Goal: Task Accomplishment & Management: Complete application form

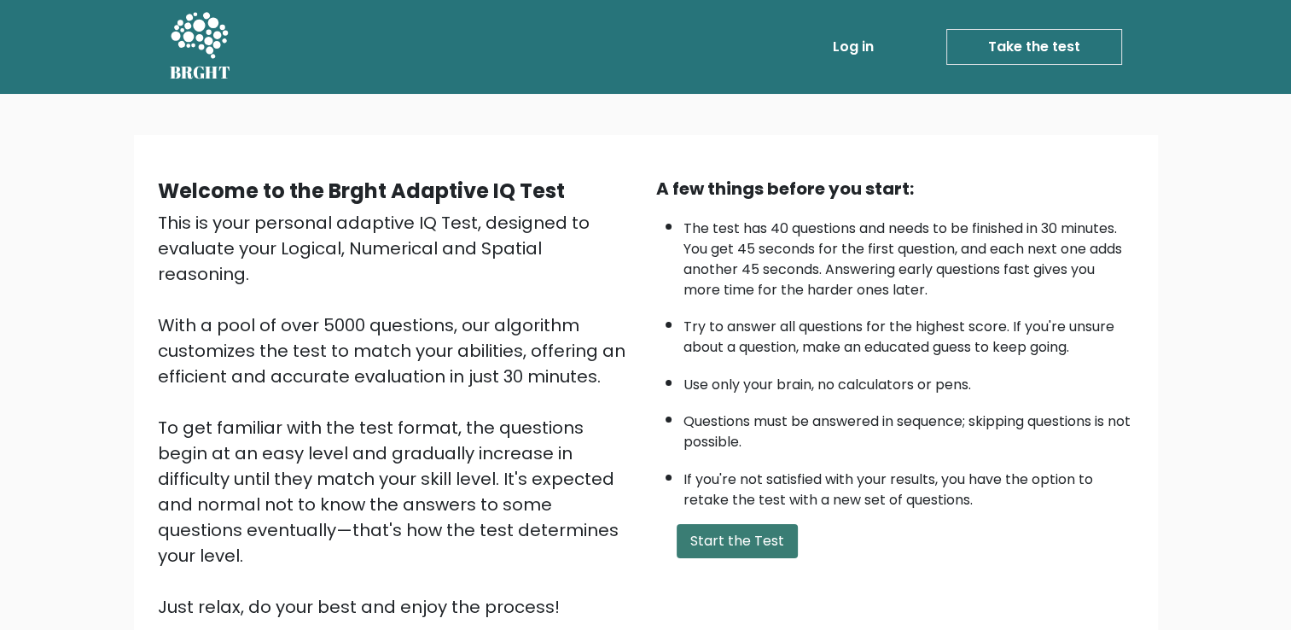
click at [696, 526] on button "Start the Test" at bounding box center [737, 541] width 121 height 34
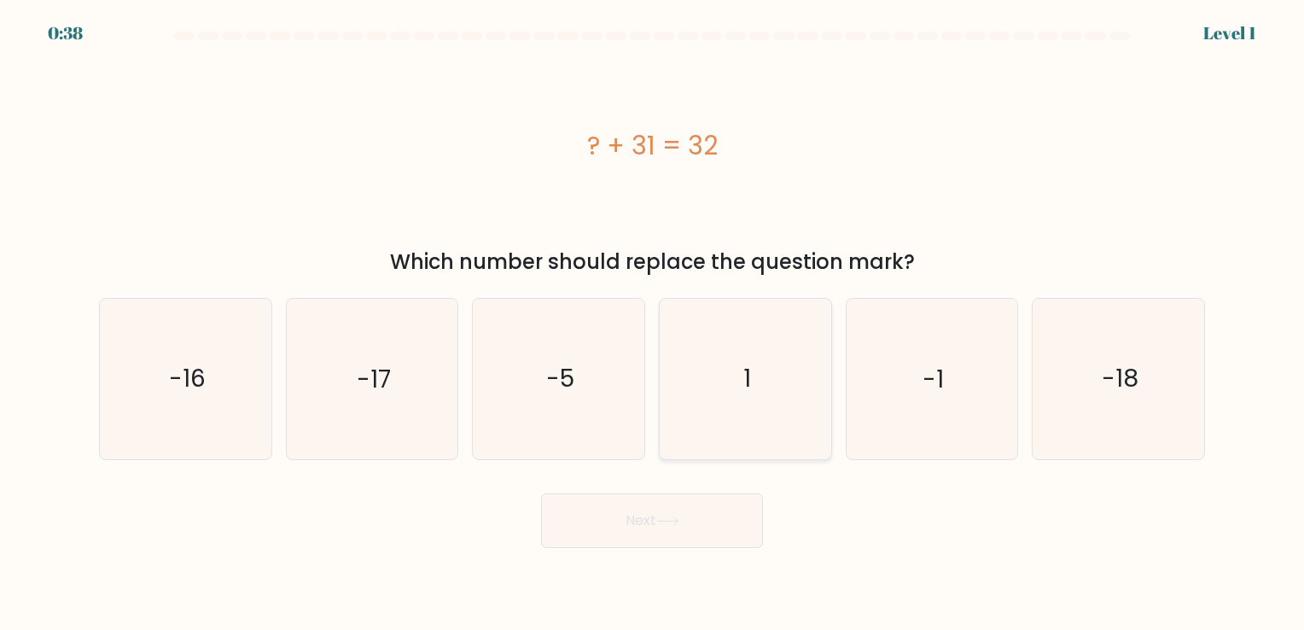
click at [760, 369] on icon "1" at bounding box center [746, 379] width 160 height 160
click at [653, 323] on input "d. 1" at bounding box center [652, 319] width 1 height 9
radio input "true"
click at [642, 531] on button "Next" at bounding box center [652, 520] width 222 height 55
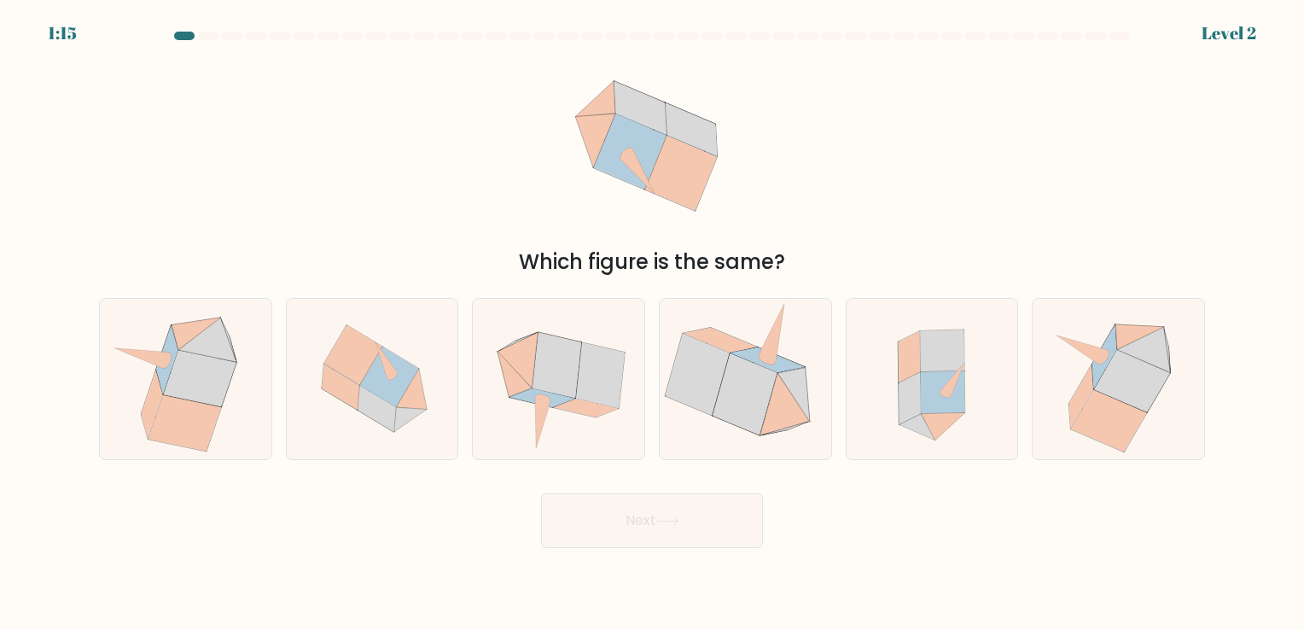
drag, startPoint x: 789, startPoint y: 260, endPoint x: 526, endPoint y: 242, distance: 264.4
click at [526, 242] on div "Which figure is the same?" at bounding box center [652, 164] width 1126 height 226
drag, startPoint x: 526, startPoint y: 242, endPoint x: 572, endPoint y: 288, distance: 65.8
click at [526, 277] on div at bounding box center [526, 277] width 0 height 0
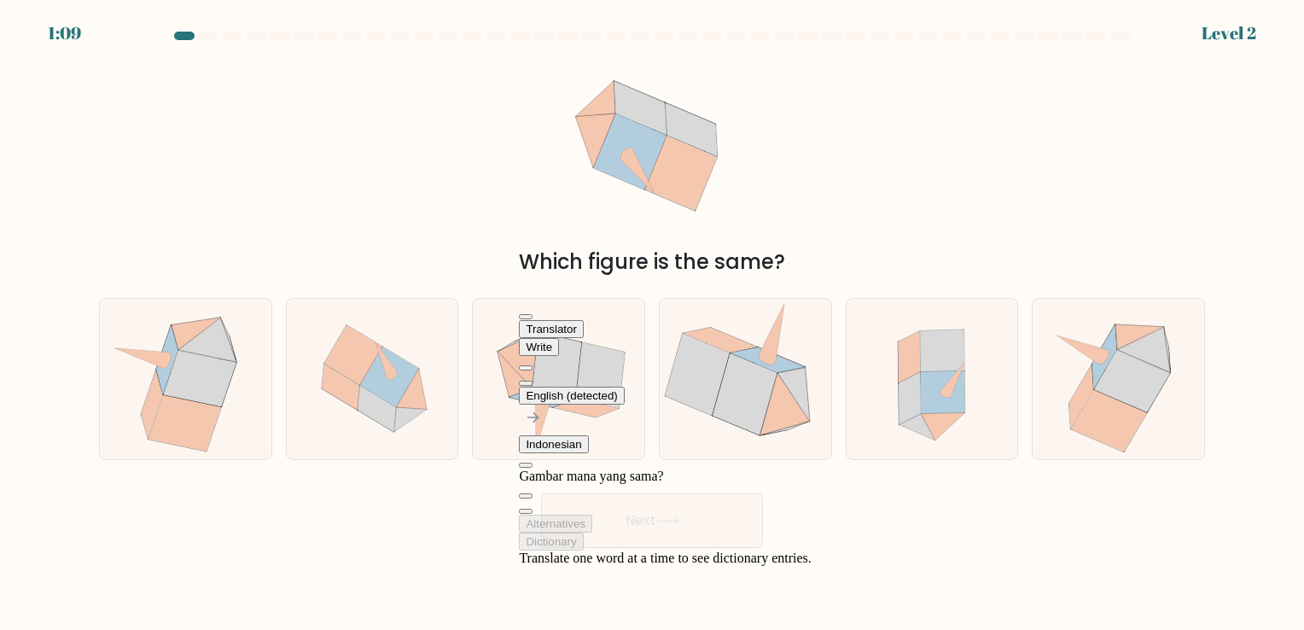
click at [533, 381] on button at bounding box center [526, 383] width 14 height 5
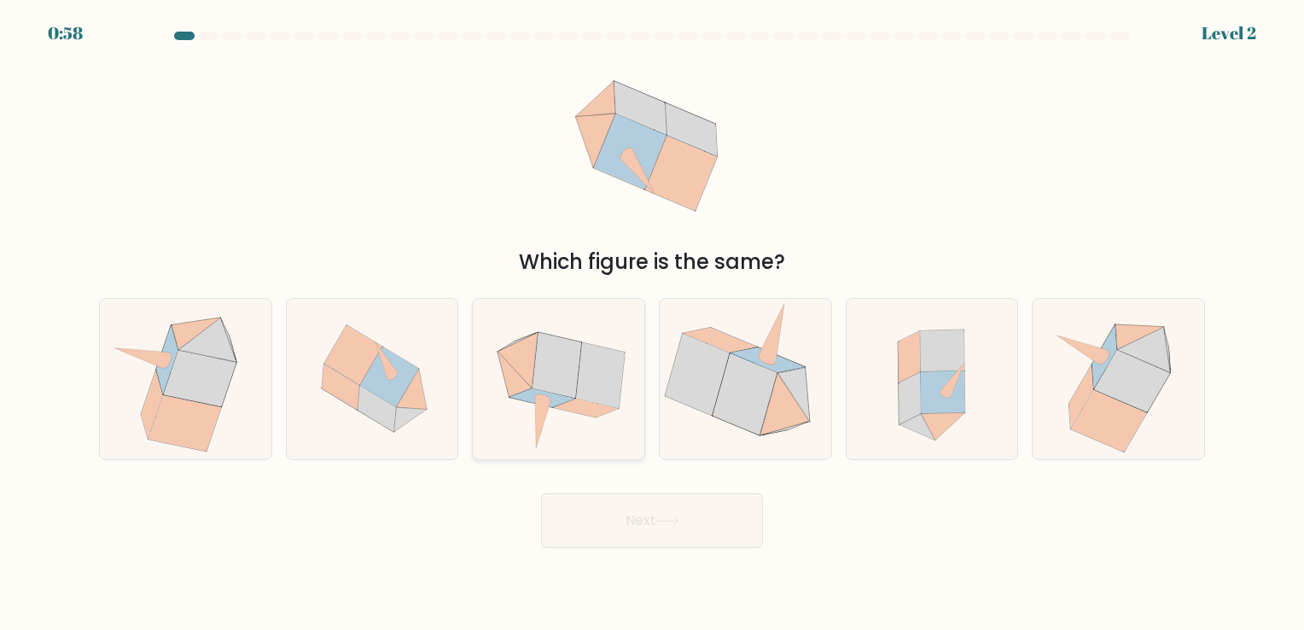
click at [574, 381] on icon at bounding box center [557, 366] width 49 height 66
click at [652, 323] on input "c." at bounding box center [652, 319] width 1 height 9
radio input "true"
click at [653, 525] on button "Next" at bounding box center [652, 520] width 222 height 55
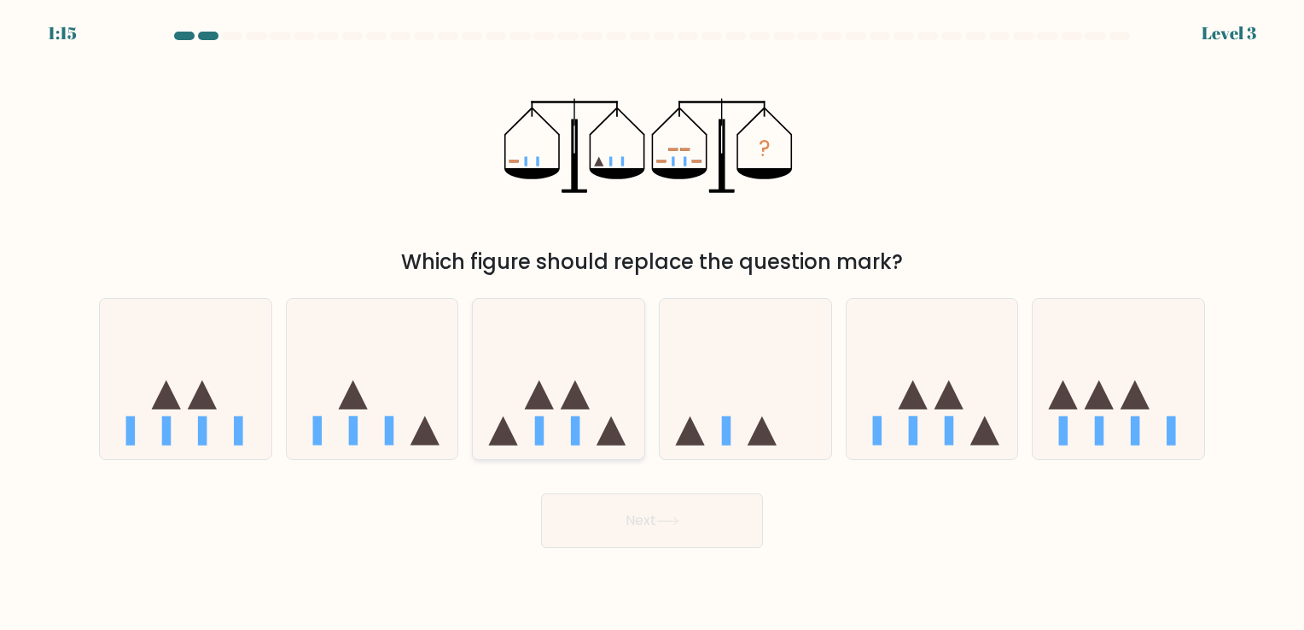
click at [578, 344] on icon at bounding box center [559, 379] width 172 height 142
click at [652, 323] on input "c." at bounding box center [652, 319] width 1 height 9
radio input "true"
click at [637, 515] on button "Next" at bounding box center [652, 520] width 222 height 55
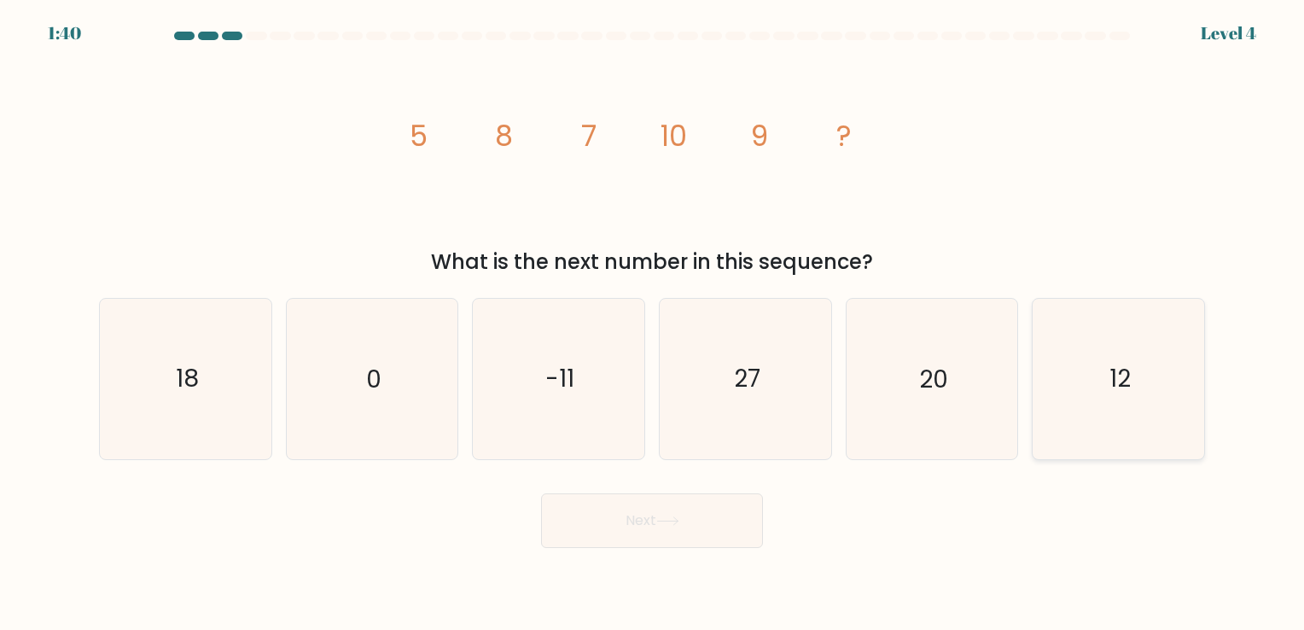
click at [1101, 403] on icon "12" at bounding box center [1119, 379] width 160 height 160
click at [653, 323] on input "f. 12" at bounding box center [652, 319] width 1 height 9
radio input "true"
click at [681, 511] on button "Next" at bounding box center [652, 520] width 222 height 55
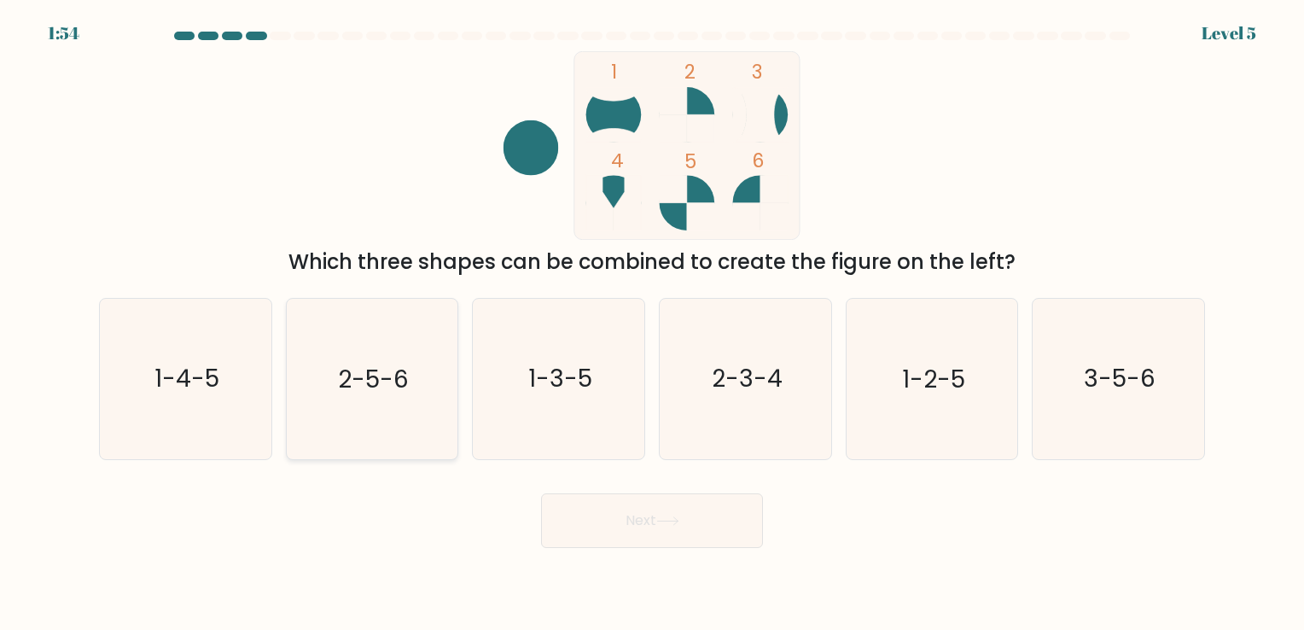
click at [366, 370] on text "2-5-6" at bounding box center [373, 379] width 71 height 33
click at [652, 323] on input "b. 2-5-6" at bounding box center [652, 319] width 1 height 9
radio input "true"
click at [639, 527] on button "Next" at bounding box center [652, 520] width 222 height 55
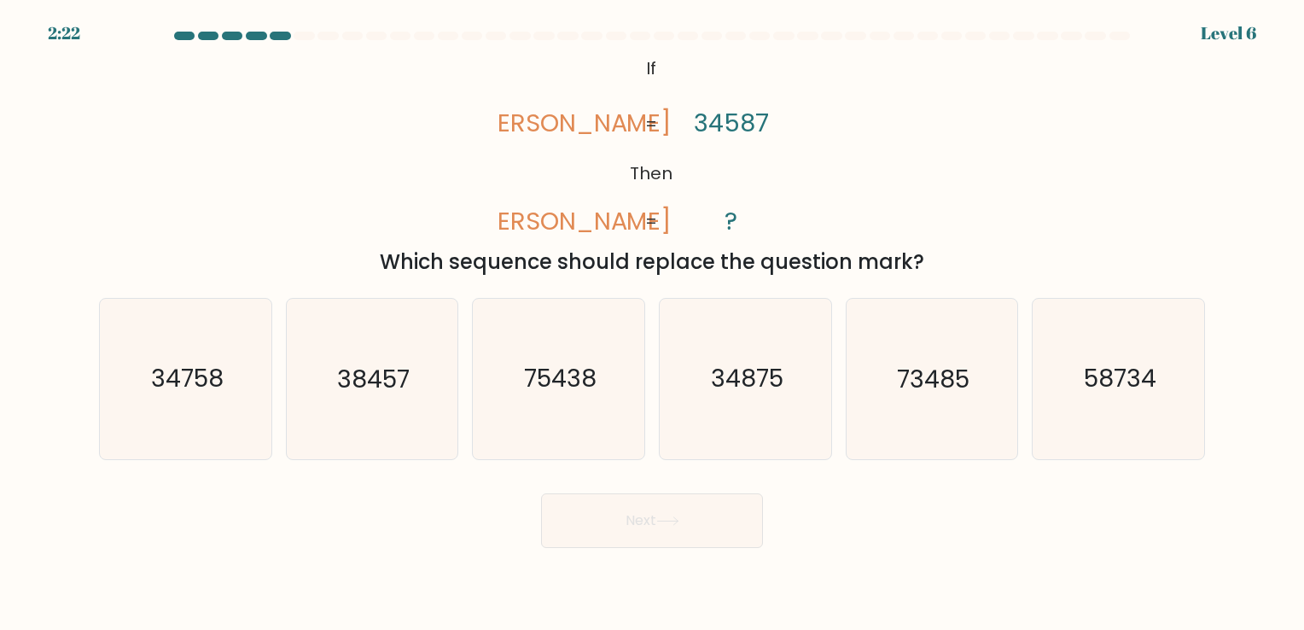
drag, startPoint x: 920, startPoint y: 265, endPoint x: 382, endPoint y: 265, distance: 537.6
click at [382, 265] on div "Which sequence should replace the question mark?" at bounding box center [652, 262] width 1086 height 31
drag, startPoint x: 382, startPoint y: 265, endPoint x: 425, endPoint y: 294, distance: 51.6
click at [384, 277] on div at bounding box center [384, 277] width 0 height 0
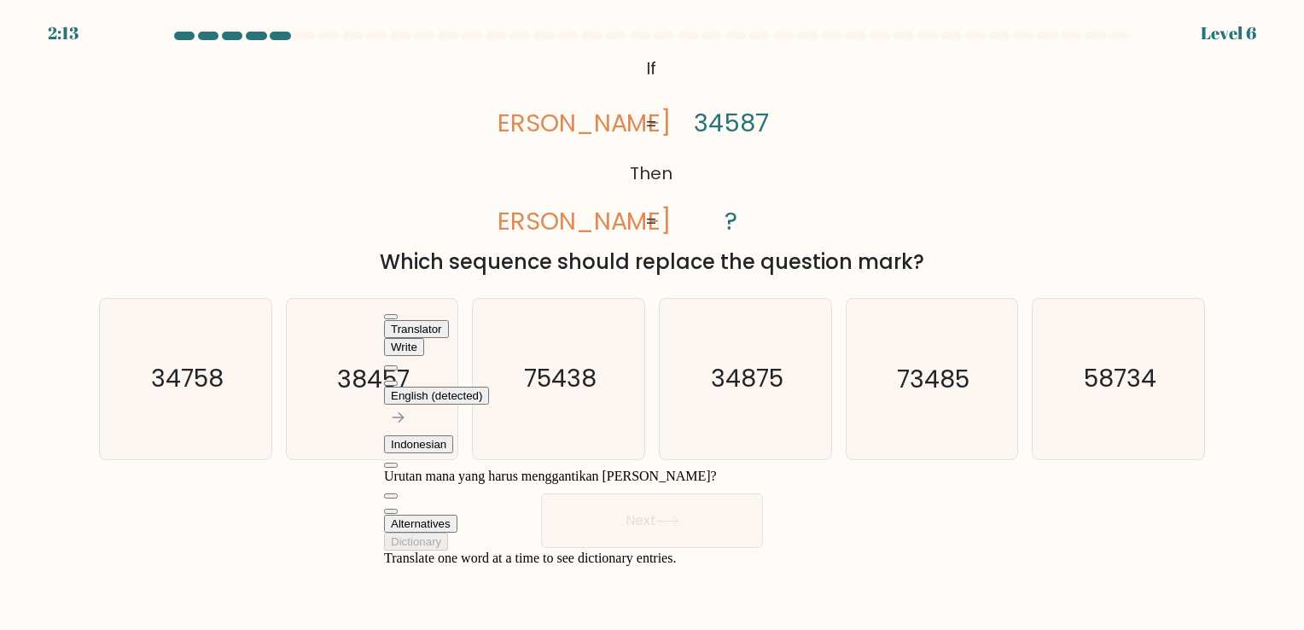
click at [1046, 186] on div "@import url('https://fonts.googleapis.com/css?family=Abril+Fatface:400,100,100i…" at bounding box center [652, 164] width 1126 height 226
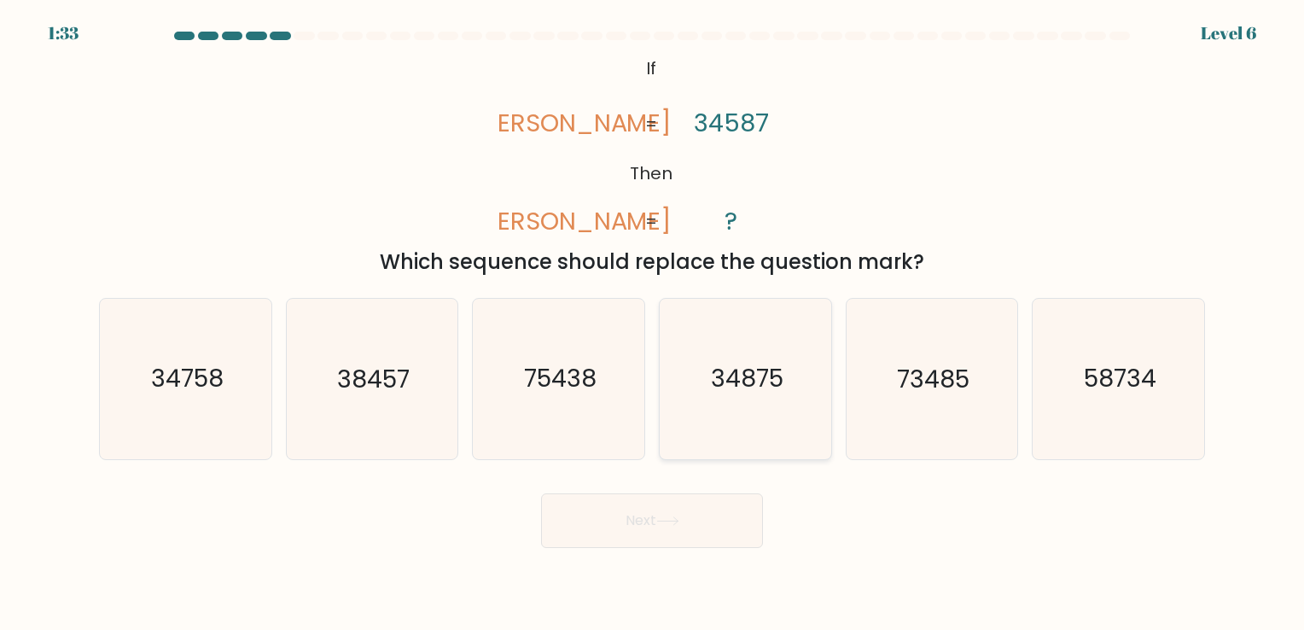
click at [711, 398] on icon "34875" at bounding box center [746, 379] width 160 height 160
click at [653, 323] on input "d. 34875" at bounding box center [652, 319] width 1 height 9
radio input "true"
click at [701, 551] on body "1:32 Level 6 If" at bounding box center [652, 315] width 1304 height 630
click at [699, 528] on button "Next" at bounding box center [652, 520] width 222 height 55
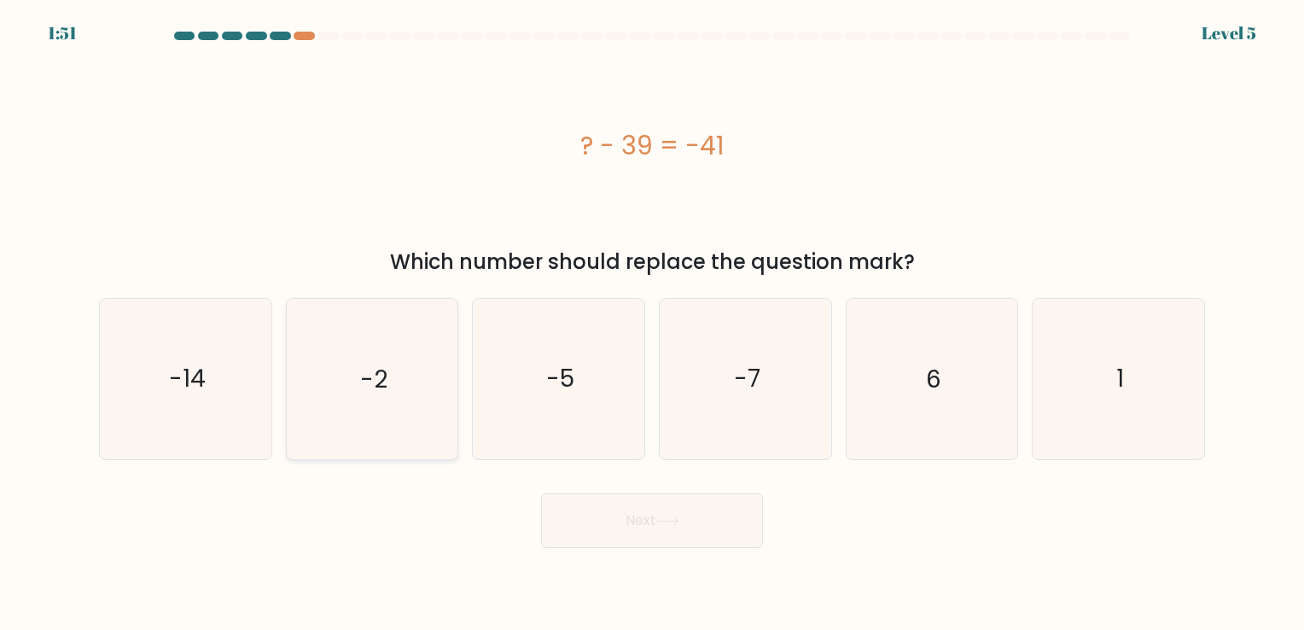
click at [386, 375] on text "-2" at bounding box center [373, 379] width 27 height 33
click at [652, 323] on input "b. -2" at bounding box center [652, 319] width 1 height 9
radio input "true"
click at [571, 514] on button "Next" at bounding box center [652, 520] width 222 height 55
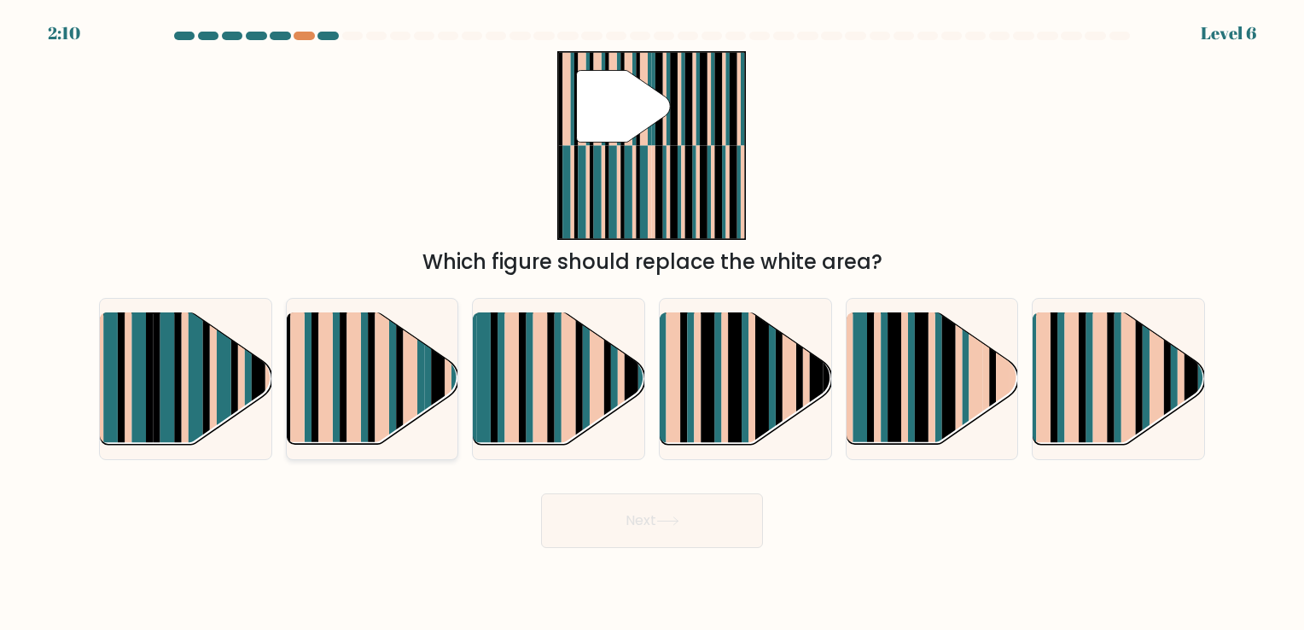
click at [405, 391] on rect at bounding box center [411, 365] width 15 height 170
click at [652, 323] on input "b." at bounding box center [652, 319] width 1 height 9
radio input "true"
click at [682, 545] on button "Next" at bounding box center [652, 520] width 222 height 55
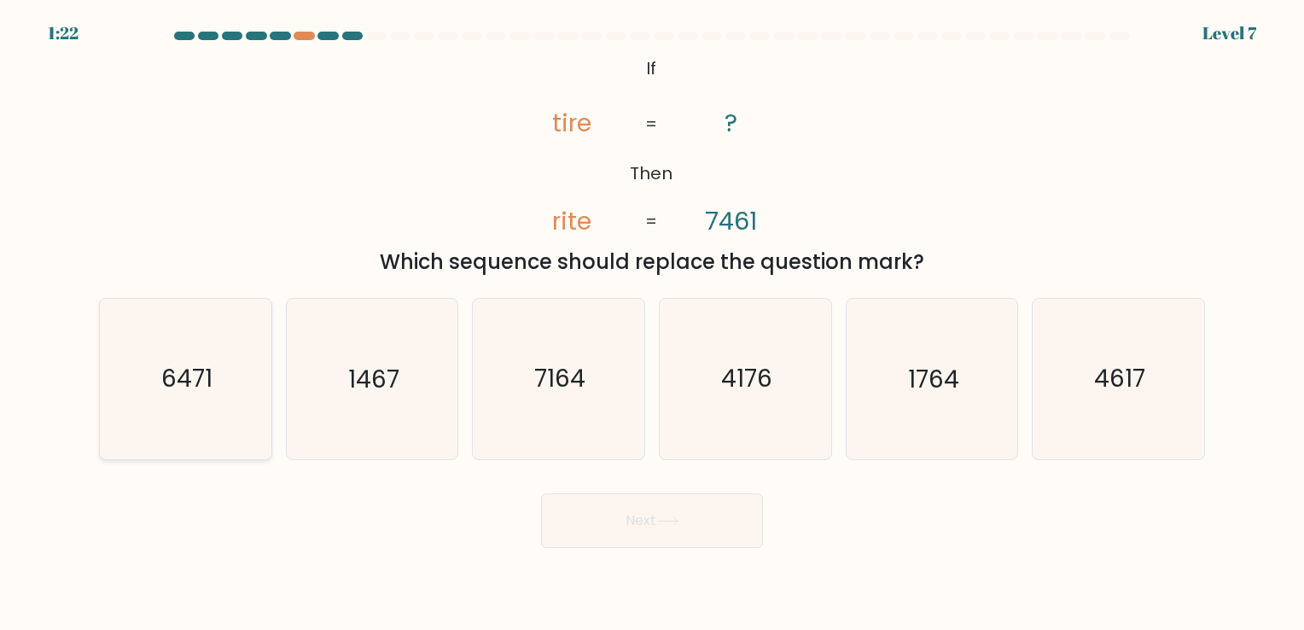
click at [137, 367] on icon "6471" at bounding box center [186, 379] width 160 height 160
click at [652, 323] on input "a. 6471" at bounding box center [652, 319] width 1 height 9
radio input "true"
click at [603, 524] on button "Next" at bounding box center [652, 520] width 222 height 55
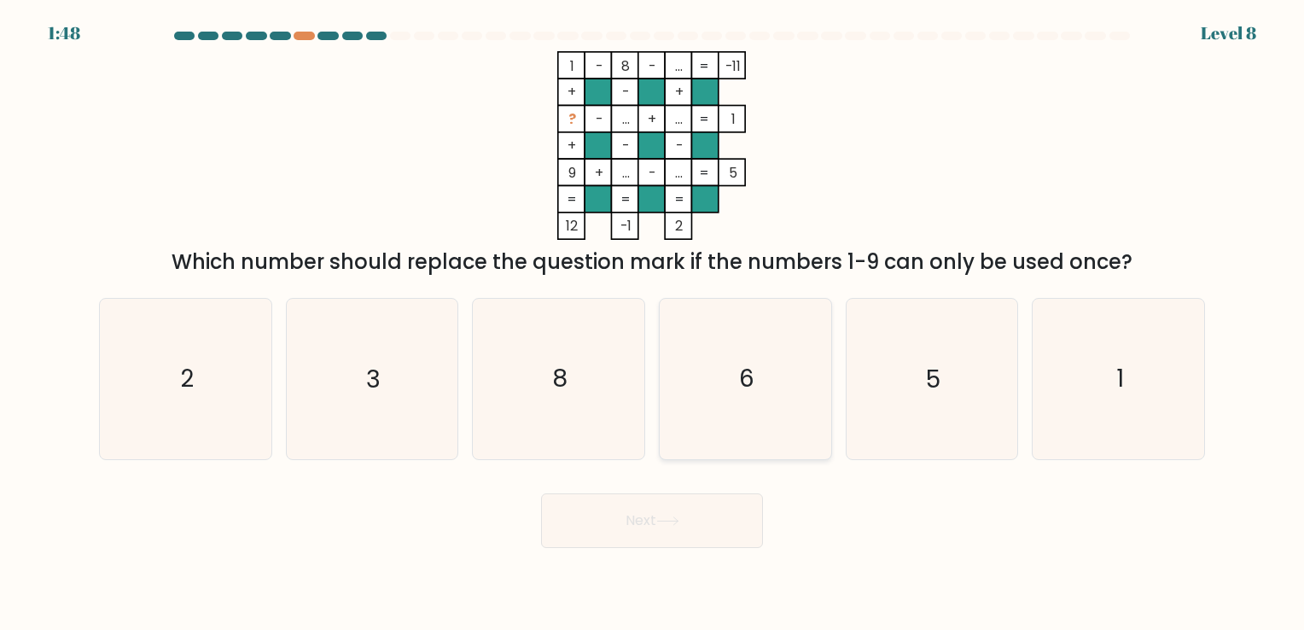
click at [720, 419] on icon "6" at bounding box center [746, 379] width 160 height 160
click at [653, 323] on input "d. 6" at bounding box center [652, 319] width 1 height 9
radio input "true"
click at [662, 500] on button "Next" at bounding box center [652, 520] width 222 height 55
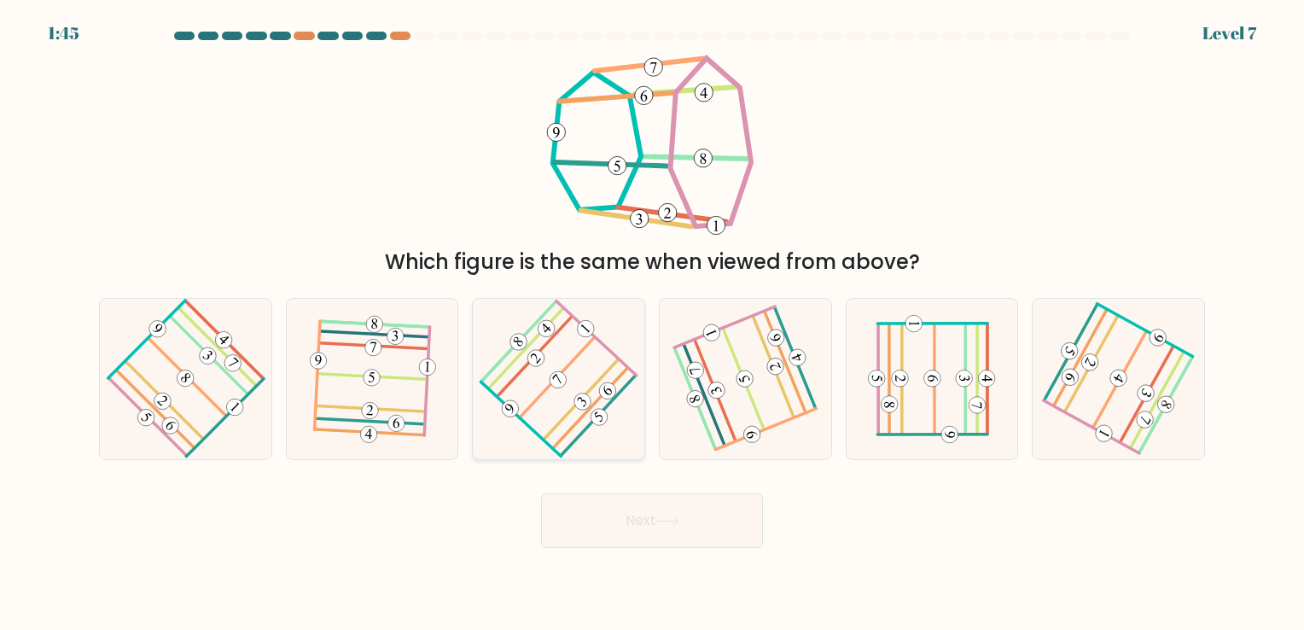
click at [598, 387] on icon at bounding box center [558, 379] width 127 height 128
click at [652, 323] on input "c." at bounding box center [652, 319] width 1 height 9
radio input "true"
click at [637, 525] on button "Next" at bounding box center [652, 520] width 222 height 55
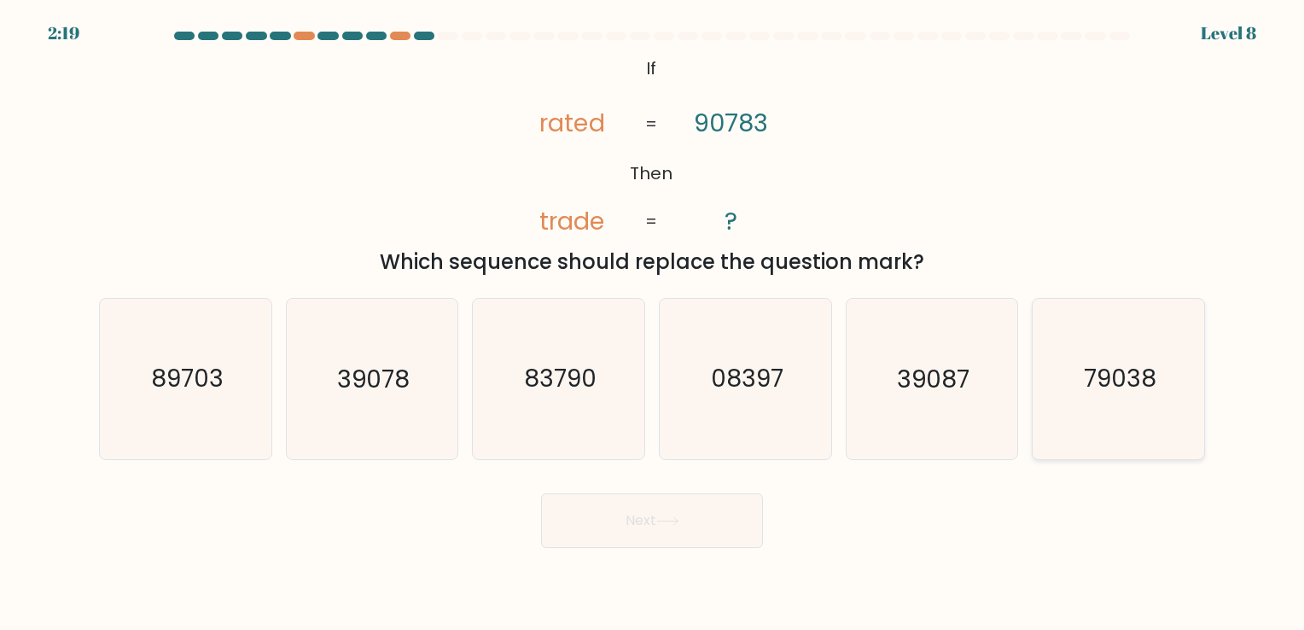
click at [1058, 414] on icon "79038" at bounding box center [1119, 379] width 160 height 160
click at [653, 323] on input "f. 79038" at bounding box center [652, 319] width 1 height 9
radio input "true"
click at [715, 514] on button "Next" at bounding box center [652, 520] width 222 height 55
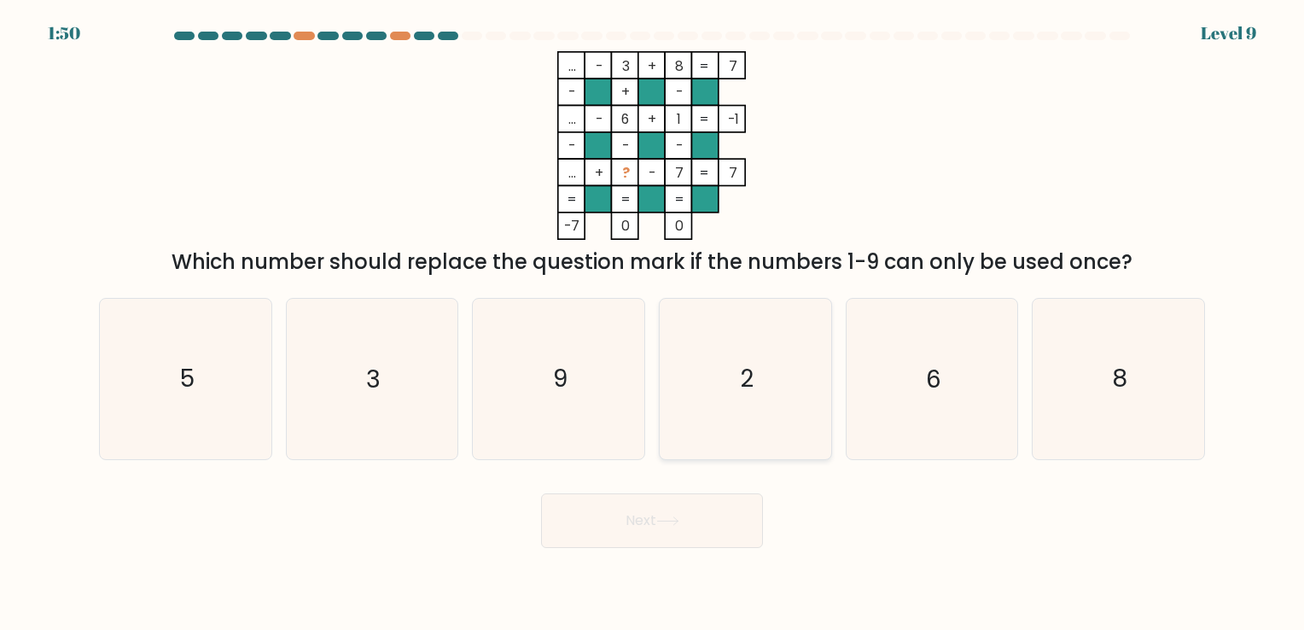
click at [728, 395] on icon "2" at bounding box center [746, 379] width 160 height 160
click at [653, 323] on input "d. 2" at bounding box center [652, 319] width 1 height 9
radio input "true"
click at [674, 526] on icon at bounding box center [667, 520] width 23 height 9
click at [600, 527] on button "Next" at bounding box center [652, 520] width 222 height 55
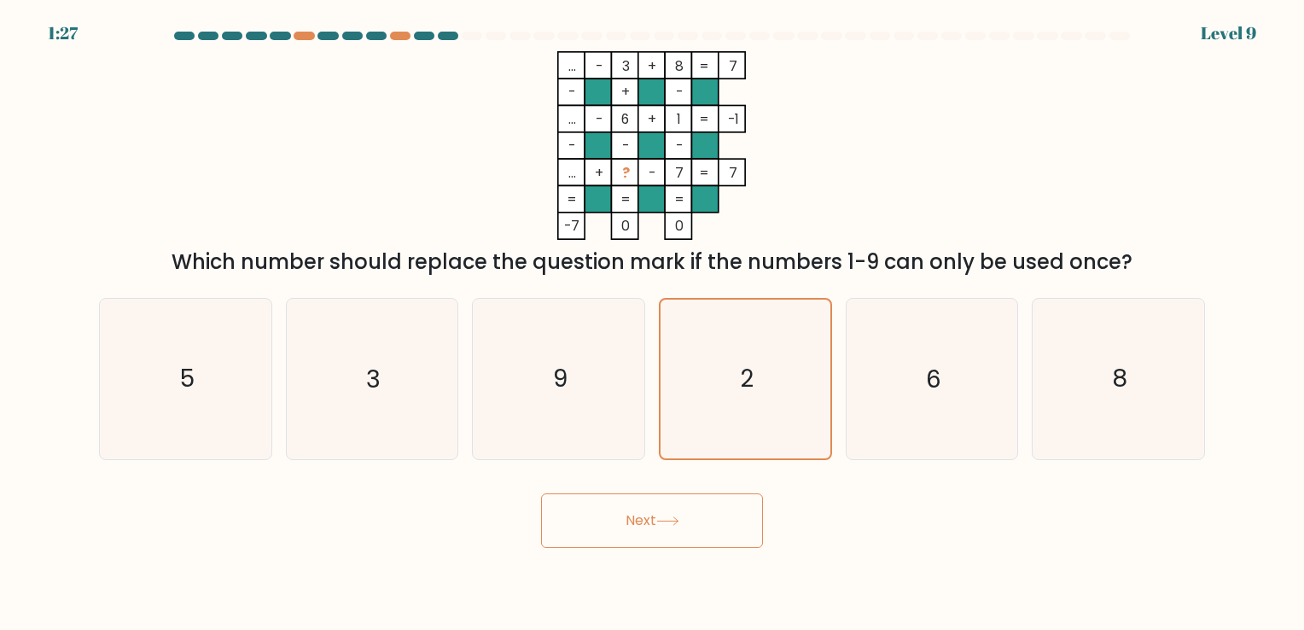
click at [599, 524] on button "Next" at bounding box center [652, 520] width 222 height 55
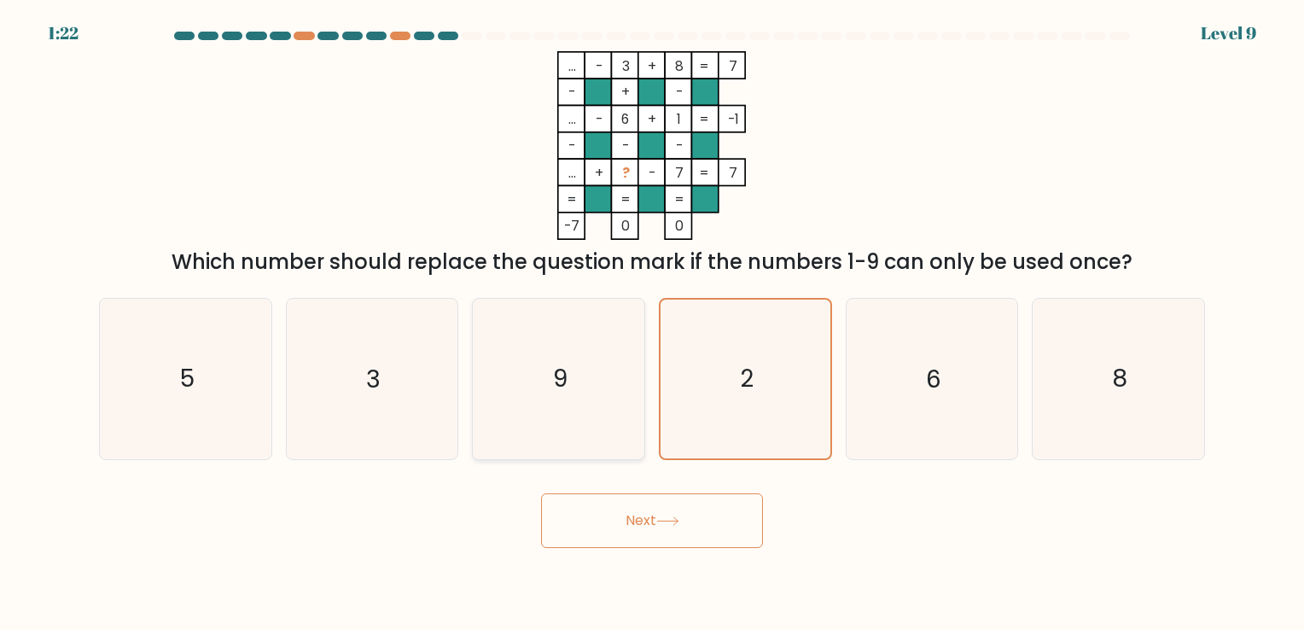
click at [607, 431] on icon "9" at bounding box center [559, 379] width 160 height 160
click at [652, 323] on input "c. 9" at bounding box center [652, 319] width 1 height 9
radio input "true"
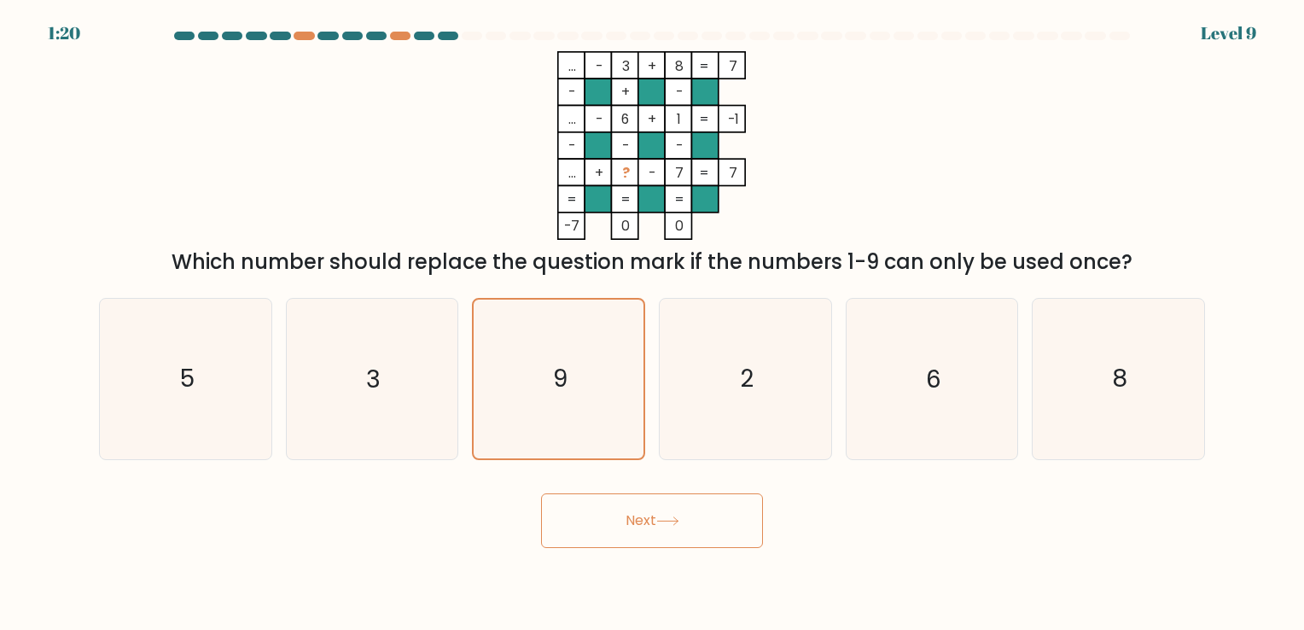
click at [630, 520] on button "Next" at bounding box center [652, 520] width 222 height 55
click at [733, 331] on icon "2" at bounding box center [746, 379] width 160 height 160
click at [653, 323] on input "d. 2" at bounding box center [652, 319] width 1 height 9
radio input "true"
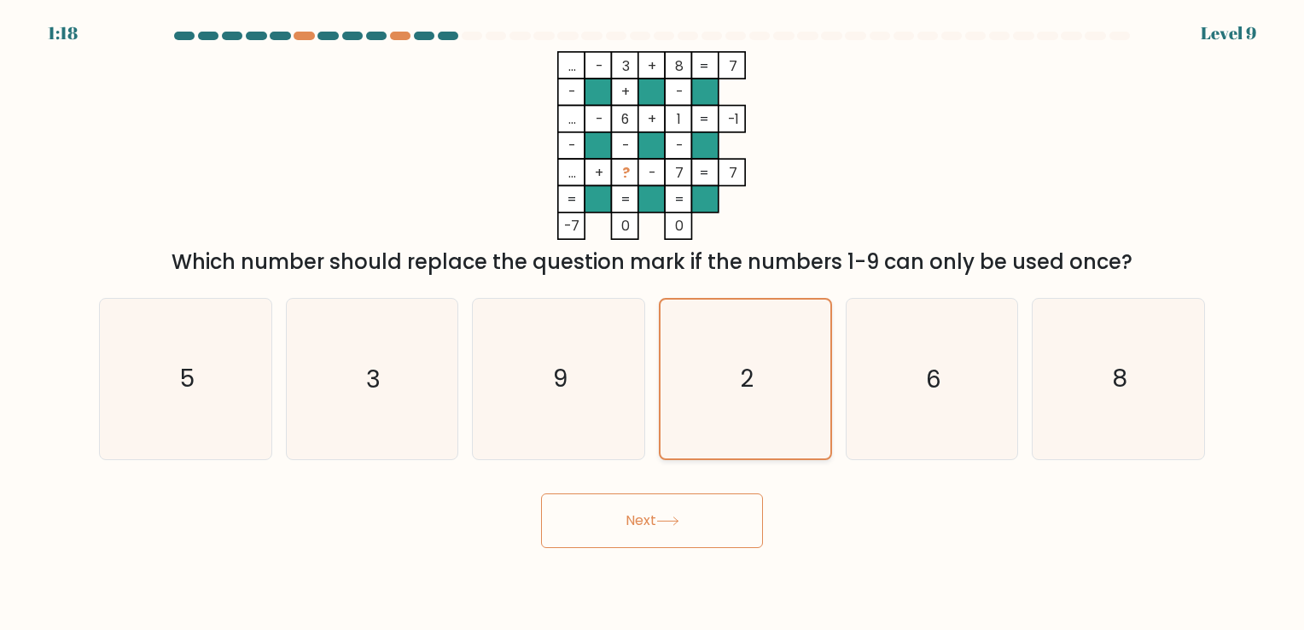
click at [733, 331] on icon "2" at bounding box center [746, 379] width 158 height 158
click at [653, 323] on input "d. 2" at bounding box center [652, 319] width 1 height 9
click at [733, 331] on icon "2" at bounding box center [746, 379] width 158 height 158
click at [653, 323] on input "d. 2" at bounding box center [652, 319] width 1 height 9
click at [667, 534] on button "Next" at bounding box center [652, 520] width 222 height 55
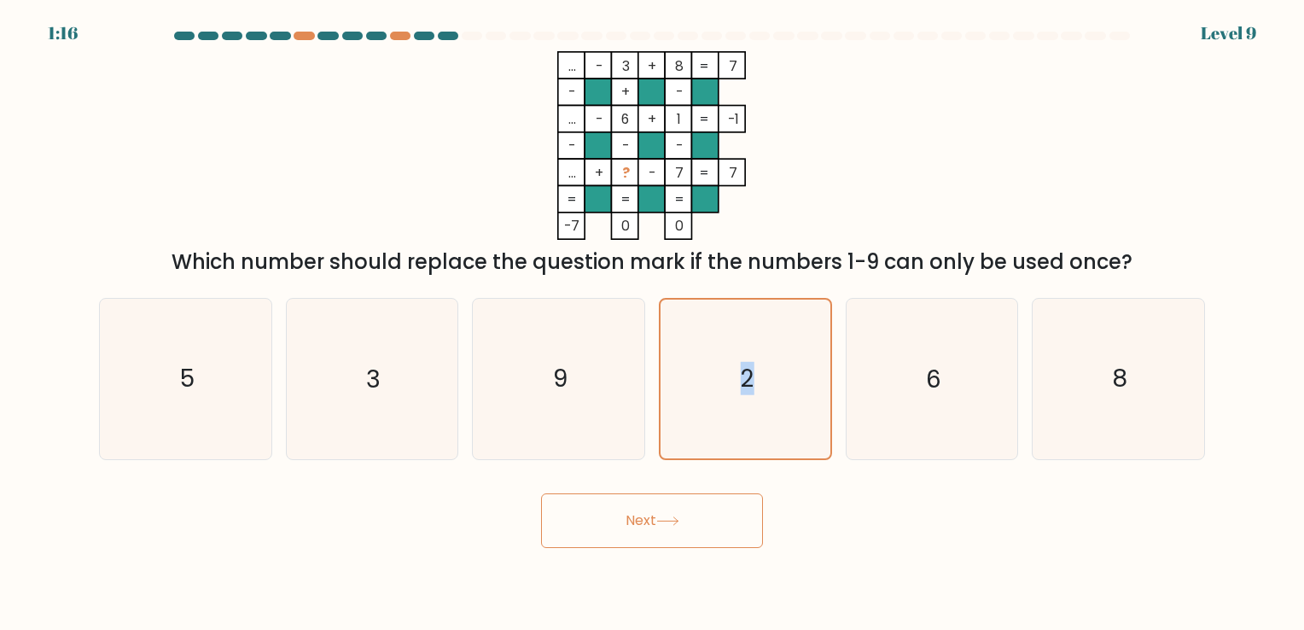
click at [667, 534] on button "Next" at bounding box center [652, 520] width 222 height 55
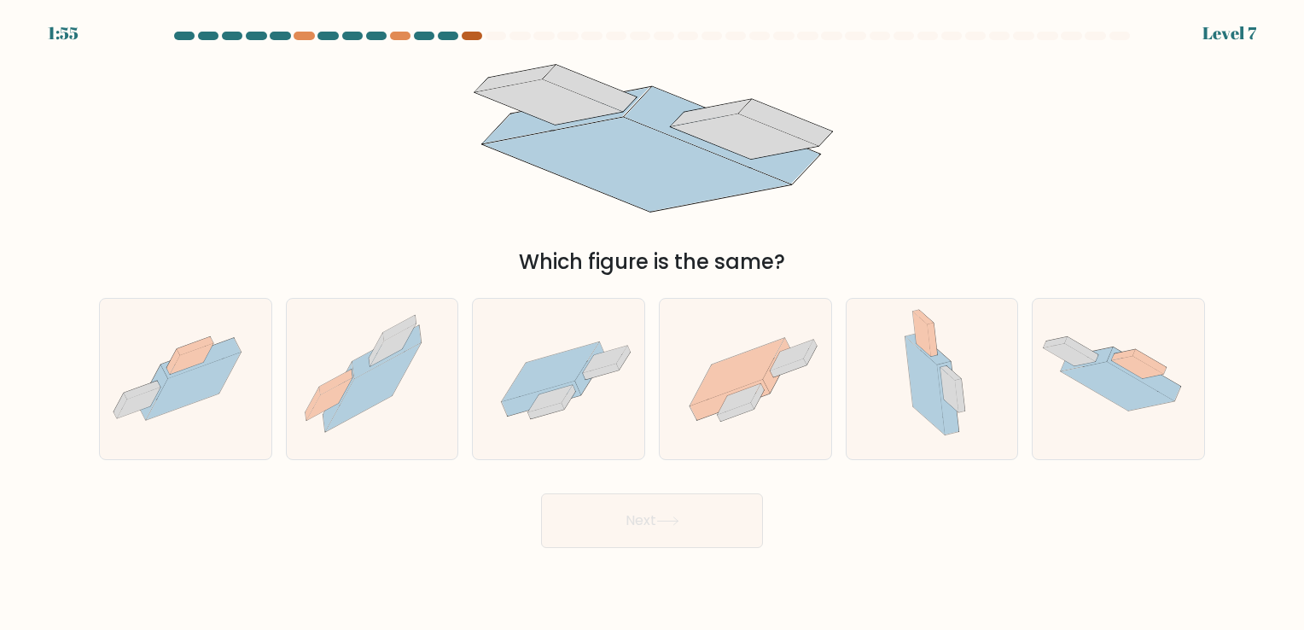
click at [476, 36] on div at bounding box center [472, 36] width 20 height 9
click at [591, 398] on icon at bounding box center [559, 379] width 172 height 119
click at [652, 323] on input "c." at bounding box center [652, 319] width 1 height 9
radio input "true"
click at [637, 497] on button "Next" at bounding box center [652, 520] width 222 height 55
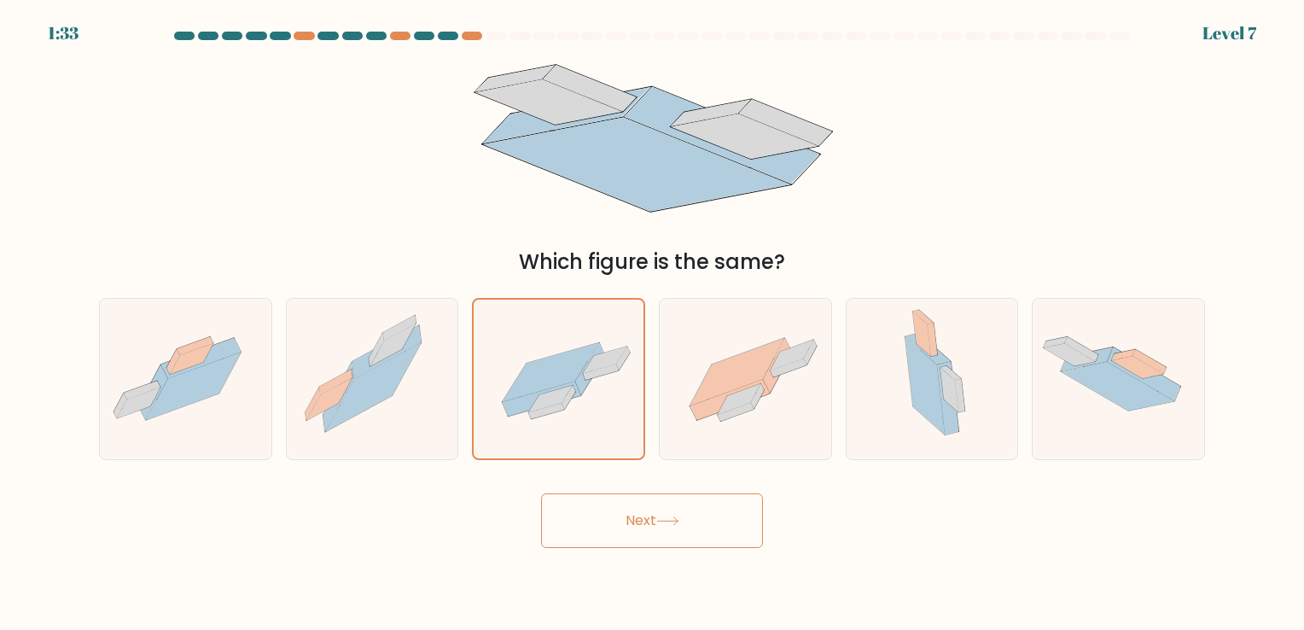
click at [614, 517] on button "Next" at bounding box center [652, 520] width 222 height 55
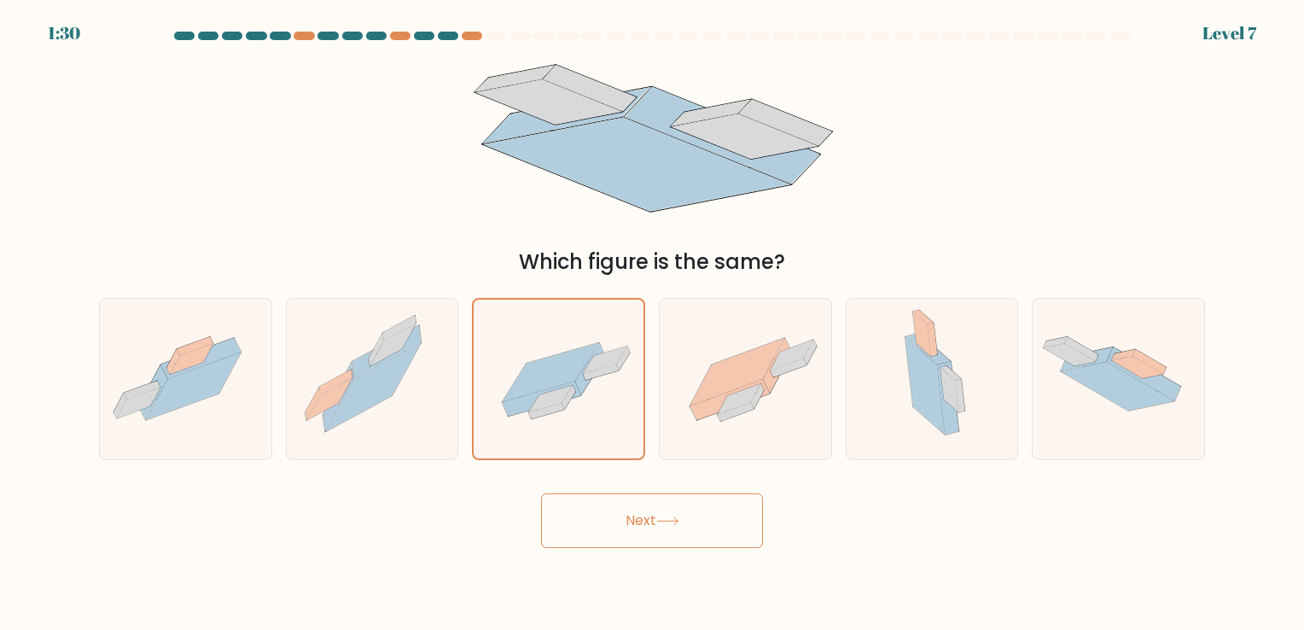
click at [614, 517] on button "Next" at bounding box center [652, 520] width 222 height 55
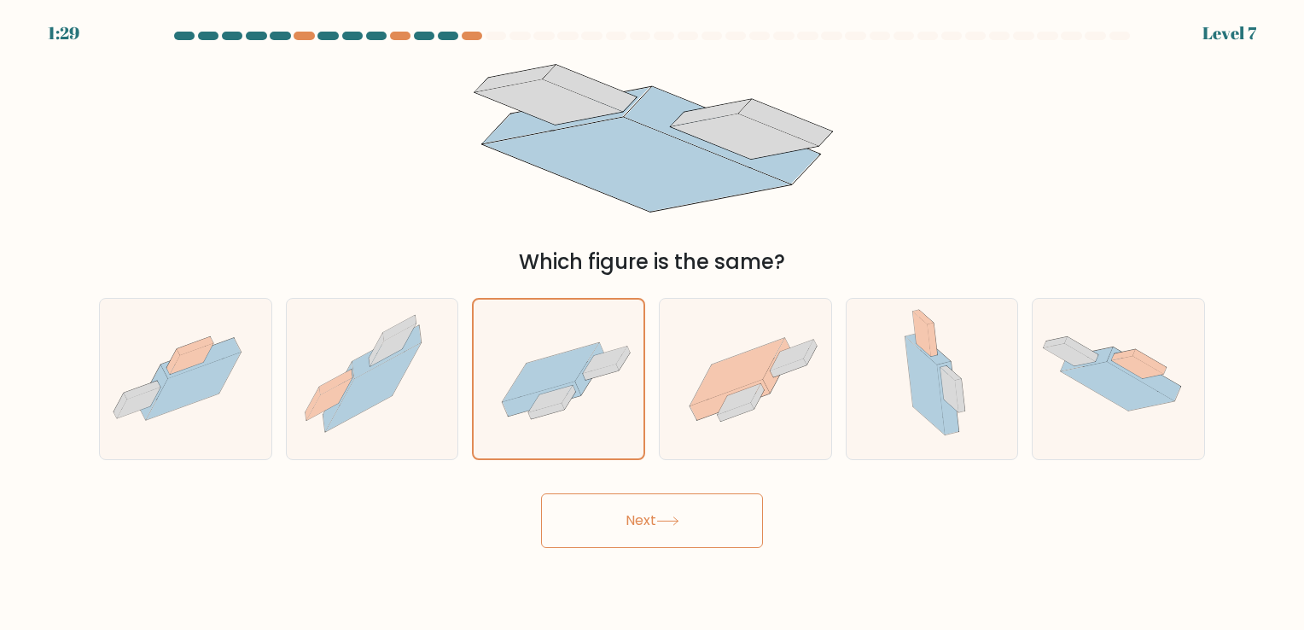
click at [614, 517] on button "Next" at bounding box center [652, 520] width 222 height 55
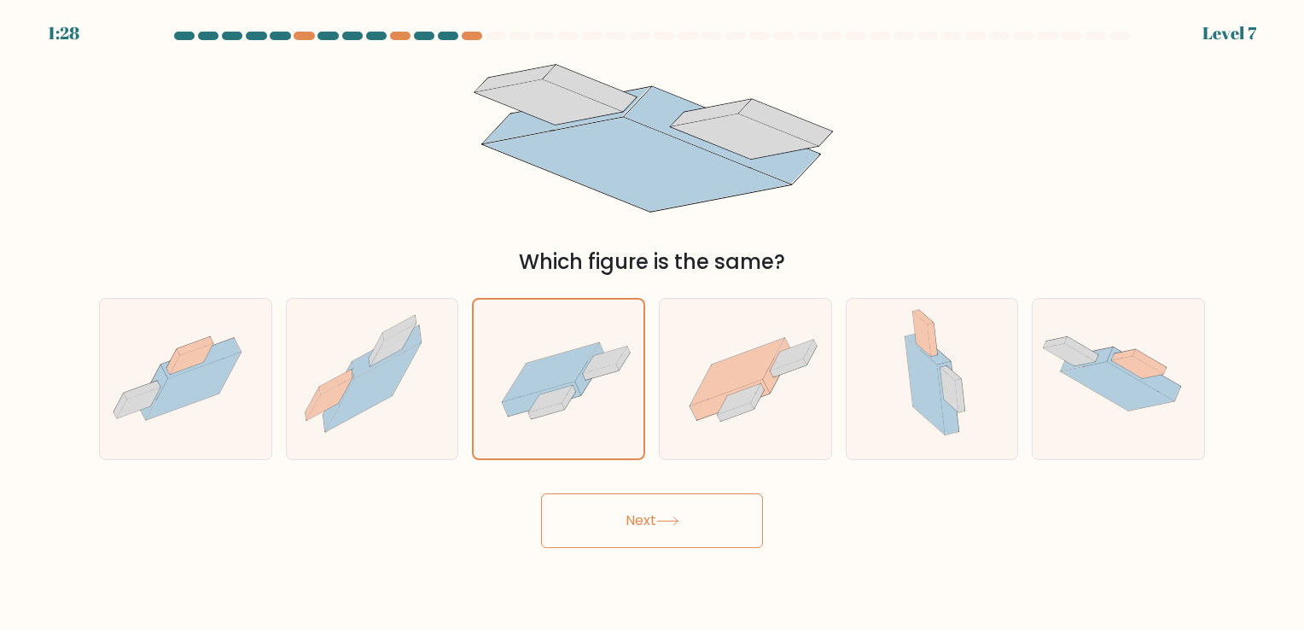
click at [614, 517] on button "Next" at bounding box center [652, 520] width 222 height 55
click at [617, 514] on button "Next" at bounding box center [652, 520] width 222 height 55
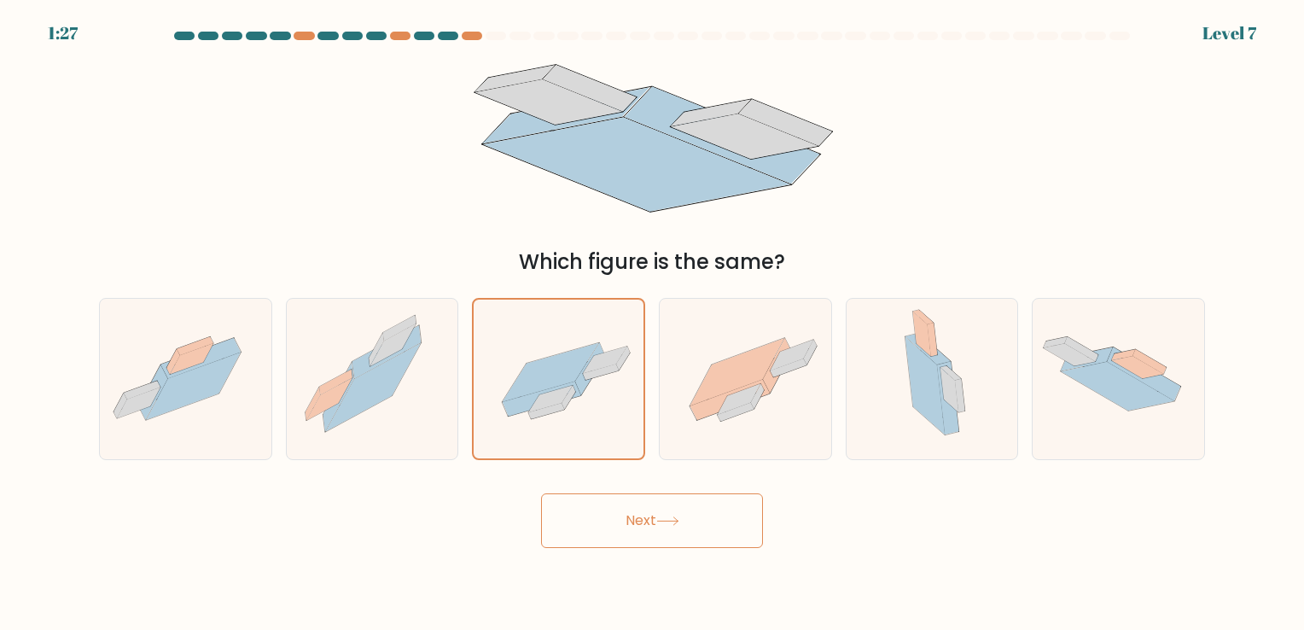
click at [617, 514] on button "Next" at bounding box center [652, 520] width 222 height 55
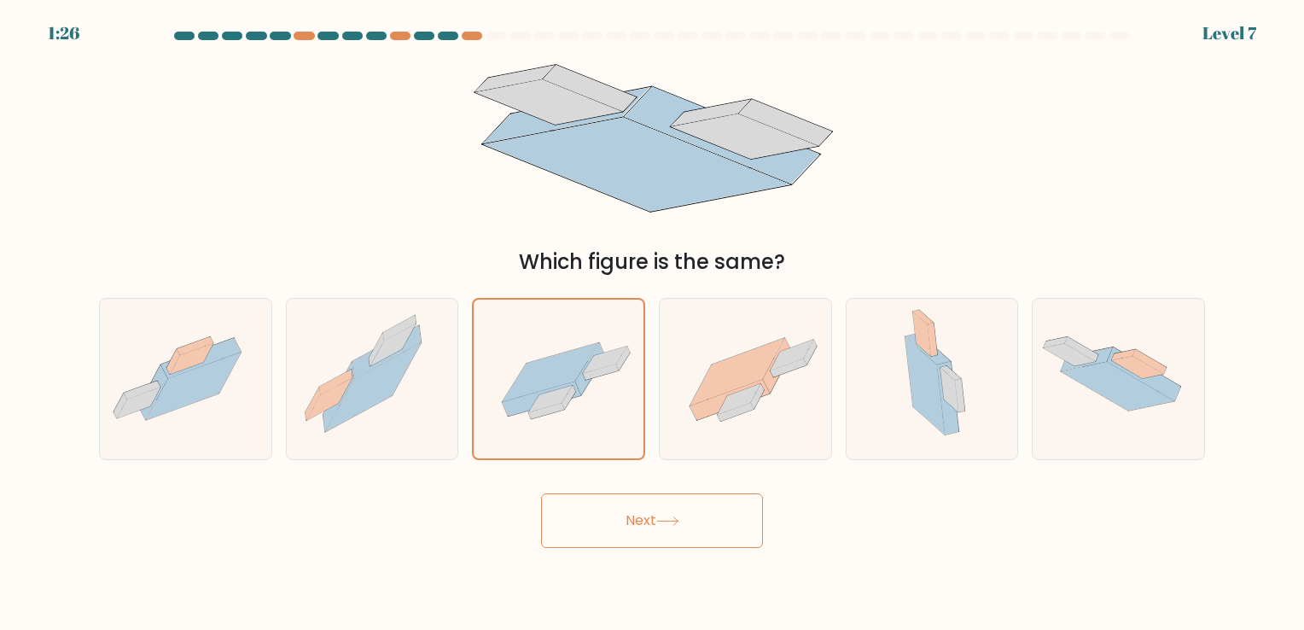
click at [617, 514] on button "Next" at bounding box center [652, 520] width 222 height 55
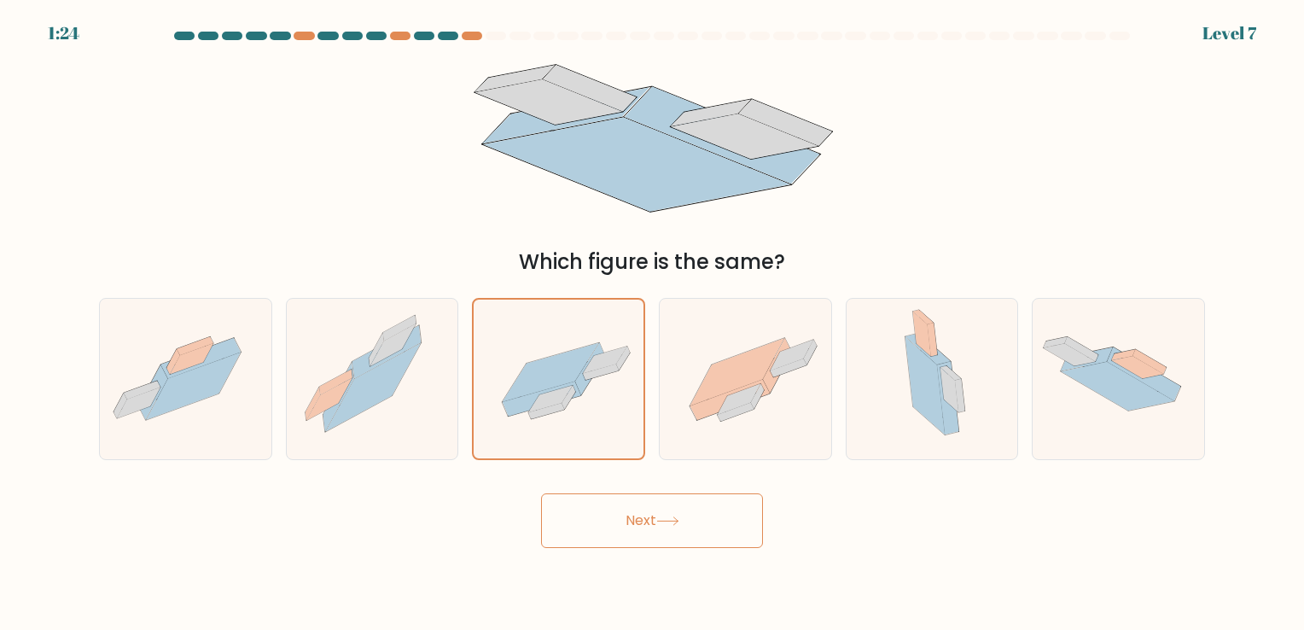
click at [617, 514] on button "Next" at bounding box center [652, 520] width 222 height 55
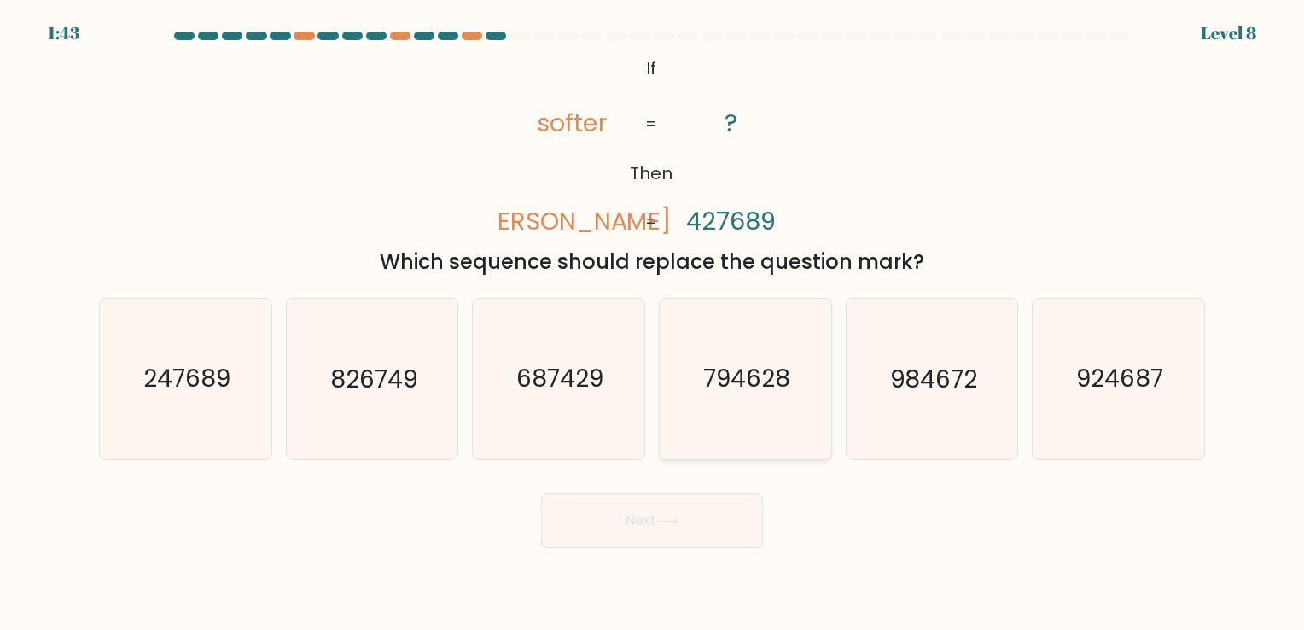
click at [714, 324] on icon "794628" at bounding box center [746, 379] width 160 height 160
click at [653, 323] on input "d. 794628" at bounding box center [652, 319] width 1 height 9
radio input "true"
click at [678, 521] on icon at bounding box center [667, 521] width 20 height 8
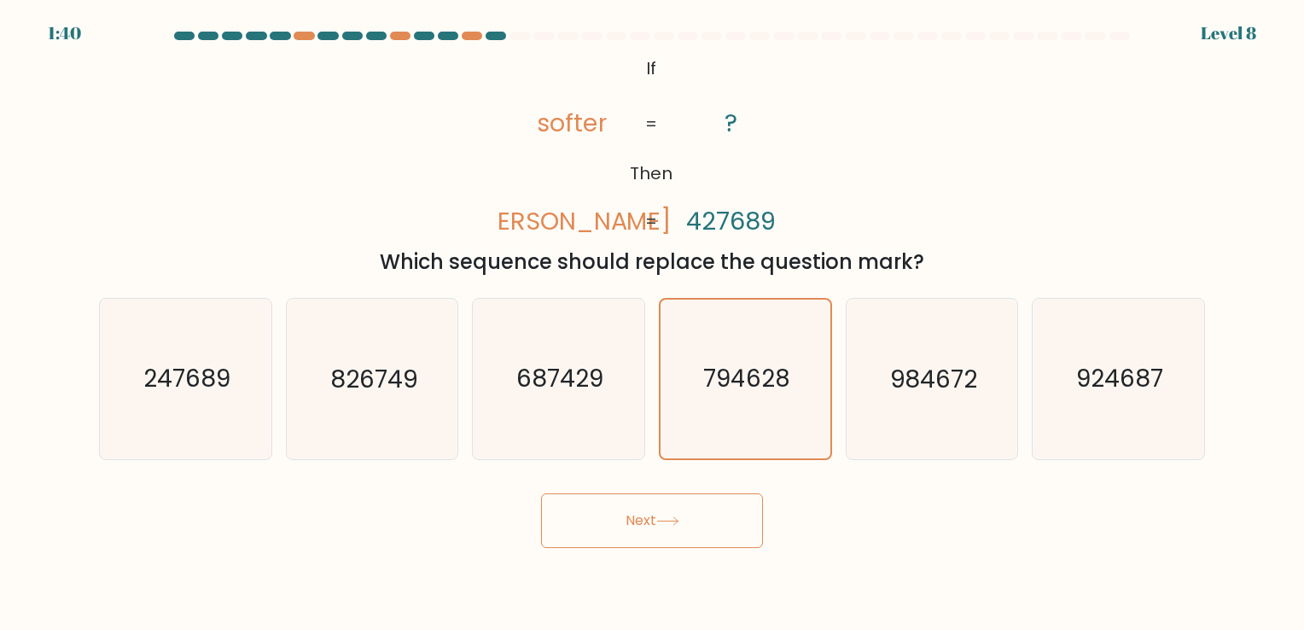
click at [678, 521] on icon at bounding box center [667, 521] width 20 height 8
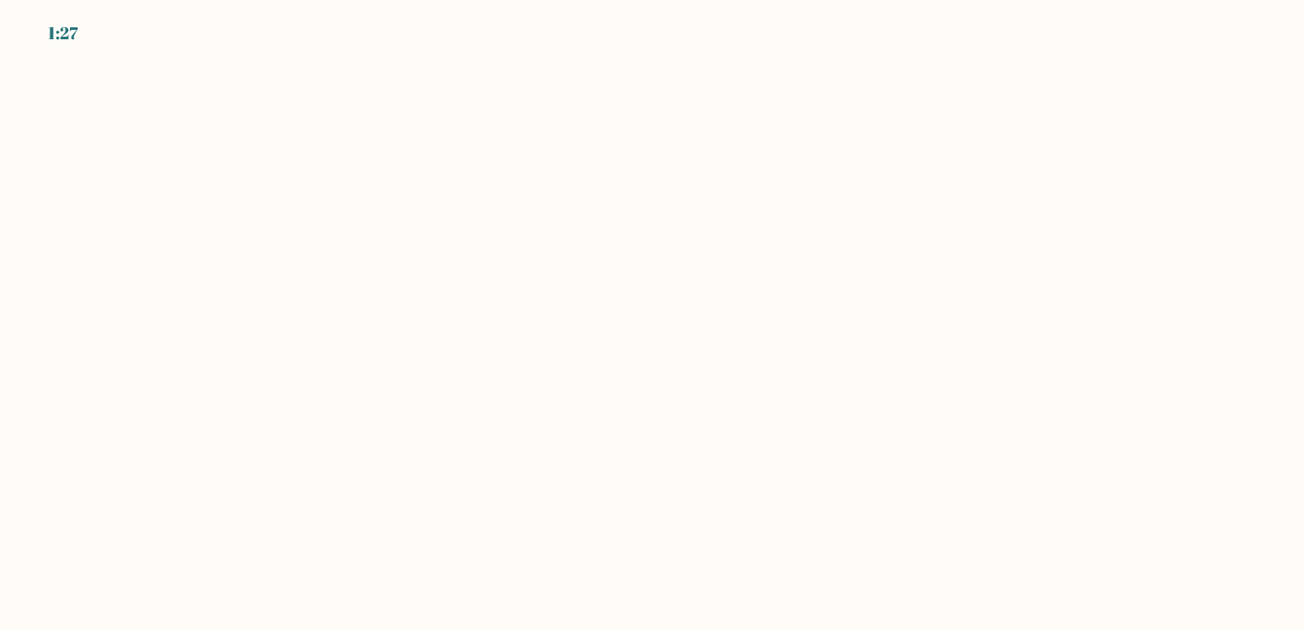
click at [700, 179] on body "1:27" at bounding box center [652, 315] width 1304 height 630
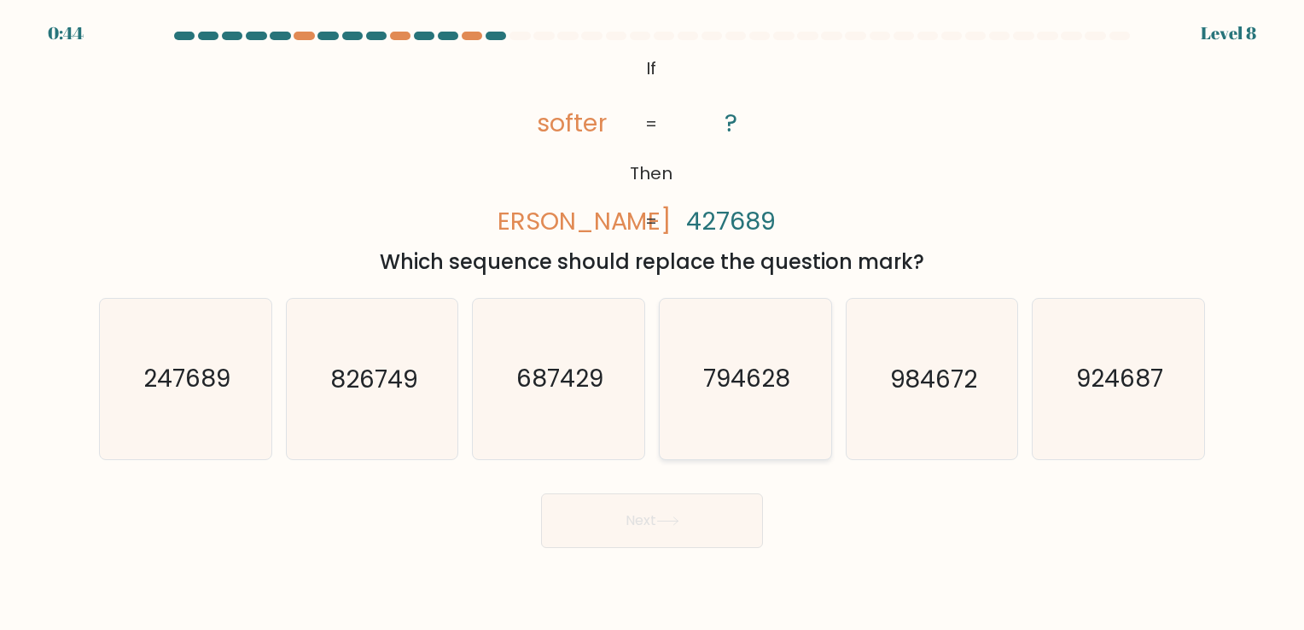
click at [727, 372] on text "794628" at bounding box center [746, 379] width 87 height 33
click at [653, 323] on input "d. 794628" at bounding box center [652, 319] width 1 height 9
radio input "true"
click at [676, 511] on button "Next" at bounding box center [652, 520] width 222 height 55
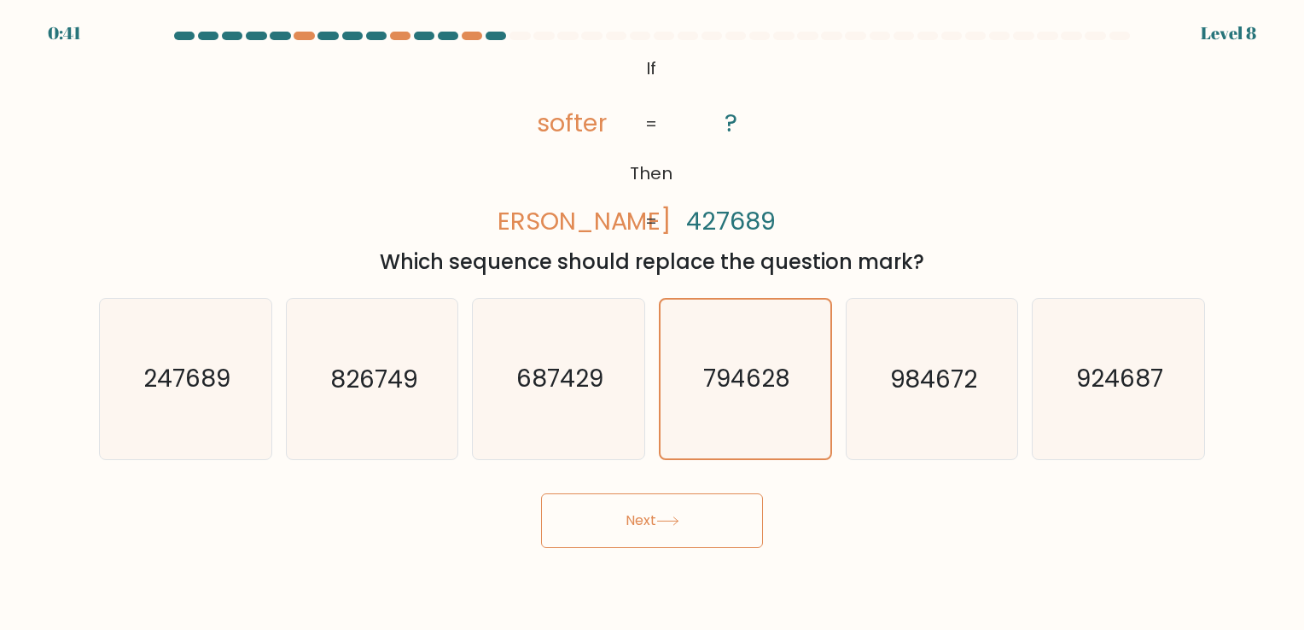
click at [676, 511] on button "Next" at bounding box center [652, 520] width 222 height 55
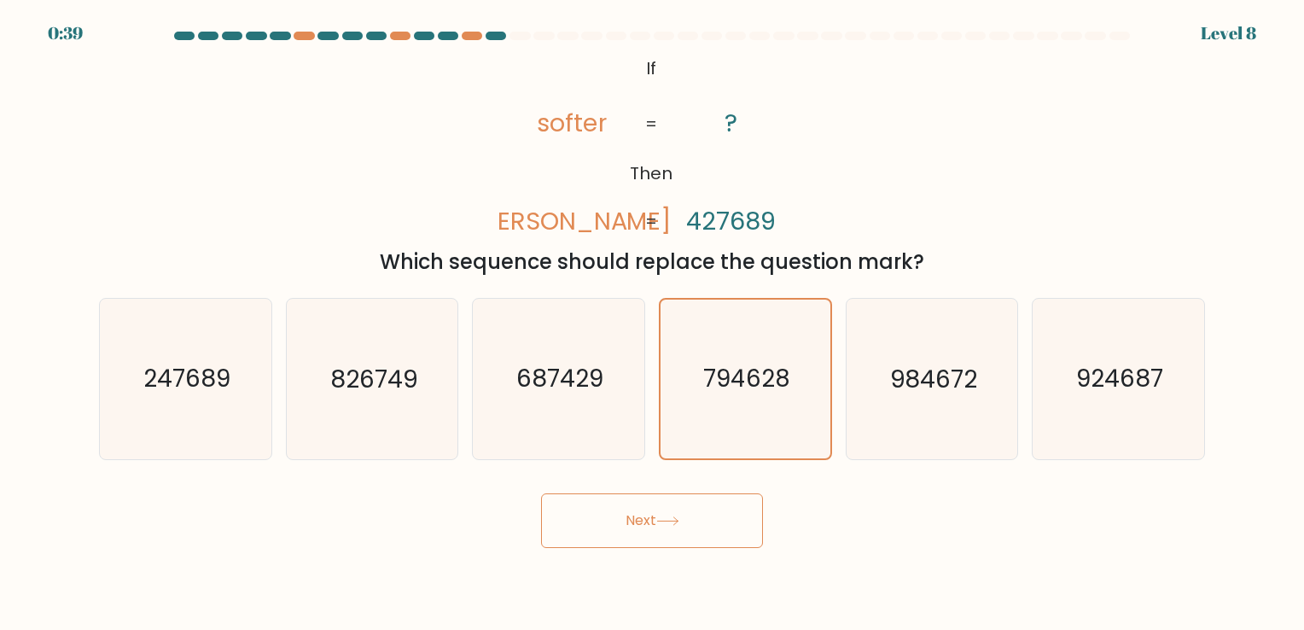
click at [676, 511] on button "Next" at bounding box center [652, 520] width 222 height 55
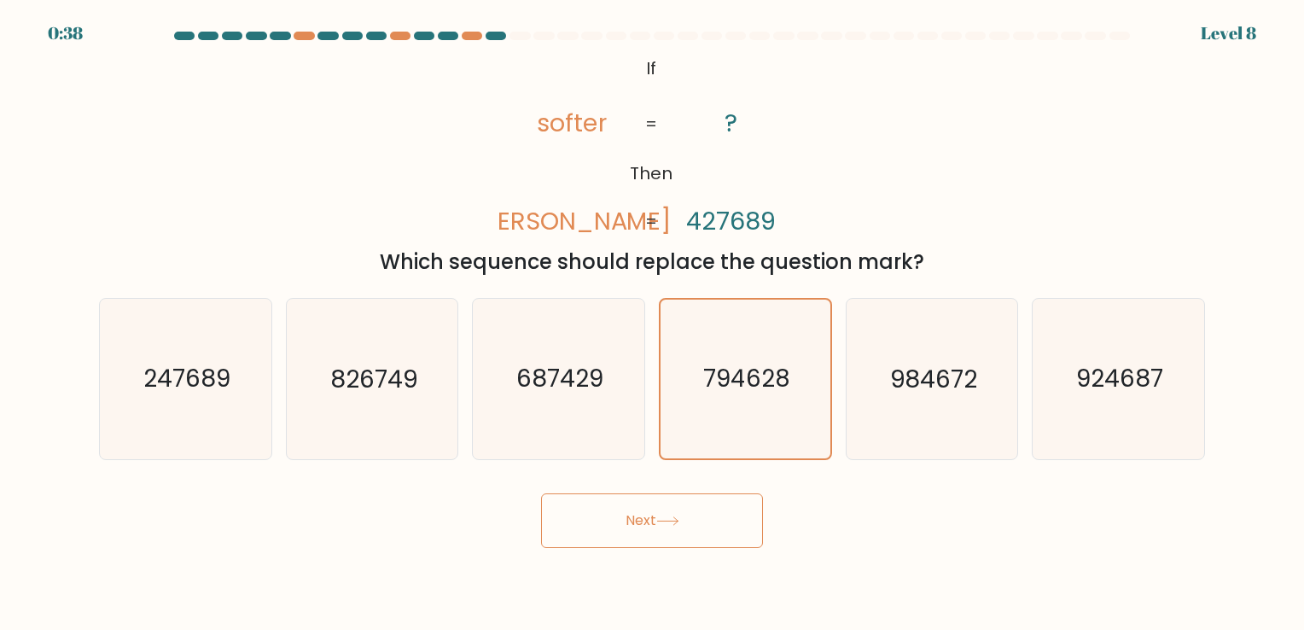
click at [676, 511] on button "Next" at bounding box center [652, 520] width 222 height 55
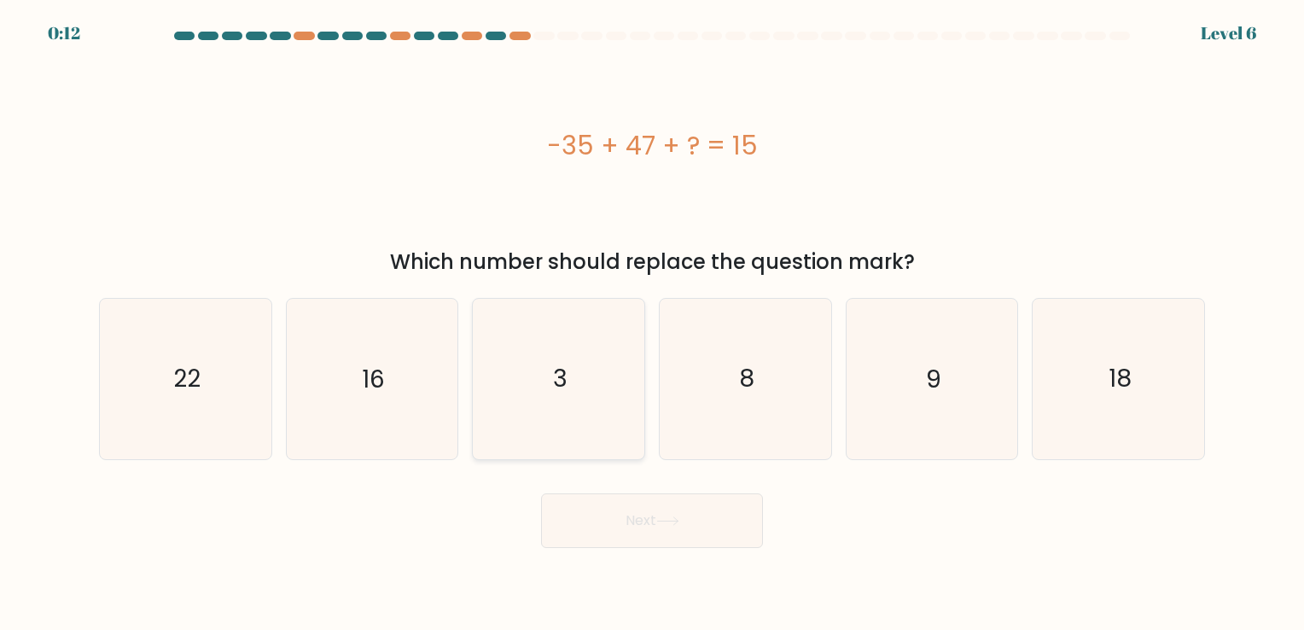
click at [547, 398] on icon "3" at bounding box center [559, 379] width 160 height 160
click at [652, 323] on input "c. 3" at bounding box center [652, 319] width 1 height 9
radio input "true"
click at [634, 504] on button "Next" at bounding box center [652, 520] width 222 height 55
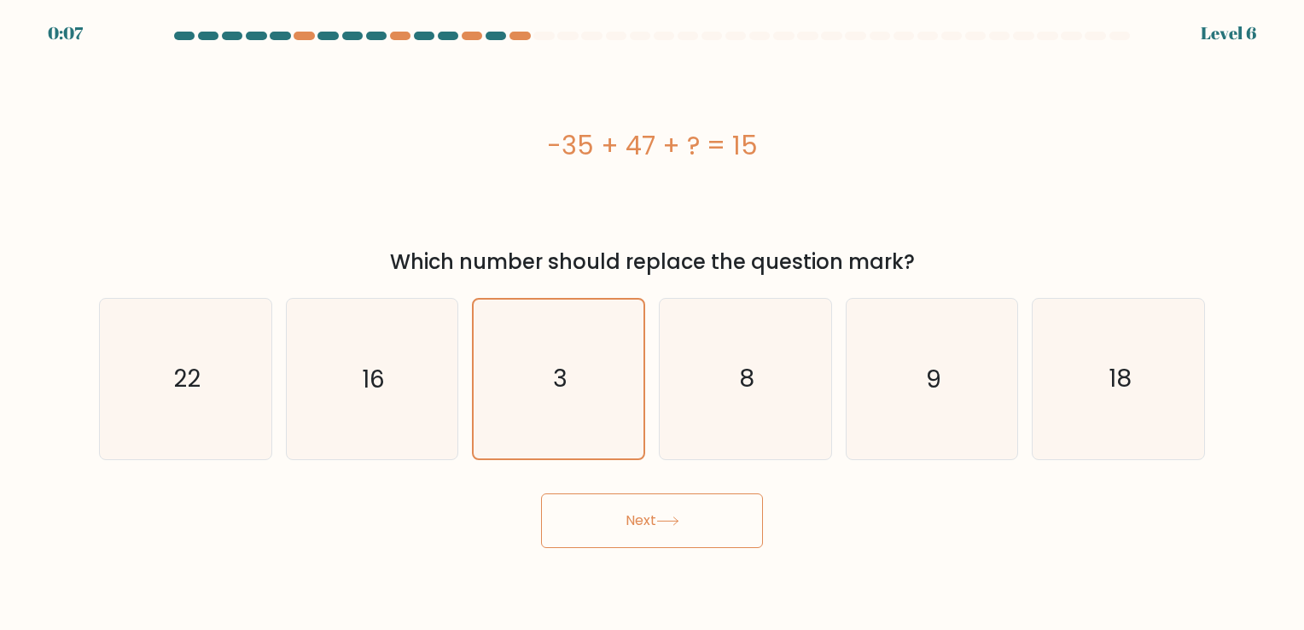
click at [634, 504] on button "Next" at bounding box center [652, 520] width 222 height 55
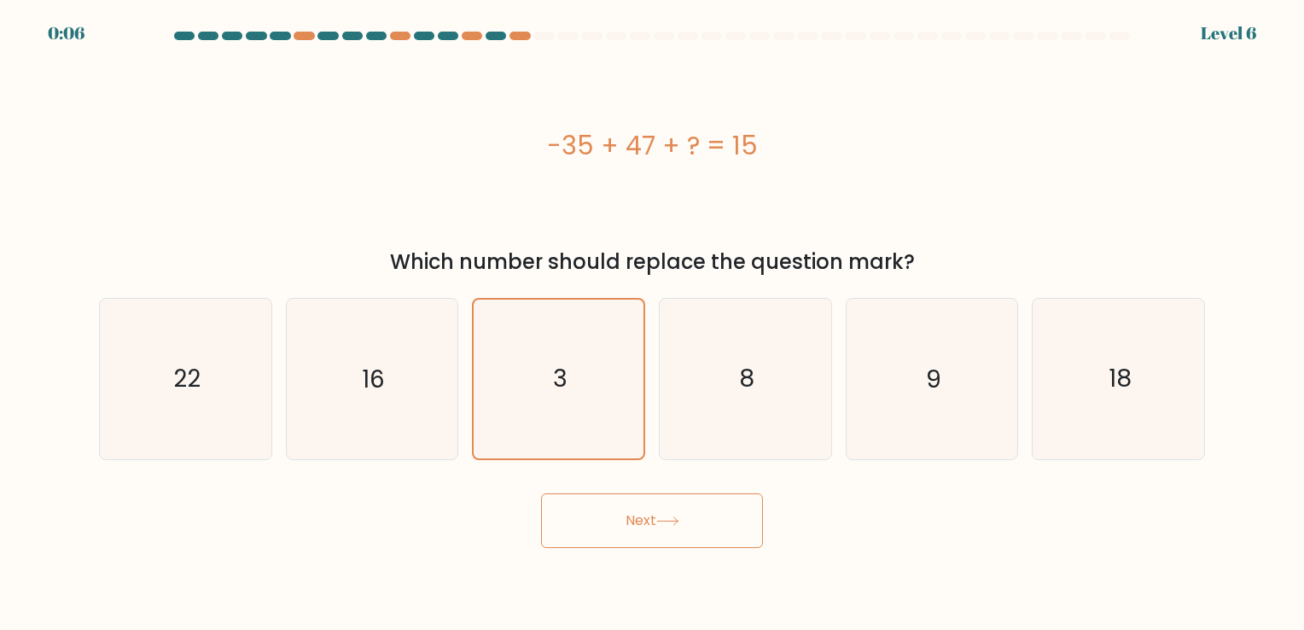
click at [634, 504] on button "Next" at bounding box center [652, 520] width 222 height 55
click at [625, 514] on div "Next" at bounding box center [652, 513] width 1126 height 67
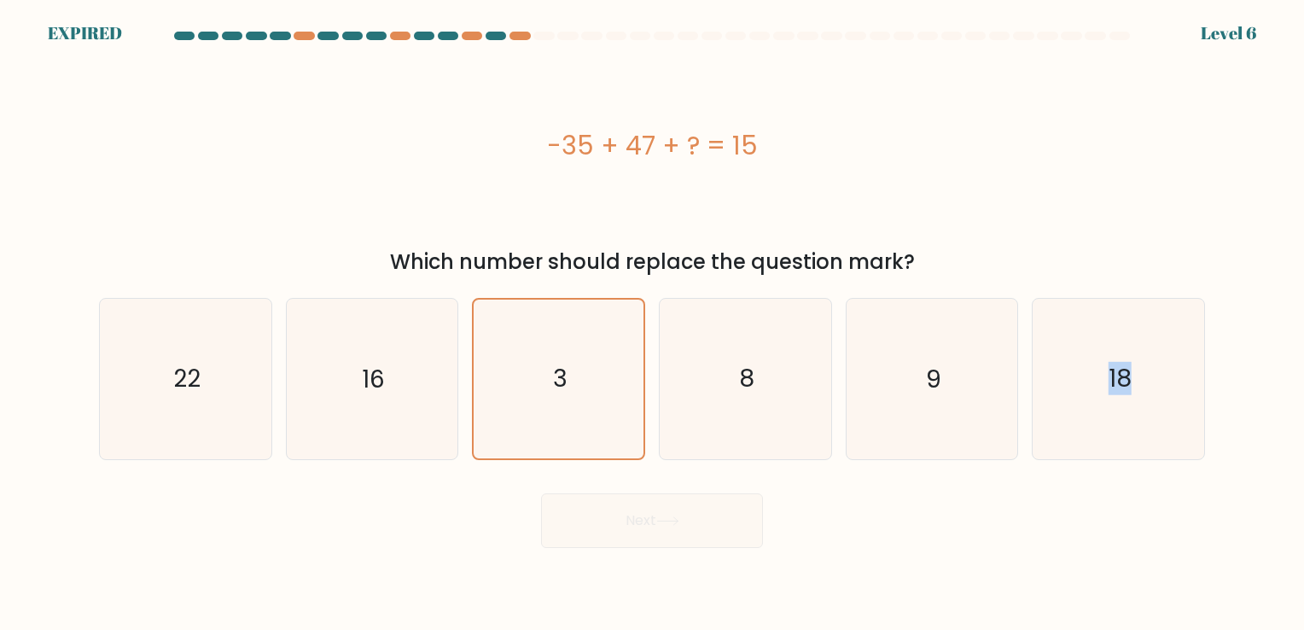
click at [625, 514] on div "Next" at bounding box center [652, 513] width 1126 height 67
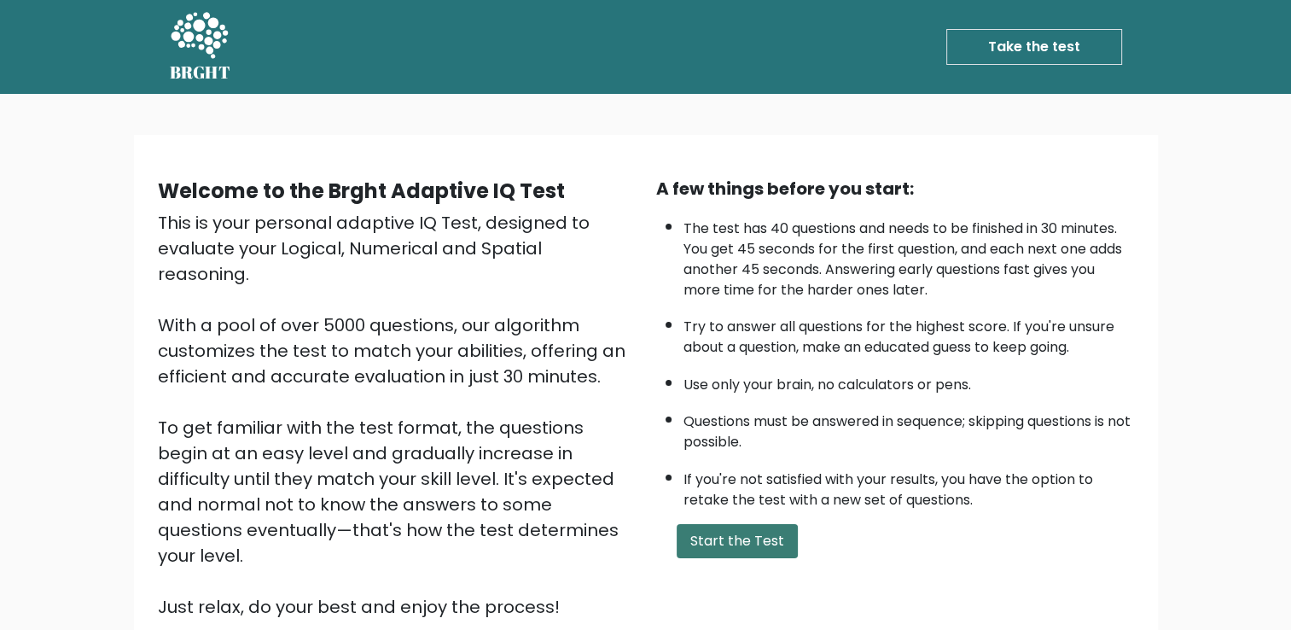
click at [724, 524] on button "Start the Test" at bounding box center [737, 541] width 121 height 34
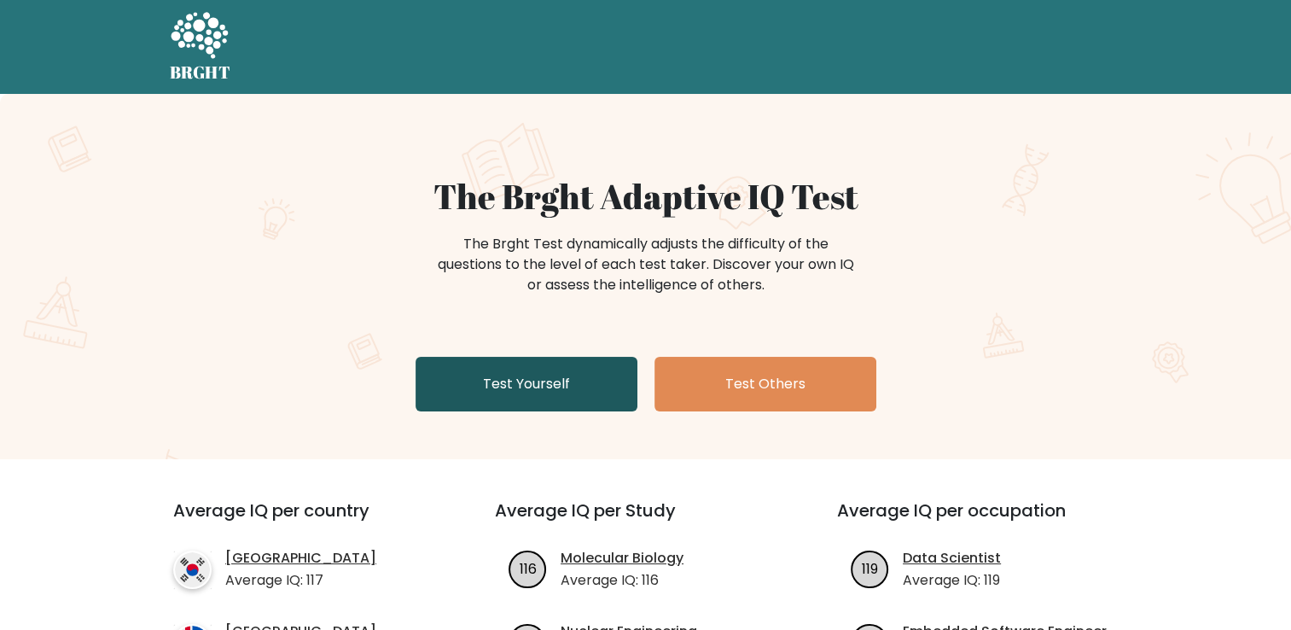
click at [605, 375] on link "Test Yourself" at bounding box center [527, 384] width 222 height 55
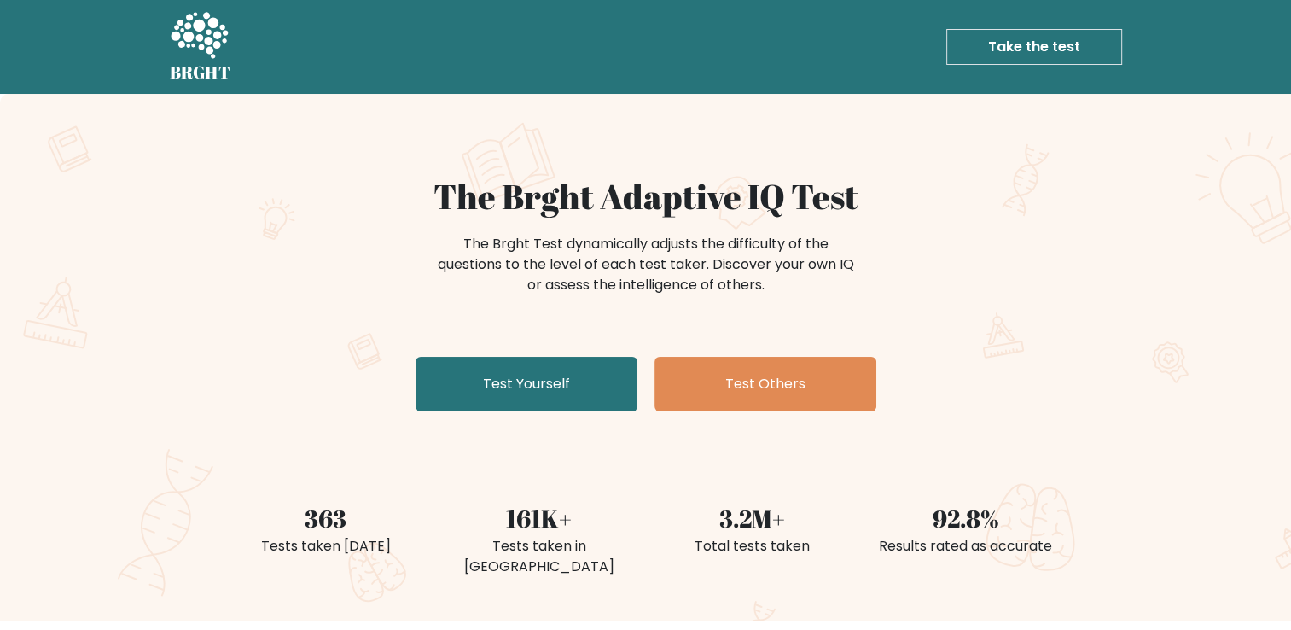
click at [992, 247] on div "The Brght Test dynamically adjusts the difficulty of the questions to the level…" at bounding box center [646, 272] width 833 height 85
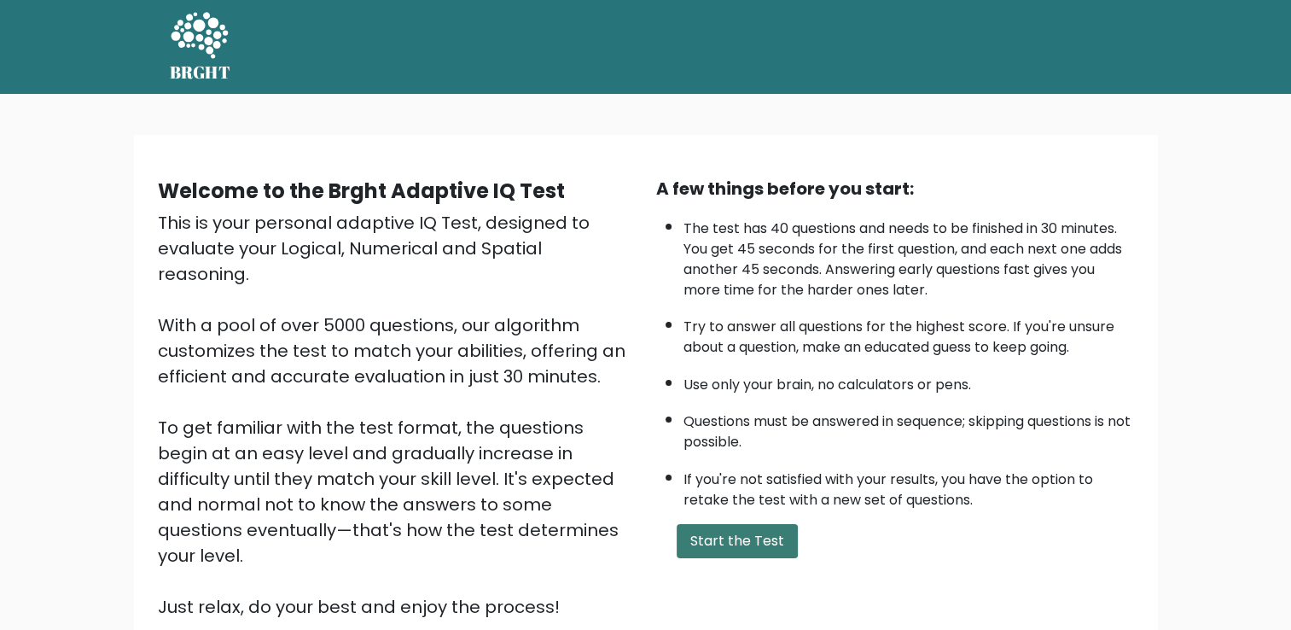
click at [771, 533] on button "Start the Test" at bounding box center [737, 541] width 121 height 34
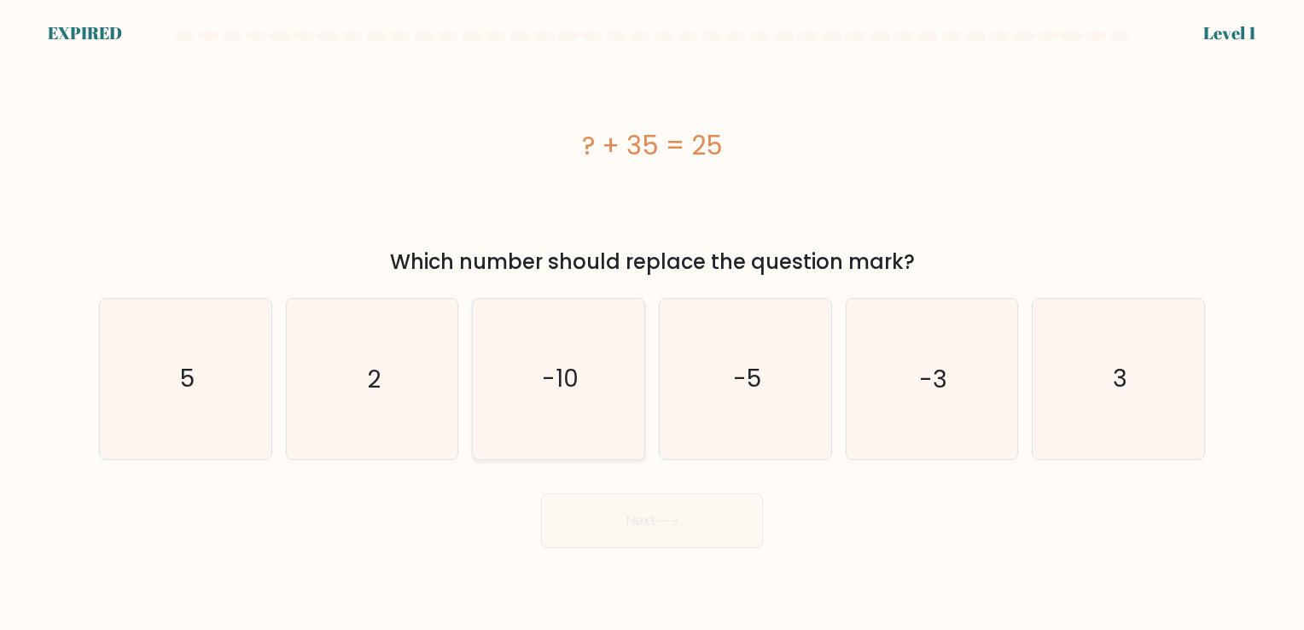
click at [594, 326] on icon "-10" at bounding box center [559, 379] width 160 height 160
click at [652, 323] on input "c. -10" at bounding box center [652, 319] width 1 height 9
radio input "true"
click at [652, 498] on div "Next" at bounding box center [652, 513] width 1126 height 67
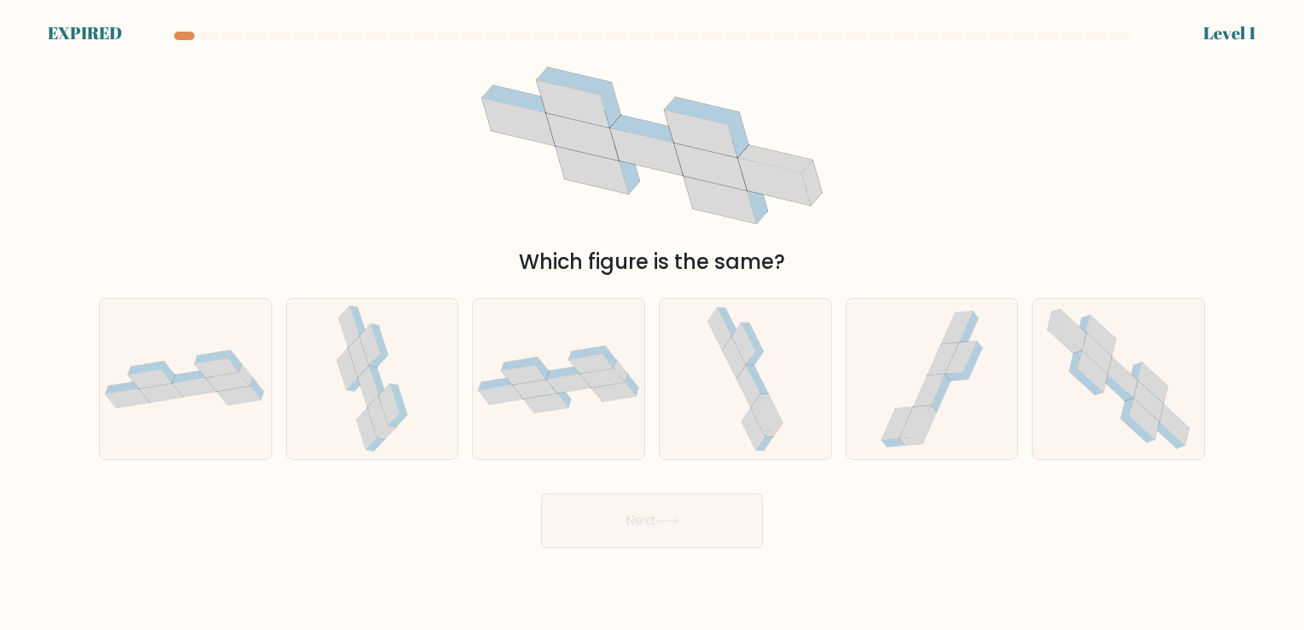
click at [1236, 38] on form at bounding box center [652, 290] width 1304 height 516
click at [1149, 360] on icon at bounding box center [1118, 379] width 163 height 160
click at [653, 323] on input "f." at bounding box center [652, 319] width 1 height 9
radio input "true"
click at [686, 507] on button "Next" at bounding box center [652, 520] width 222 height 55
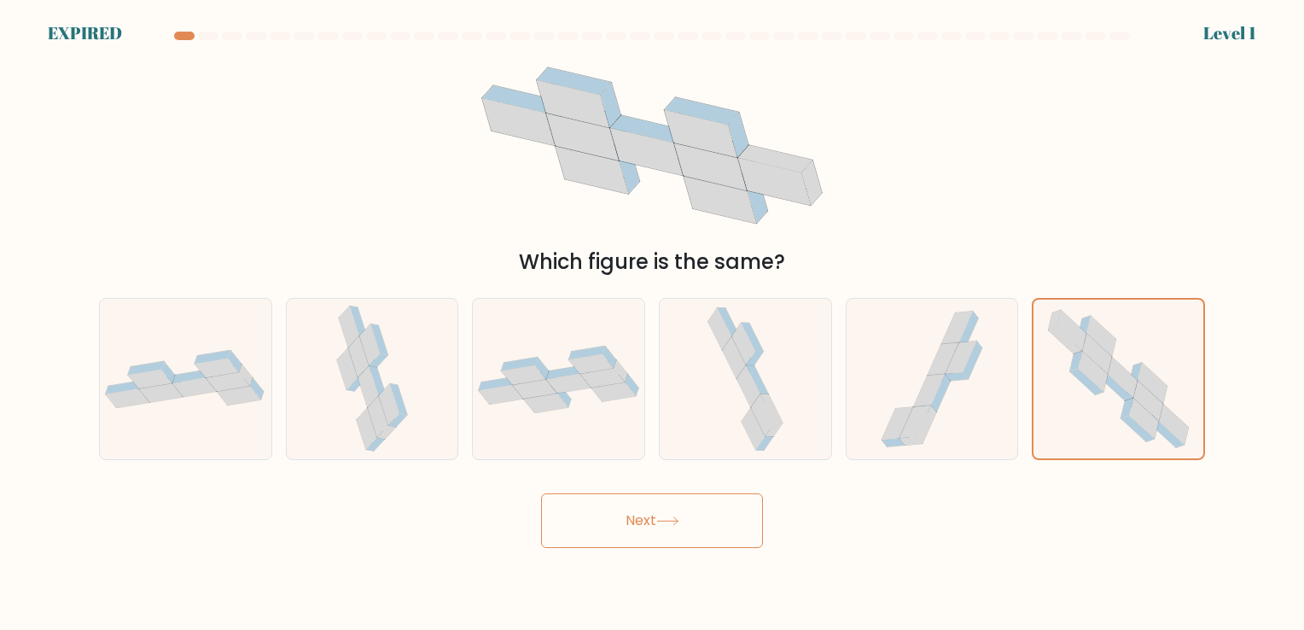
click at [686, 507] on button "Next" at bounding box center [652, 520] width 222 height 55
click at [687, 507] on button "Next" at bounding box center [652, 520] width 222 height 55
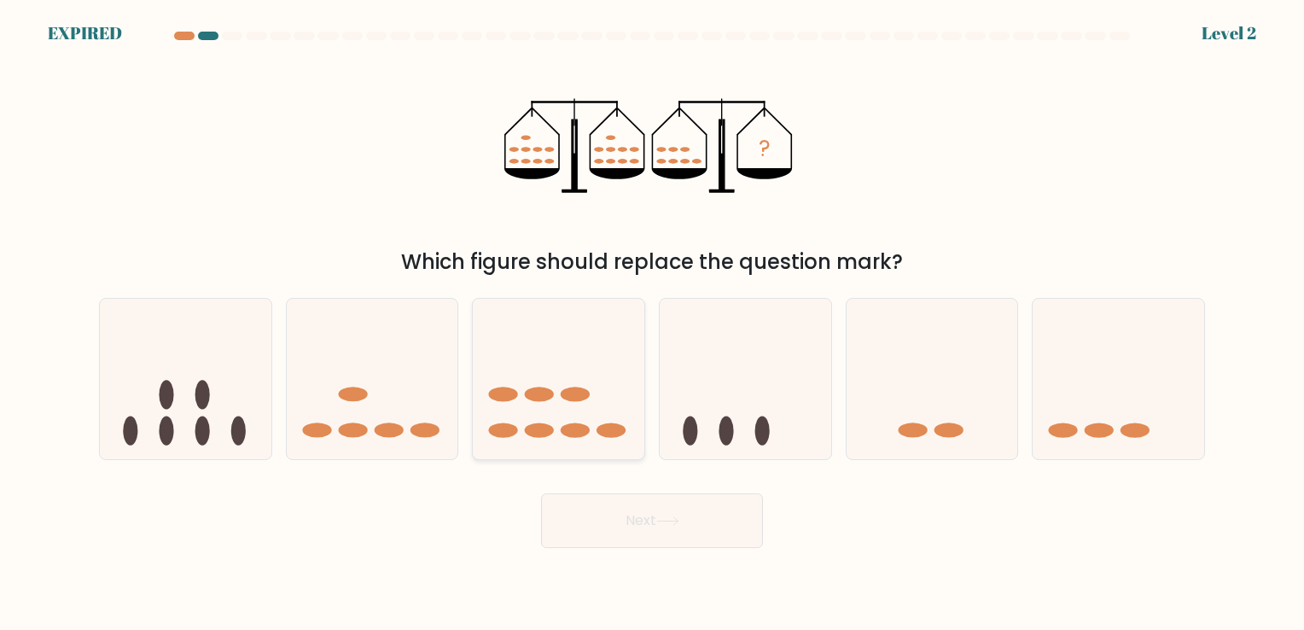
click at [608, 375] on icon at bounding box center [559, 379] width 172 height 142
click at [652, 323] on input "c." at bounding box center [652, 319] width 1 height 9
radio input "true"
click at [668, 495] on button "Next" at bounding box center [652, 520] width 222 height 55
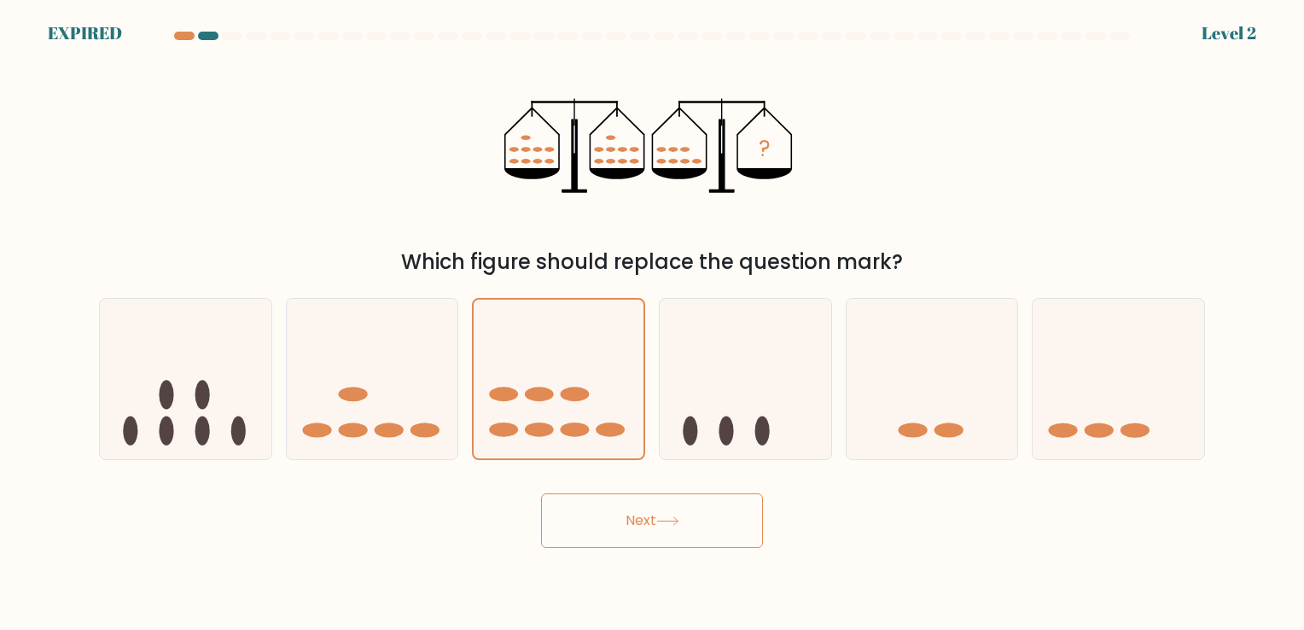
click at [668, 495] on button "Next" at bounding box center [652, 520] width 222 height 55
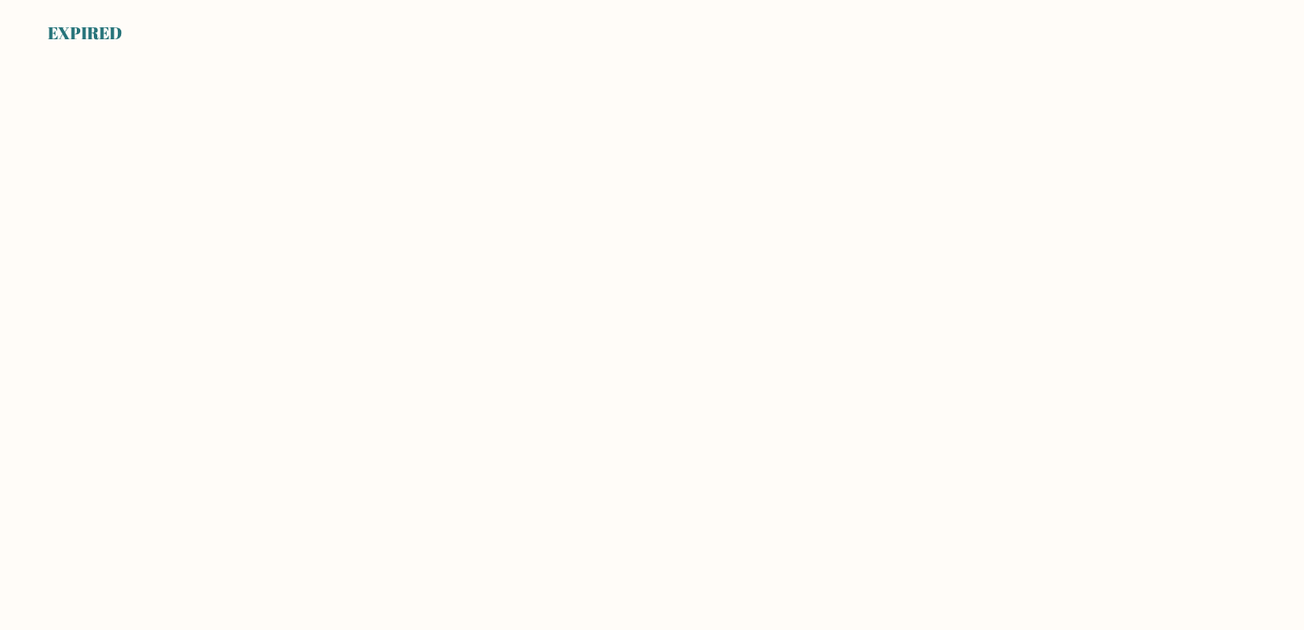
click at [396, 178] on body "EXPIRED" at bounding box center [652, 315] width 1304 height 630
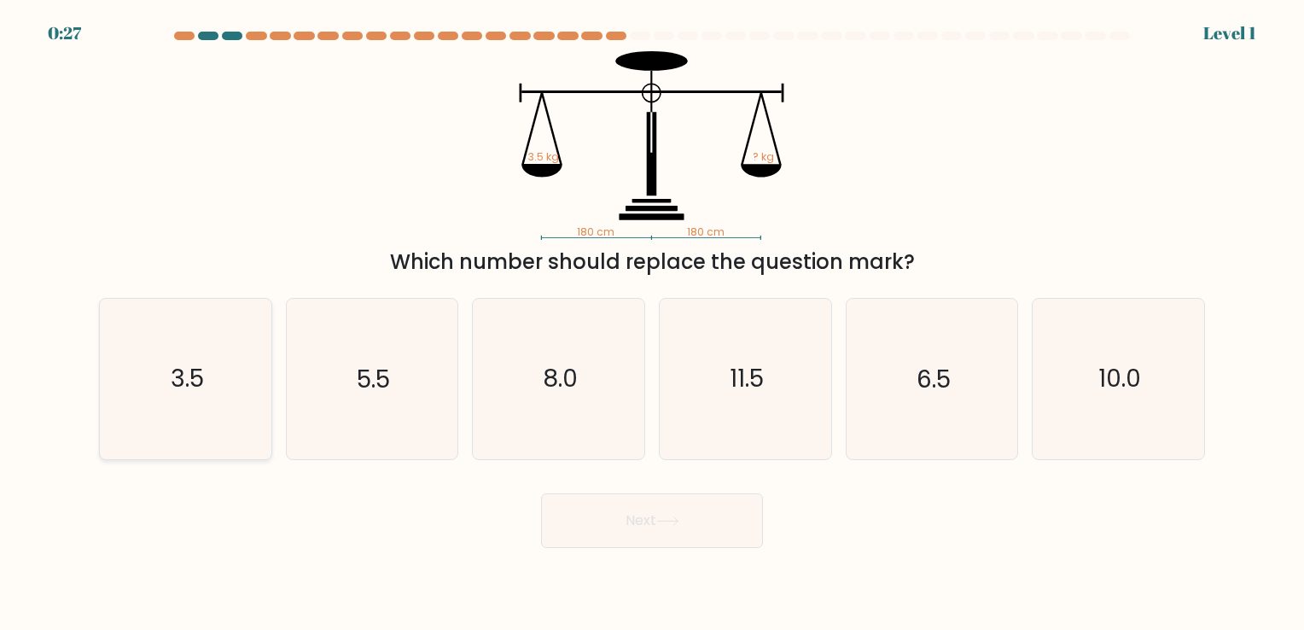
click at [187, 363] on text "3.5" at bounding box center [187, 379] width 33 height 33
click at [652, 323] on input "a. 3.5" at bounding box center [652, 319] width 1 height 9
radio input "true"
click at [642, 517] on button "Next" at bounding box center [652, 520] width 222 height 55
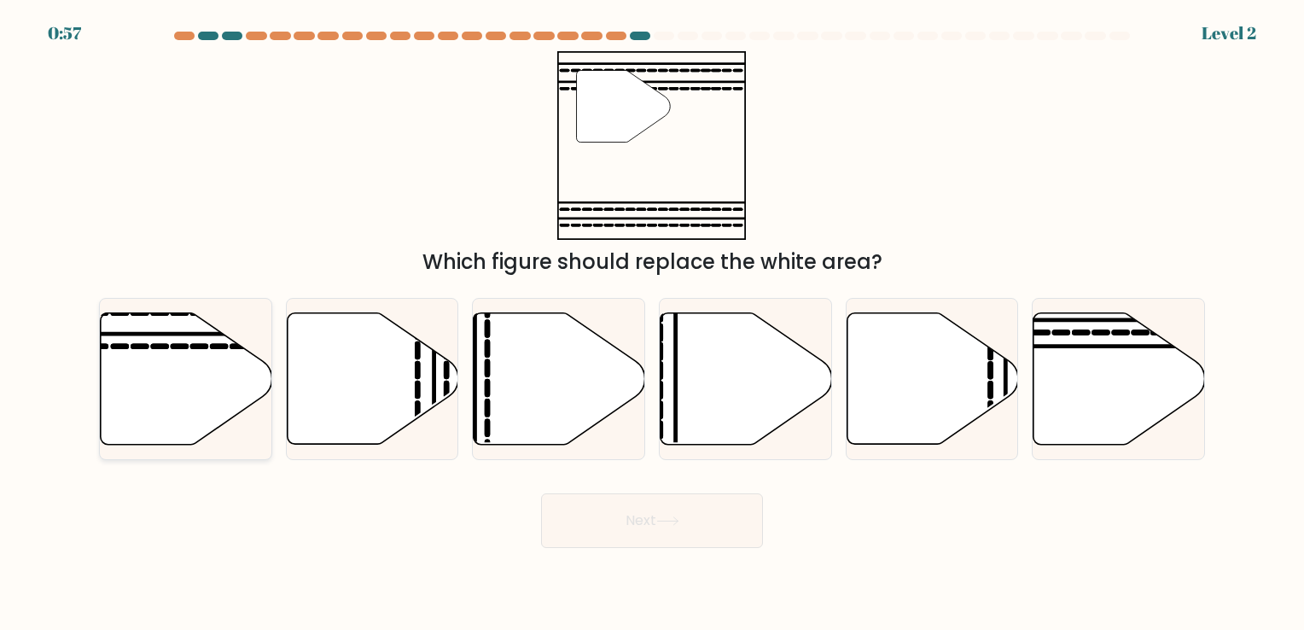
click at [202, 353] on icon at bounding box center [187, 377] width 172 height 131
click at [652, 323] on input "a." at bounding box center [652, 319] width 1 height 9
radio input "true"
click at [713, 539] on button "Next" at bounding box center [652, 520] width 222 height 55
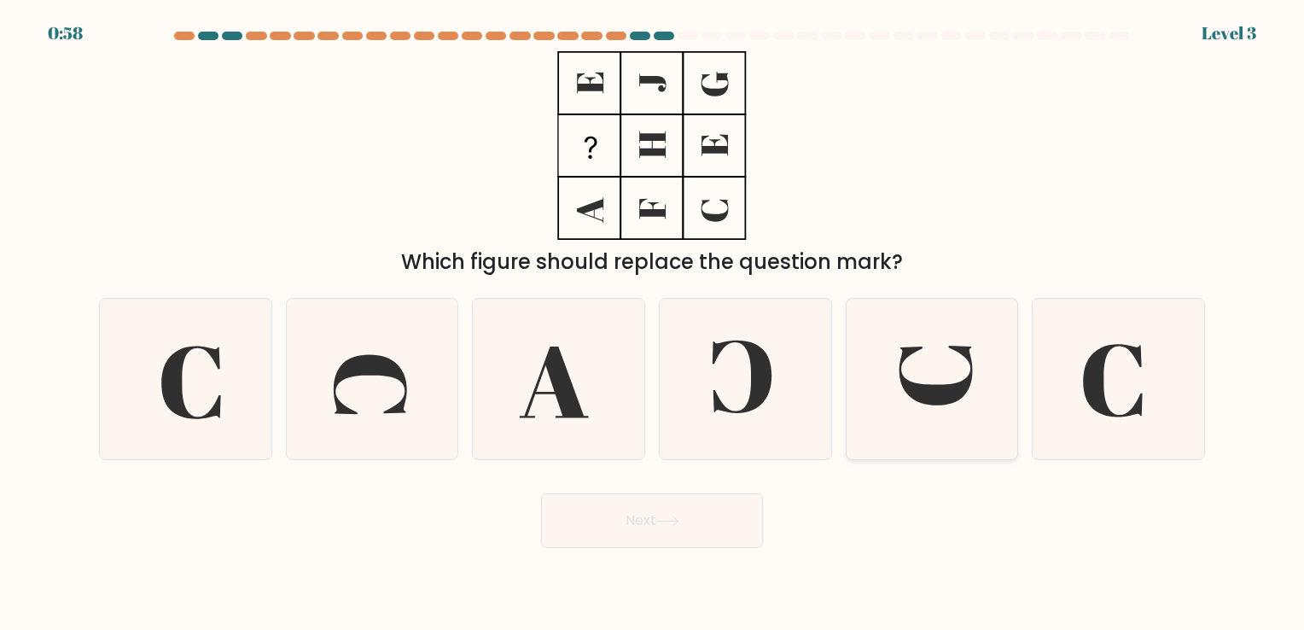
click at [916, 401] on icon at bounding box center [935, 376] width 73 height 60
click at [653, 323] on input "e." at bounding box center [652, 319] width 1 height 9
radio input "true"
click at [683, 527] on button "Next" at bounding box center [652, 520] width 222 height 55
drag, startPoint x: 683, startPoint y: 527, endPoint x: 688, endPoint y: 544, distance: 17.8
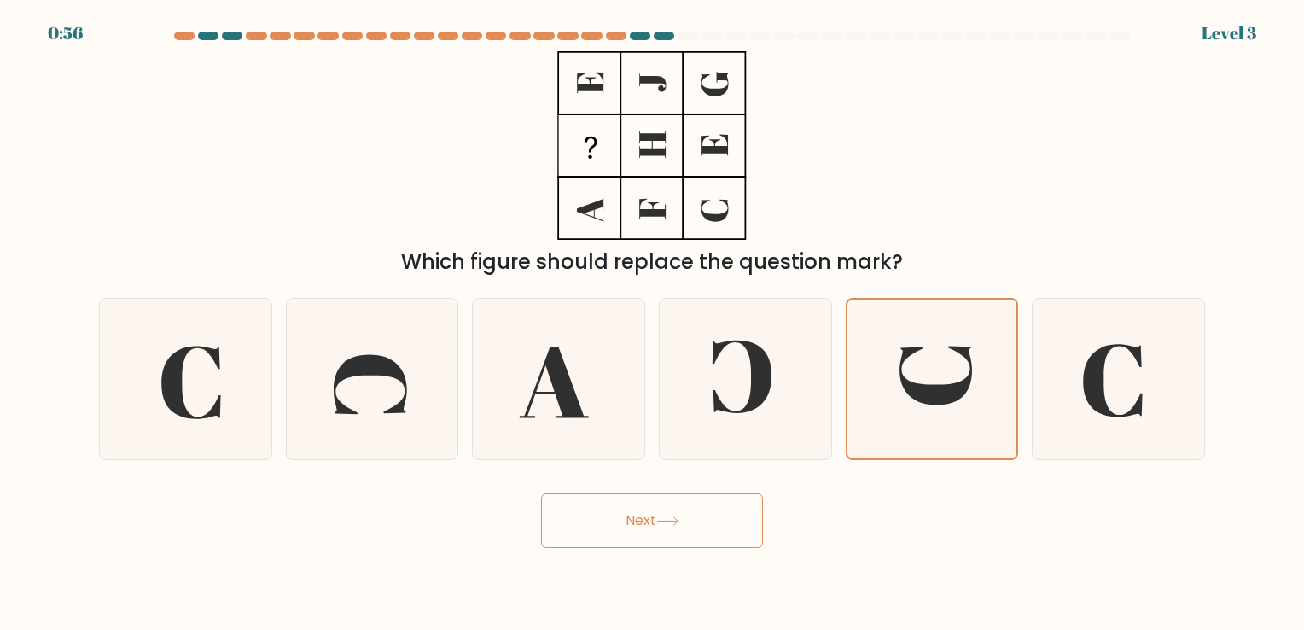
click at [688, 544] on button "Next" at bounding box center [652, 520] width 222 height 55
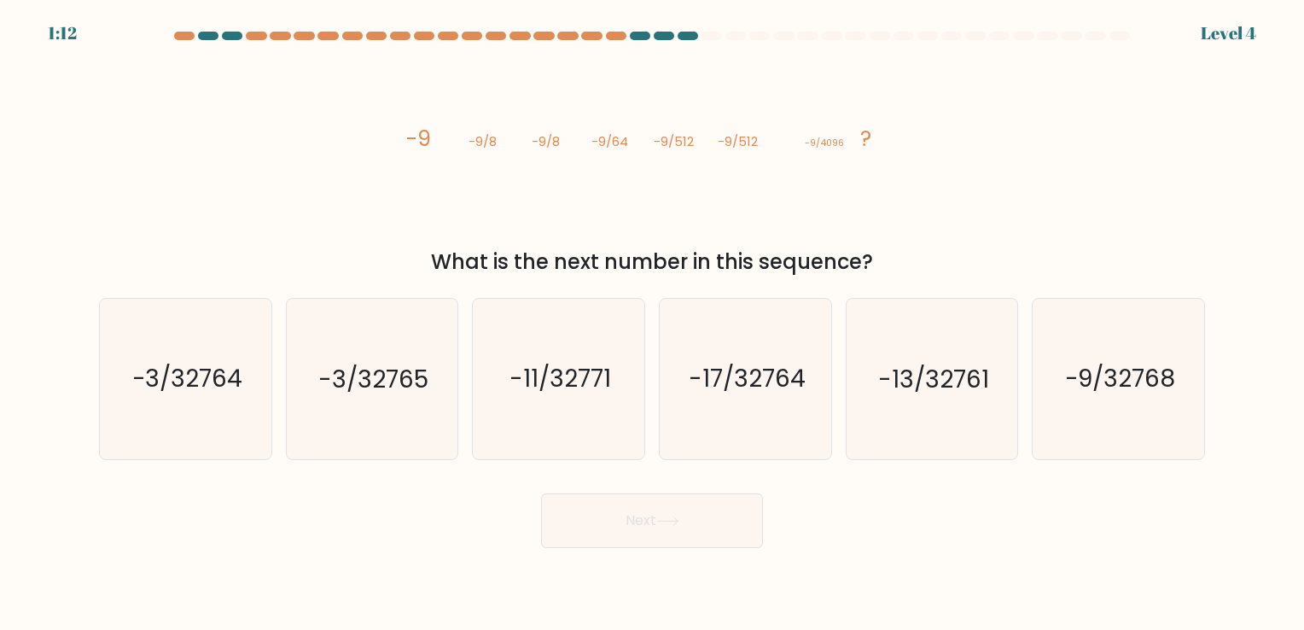
click at [1023, 358] on div "e. -13/32761" at bounding box center [932, 378] width 187 height 161
click at [1104, 376] on text "-9/32768" at bounding box center [1119, 379] width 111 height 33
click at [653, 323] on input "f. -9/32768" at bounding box center [652, 319] width 1 height 9
radio input "true"
click at [648, 509] on button "Next" at bounding box center [652, 520] width 222 height 55
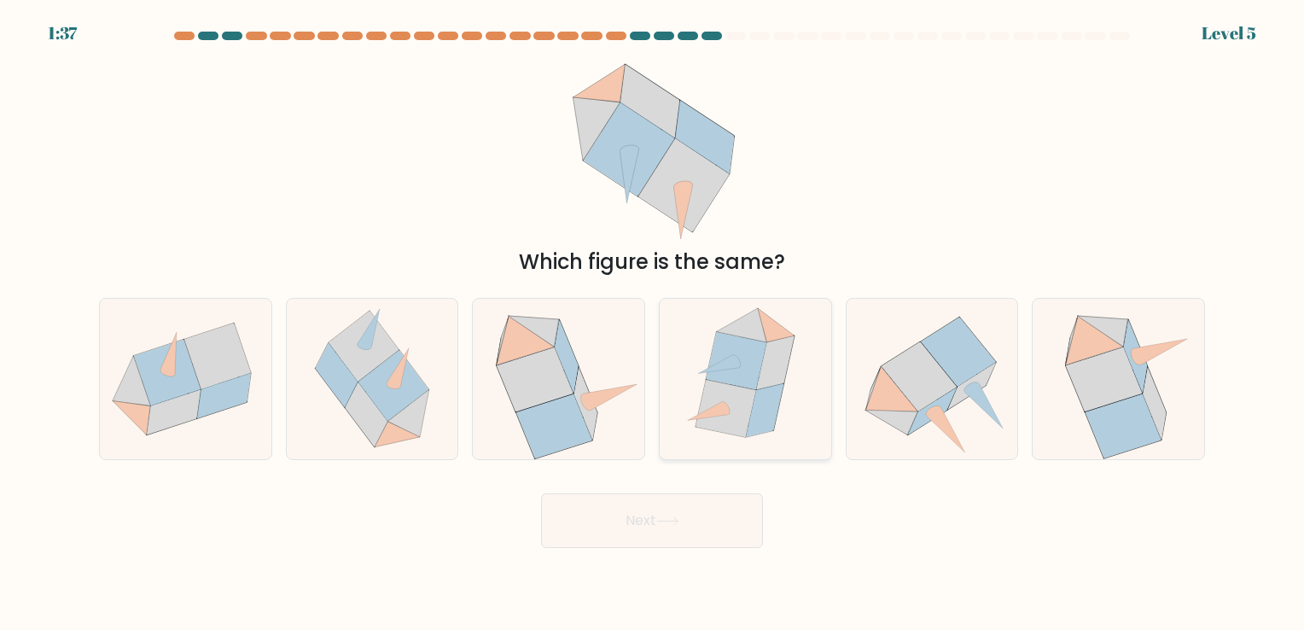
click at [760, 378] on icon at bounding box center [776, 363] width 38 height 54
click at [653, 323] on input "d." at bounding box center [652, 319] width 1 height 9
radio input "true"
click at [659, 520] on button "Next" at bounding box center [652, 520] width 222 height 55
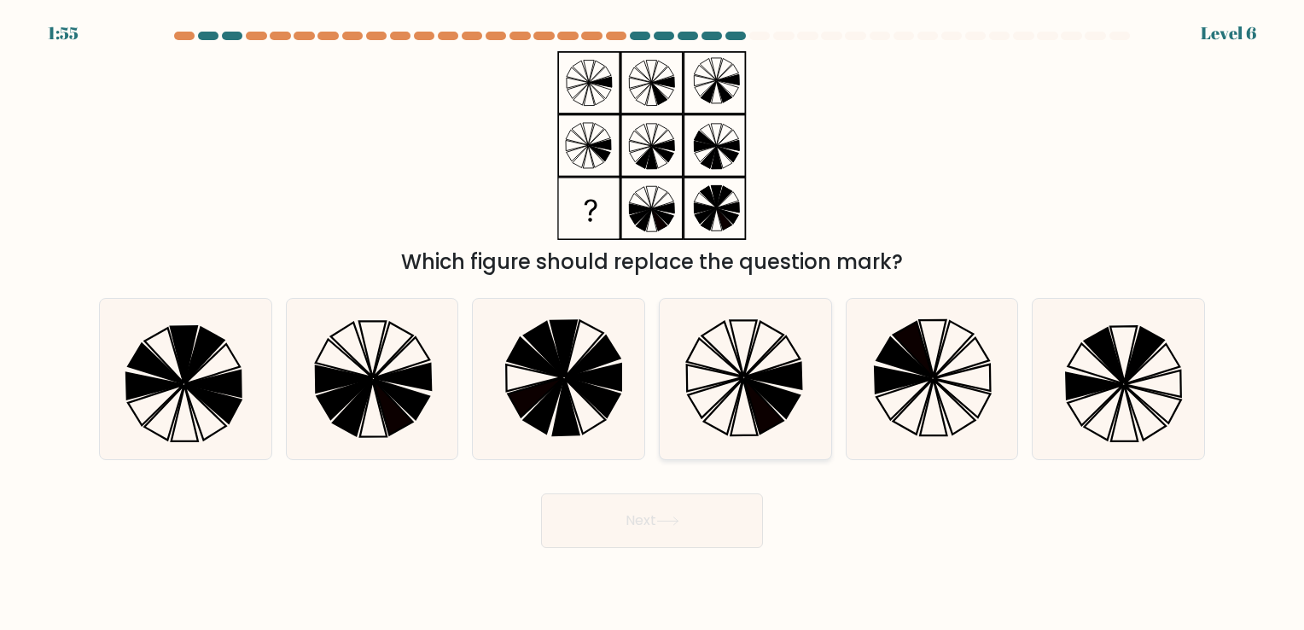
click at [776, 370] on icon at bounding box center [773, 376] width 57 height 26
click at [653, 323] on input "d." at bounding box center [652, 319] width 1 height 9
radio input "true"
click at [684, 511] on button "Next" at bounding box center [652, 520] width 222 height 55
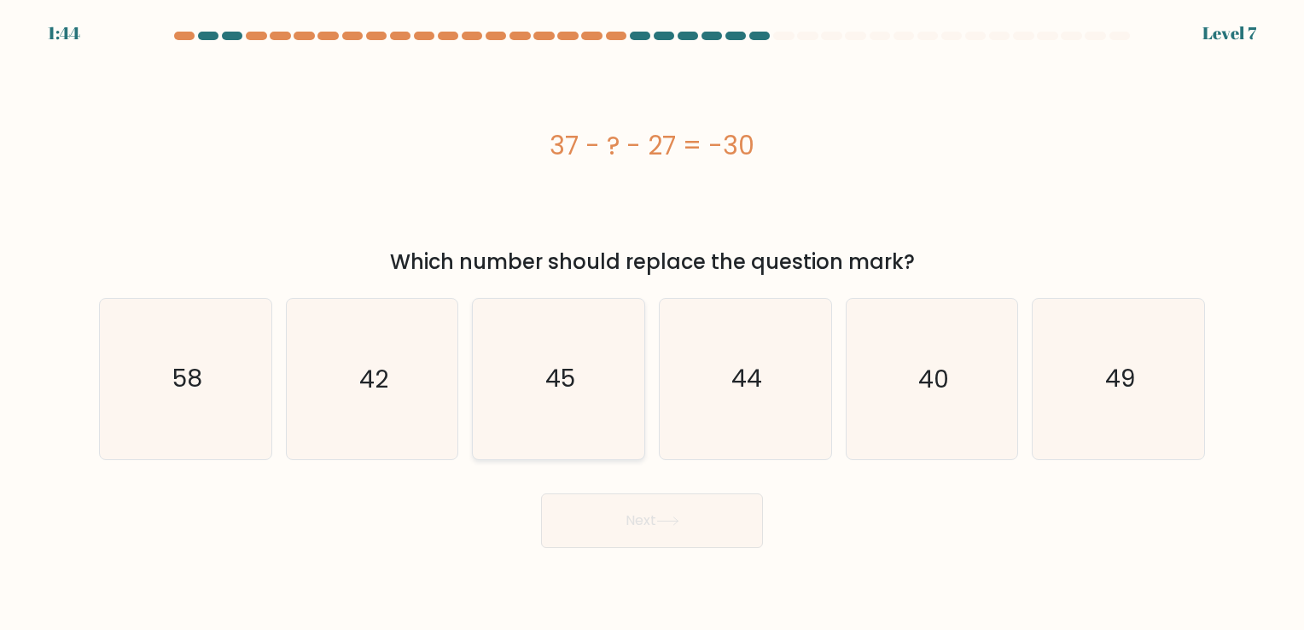
click at [593, 358] on icon "45" at bounding box center [559, 379] width 160 height 160
click at [652, 323] on input "c. 45" at bounding box center [652, 319] width 1 height 9
radio input "true"
click at [611, 506] on button "Next" at bounding box center [652, 520] width 222 height 55
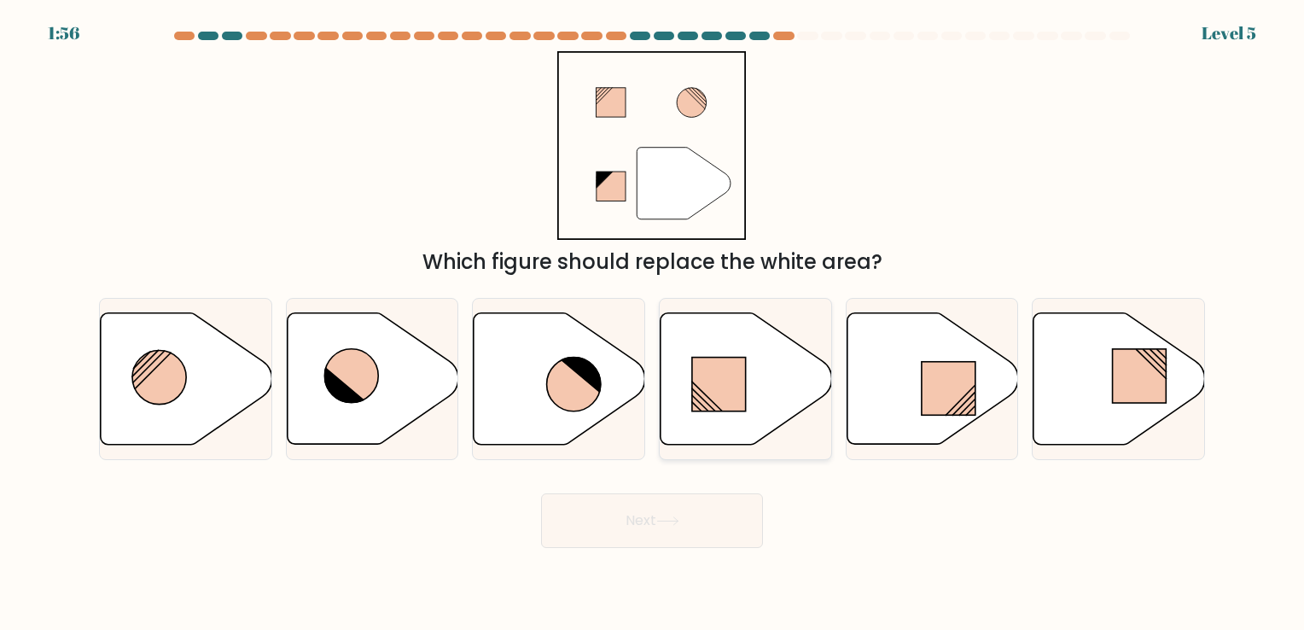
click at [771, 381] on icon at bounding box center [747, 377] width 172 height 131
click at [653, 323] on input "d." at bounding box center [652, 319] width 1 height 9
radio input "true"
click at [667, 515] on button "Next" at bounding box center [652, 520] width 222 height 55
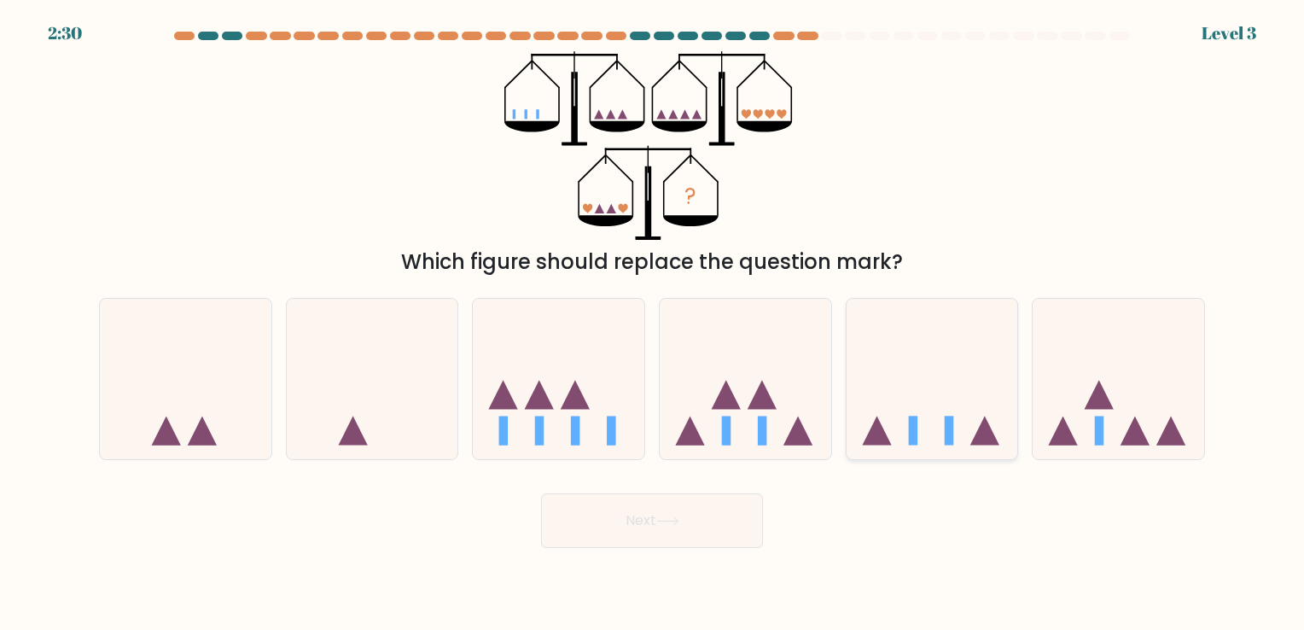
click at [905, 402] on icon at bounding box center [933, 379] width 172 height 142
click at [653, 323] on input "e." at bounding box center [652, 319] width 1 height 9
radio input "true"
click at [717, 514] on button "Next" at bounding box center [652, 520] width 222 height 55
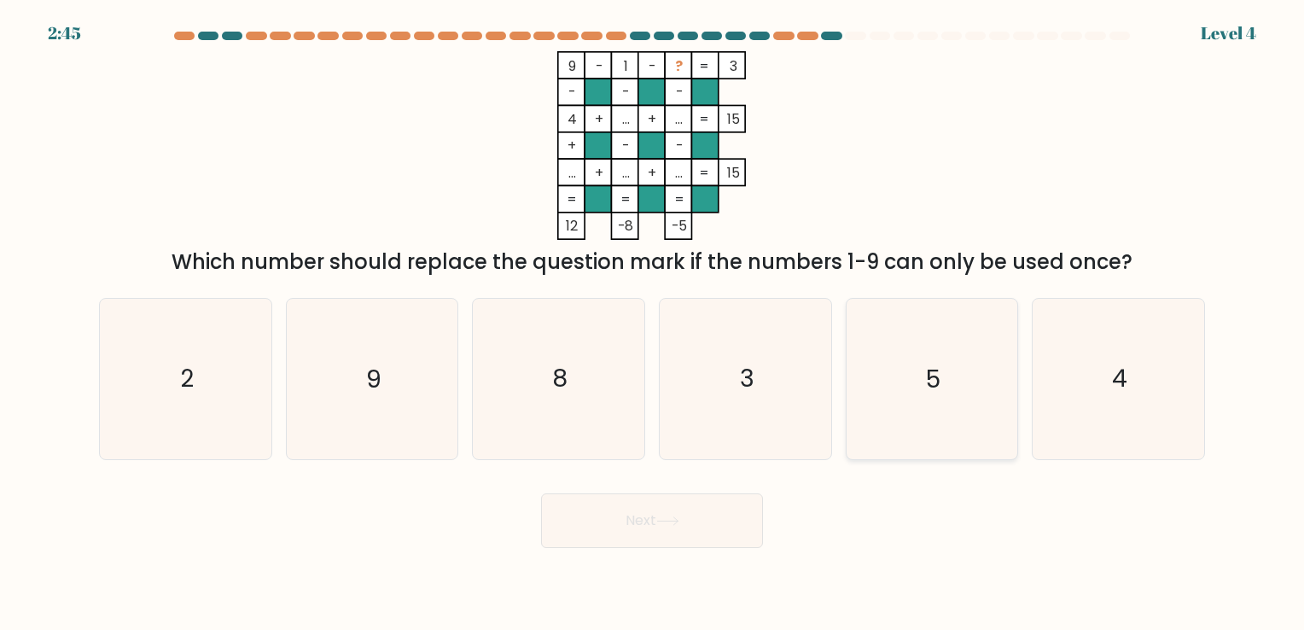
click at [1010, 365] on icon "5" at bounding box center [932, 379] width 160 height 160
click at [653, 323] on input "e. 5" at bounding box center [652, 319] width 1 height 9
radio input "true"
click at [713, 505] on button "Next" at bounding box center [652, 520] width 222 height 55
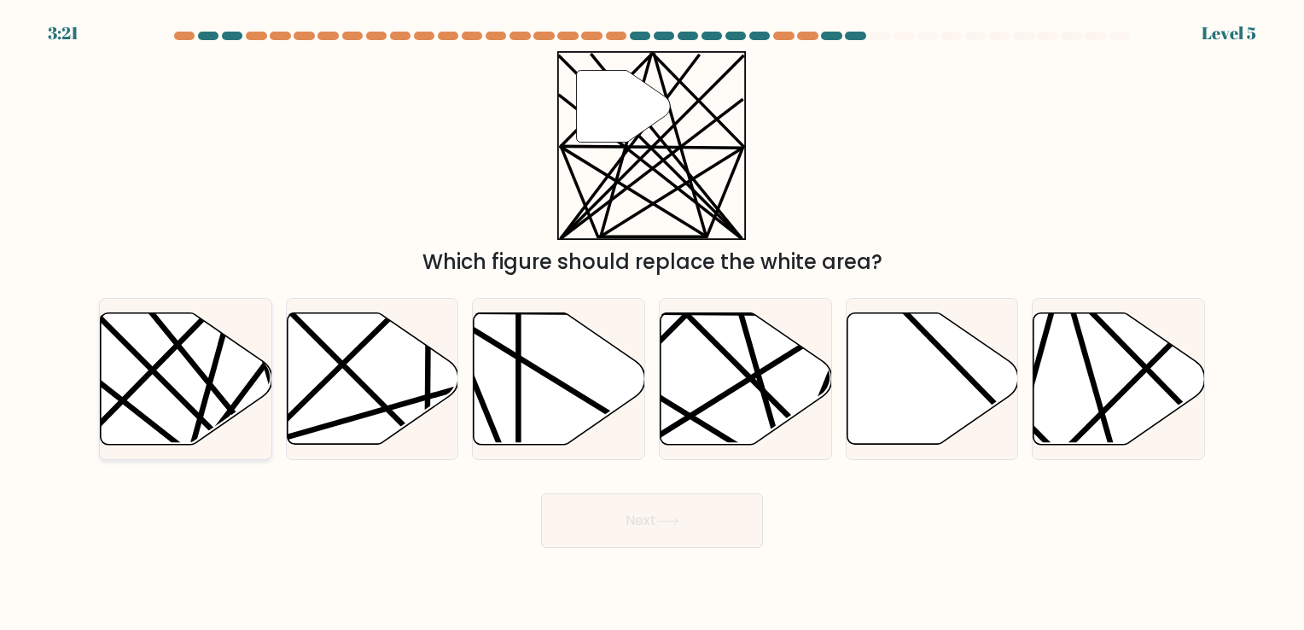
click at [208, 365] on icon at bounding box center [187, 377] width 172 height 131
click at [652, 323] on input "a." at bounding box center [652, 319] width 1 height 9
radio input "true"
click at [650, 501] on button "Next" at bounding box center [652, 520] width 222 height 55
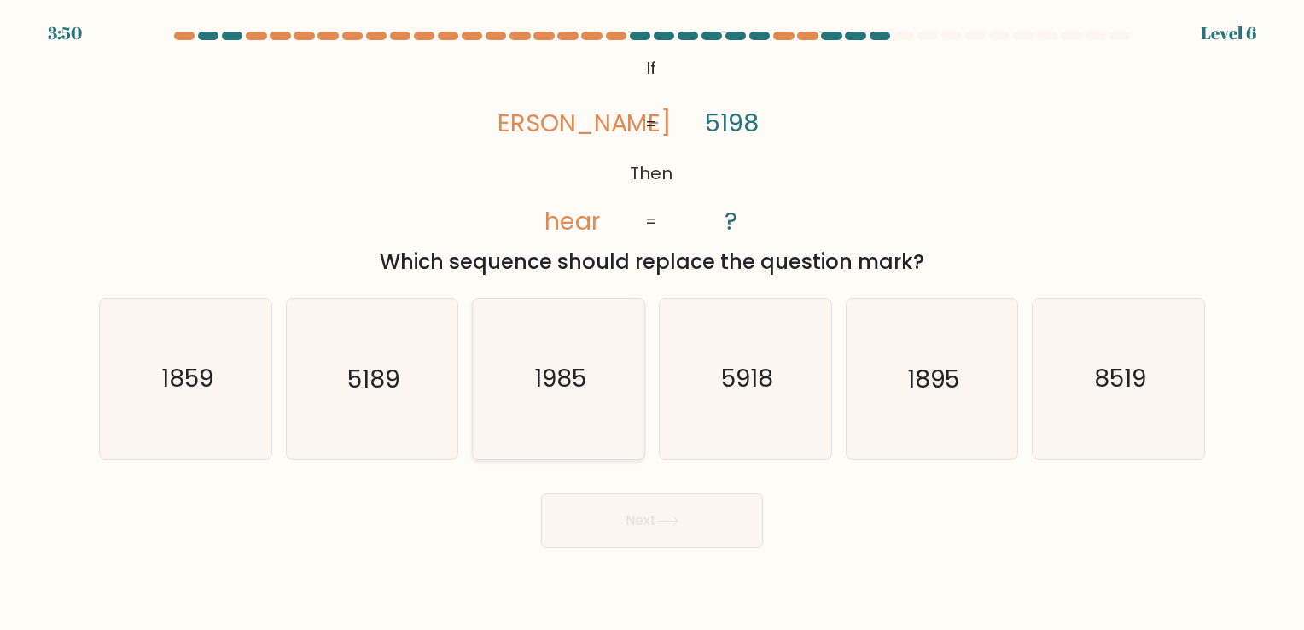
click at [537, 376] on text "1985" at bounding box center [560, 379] width 52 height 33
click at [652, 323] on input "c. 1985" at bounding box center [652, 319] width 1 height 9
radio input "true"
click at [655, 506] on button "Next" at bounding box center [652, 520] width 222 height 55
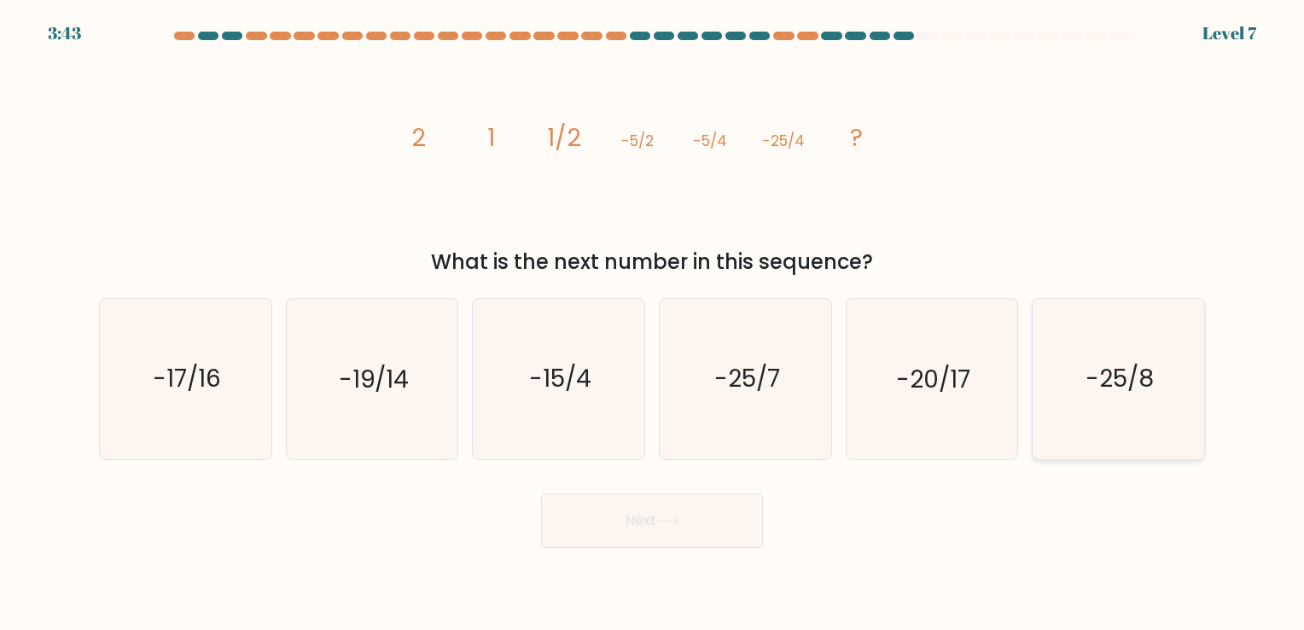
click at [1067, 422] on icon "-25/8" at bounding box center [1119, 379] width 160 height 160
click at [653, 323] on input "f. -25/8" at bounding box center [652, 319] width 1 height 9
radio input "true"
click at [646, 521] on button "Next" at bounding box center [652, 520] width 222 height 55
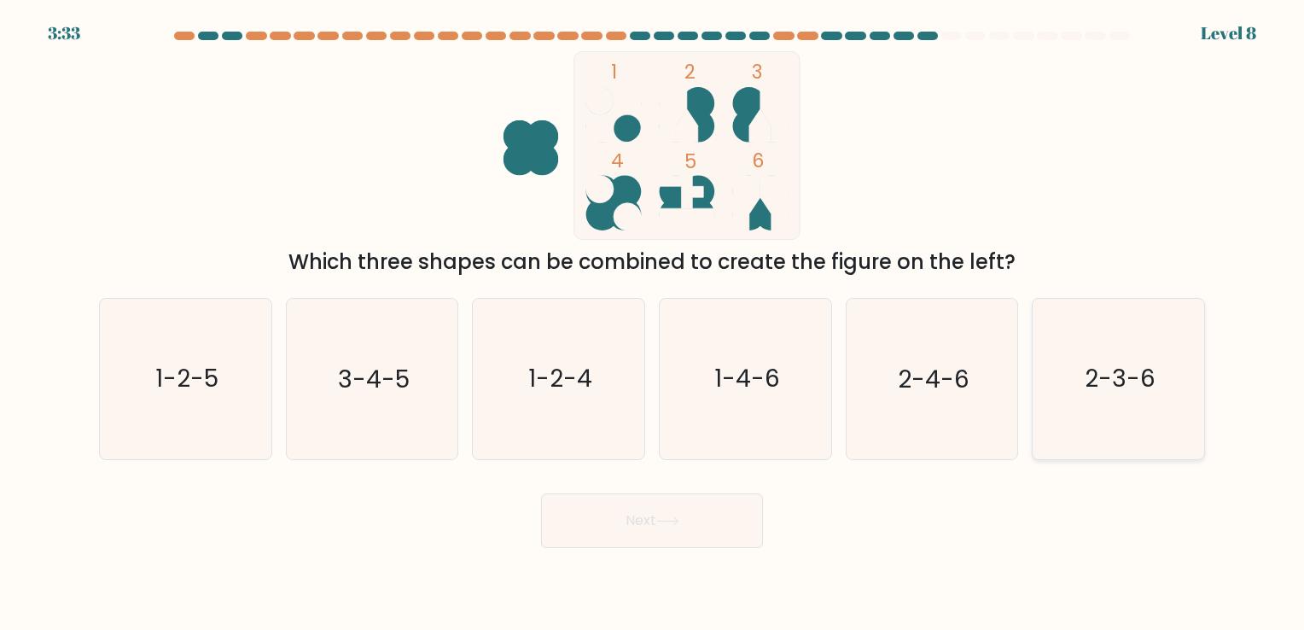
click at [1045, 360] on icon "2-3-6" at bounding box center [1119, 379] width 160 height 160
click at [653, 323] on input "f. 2-3-6" at bounding box center [652, 319] width 1 height 9
radio input "true"
click at [630, 503] on button "Next" at bounding box center [652, 520] width 222 height 55
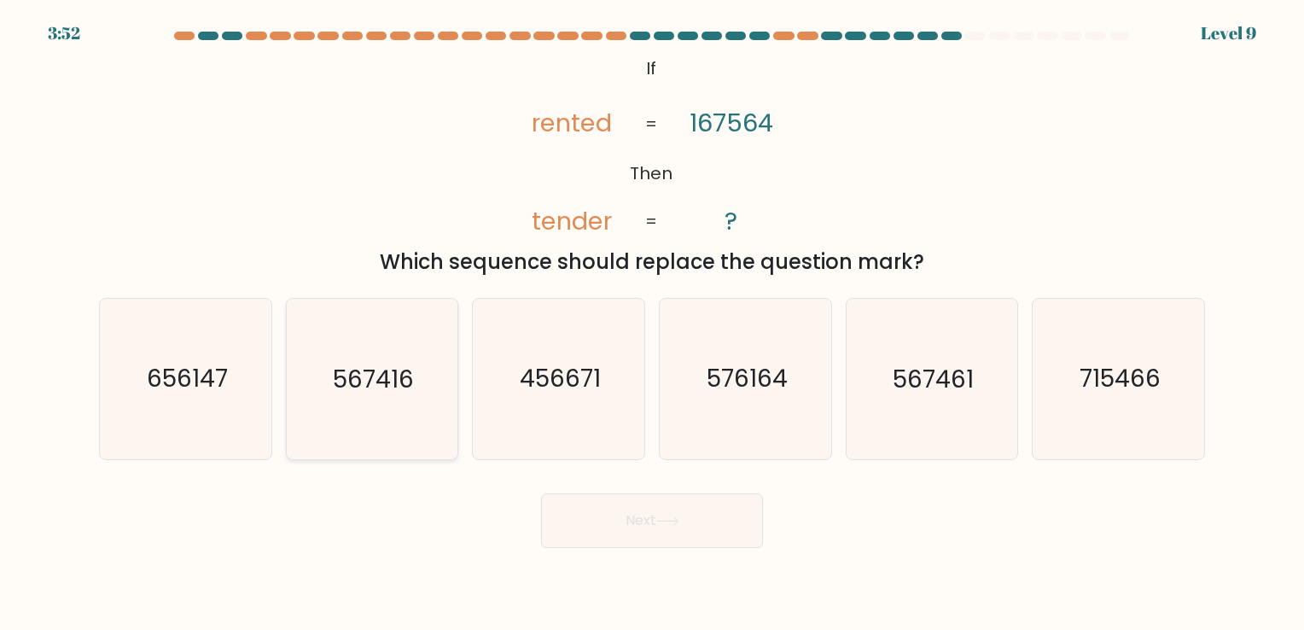
click at [361, 396] on icon "567416" at bounding box center [372, 379] width 160 height 160
click at [652, 323] on input "b. 567416" at bounding box center [652, 319] width 1 height 9
radio input "true"
click at [975, 405] on icon "567461" at bounding box center [932, 379] width 160 height 160
click at [653, 323] on input "e. 567461" at bounding box center [652, 319] width 1 height 9
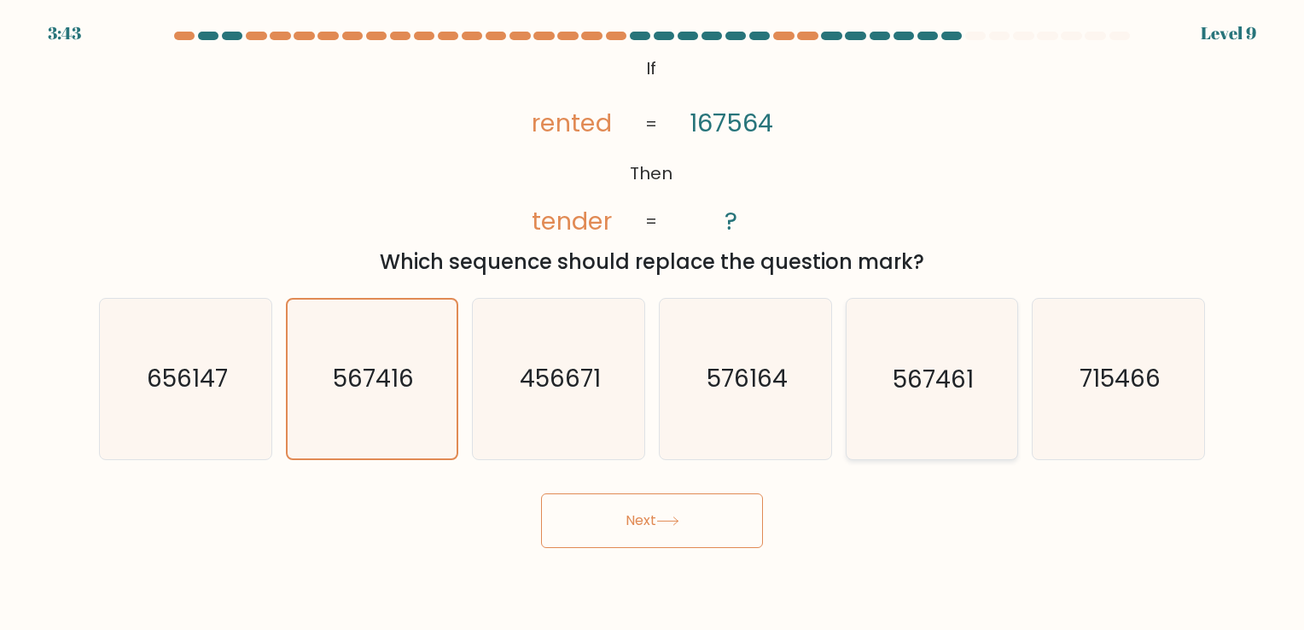
radio input "true"
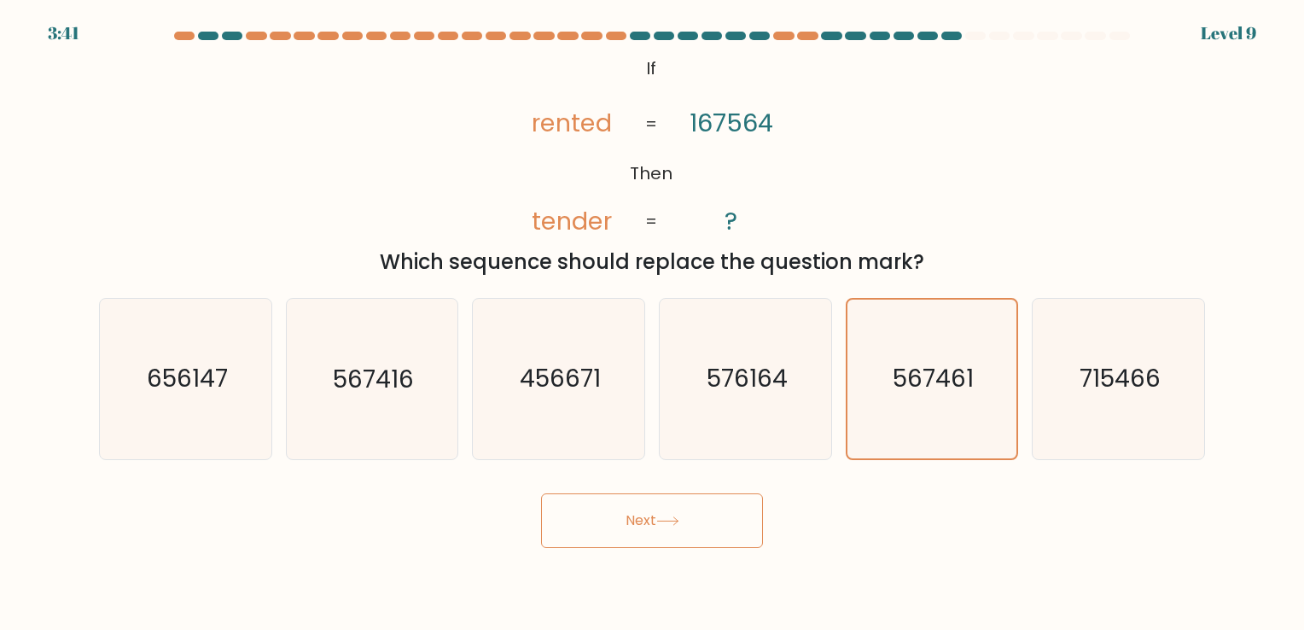
click at [671, 514] on button "Next" at bounding box center [652, 520] width 222 height 55
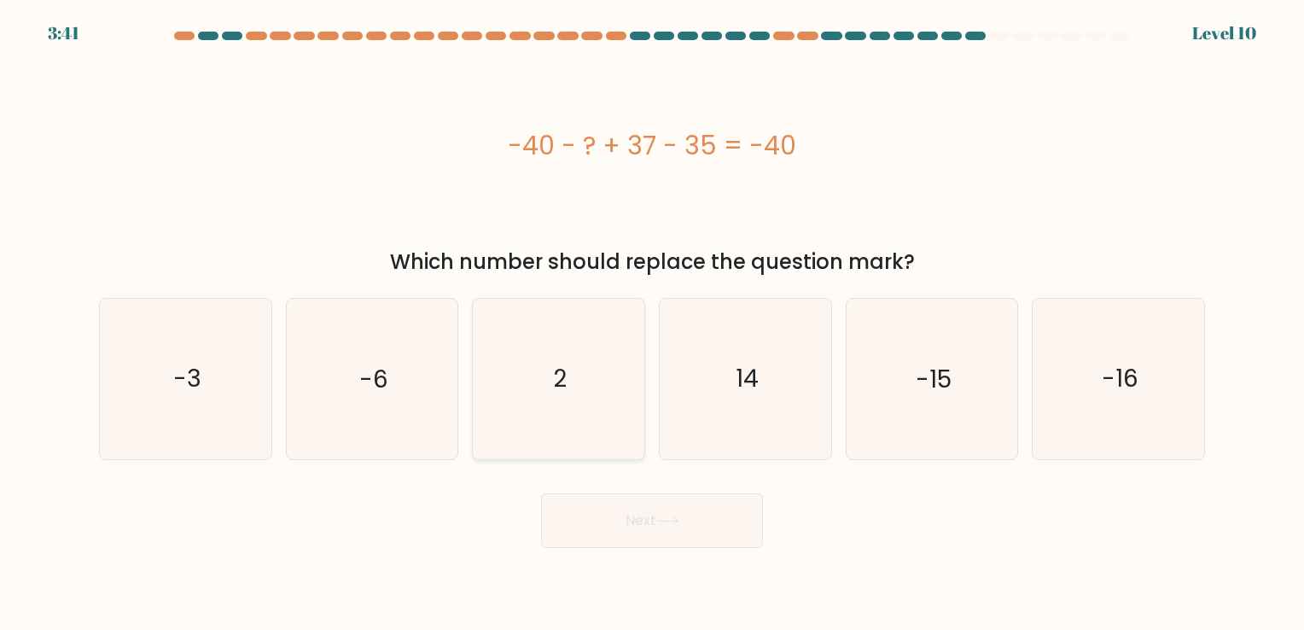
click at [515, 340] on icon "2" at bounding box center [559, 379] width 160 height 160
click at [652, 323] on input "c. 2" at bounding box center [652, 319] width 1 height 9
radio input "true"
click at [1082, 389] on icon "-16" at bounding box center [1119, 379] width 160 height 160
click at [653, 323] on input "f. -16" at bounding box center [652, 319] width 1 height 9
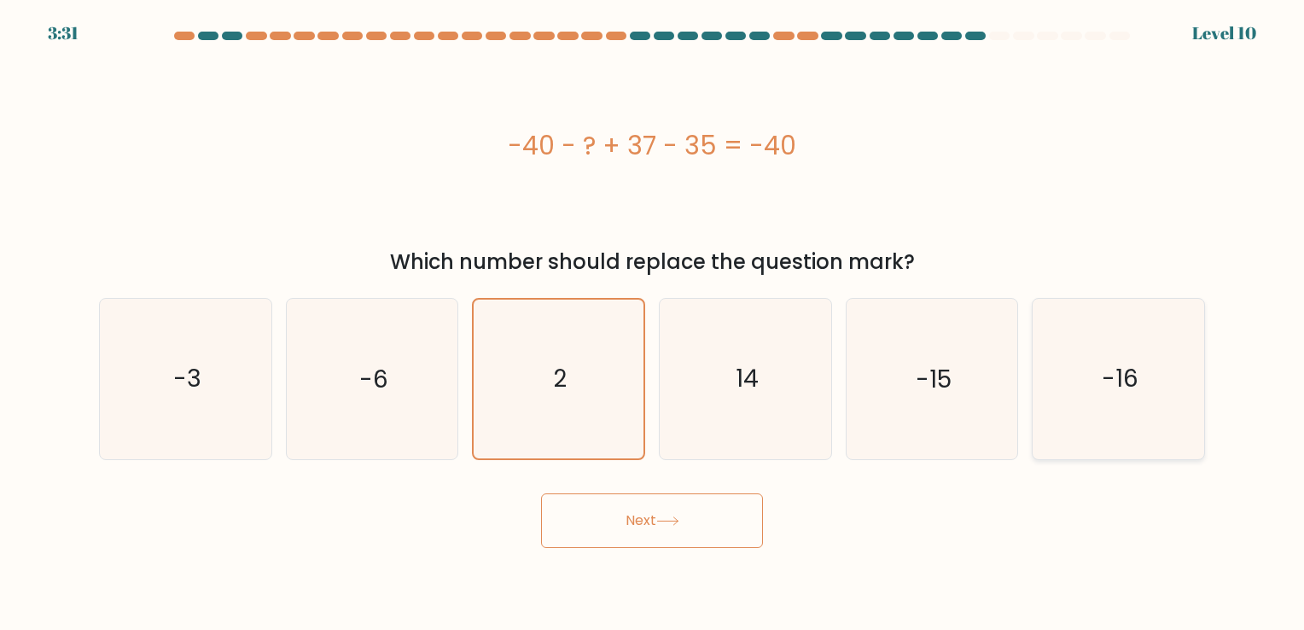
radio input "true"
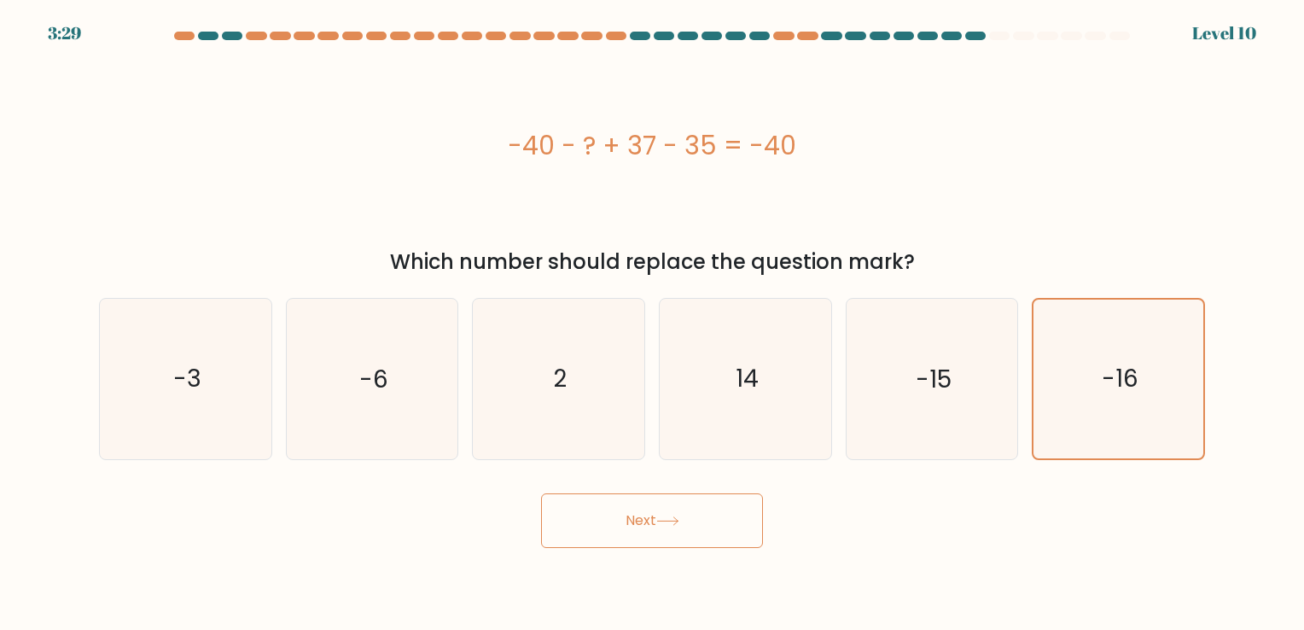
click at [621, 519] on button "Next" at bounding box center [652, 520] width 222 height 55
click at [789, 391] on icon "14" at bounding box center [746, 379] width 160 height 160
click at [653, 323] on input "d. 14" at bounding box center [652, 319] width 1 height 9
radio input "true"
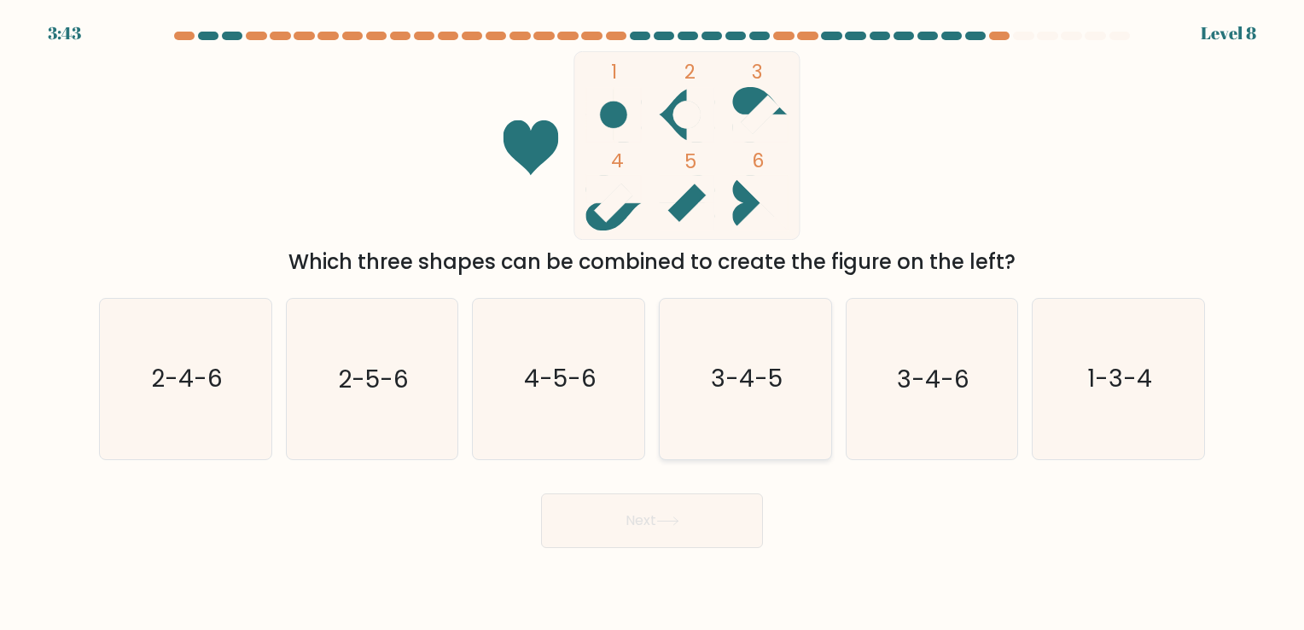
click at [770, 355] on icon "3-4-5" at bounding box center [746, 379] width 160 height 160
click at [653, 323] on input "d. 3-4-5" at bounding box center [652, 319] width 1 height 9
radio input "true"
click at [661, 518] on icon at bounding box center [667, 520] width 23 height 9
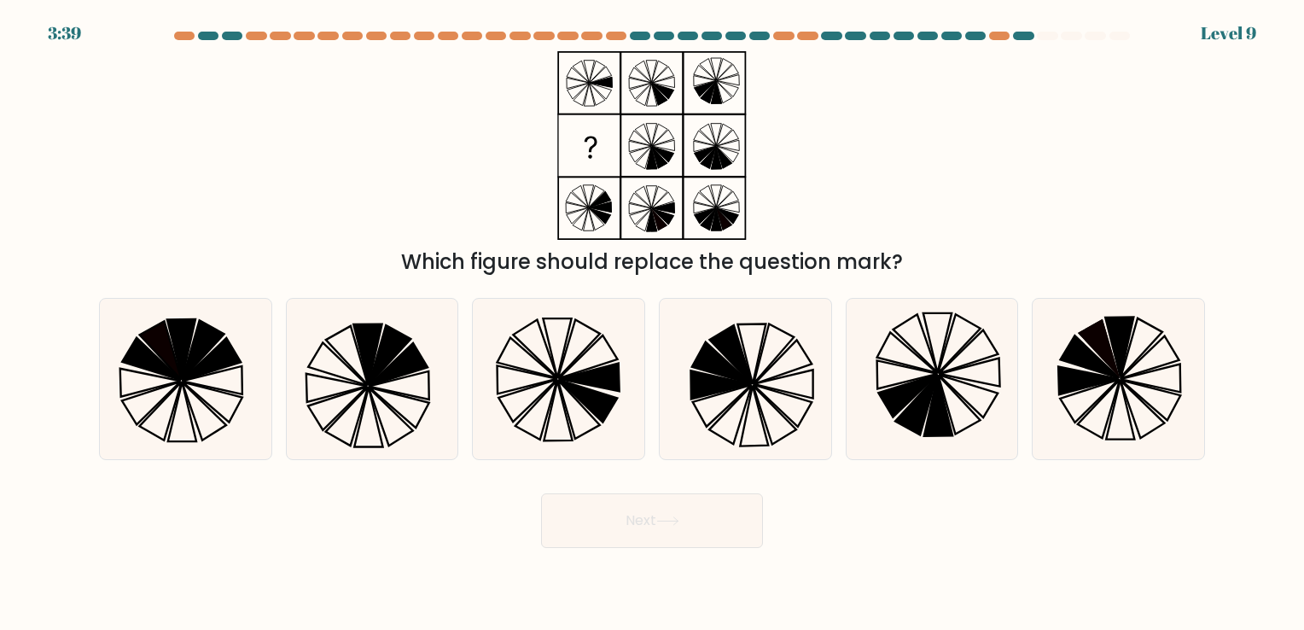
click at [643, 520] on button "Next" at bounding box center [652, 520] width 222 height 55
click at [880, 492] on div "Next" at bounding box center [652, 513] width 1126 height 67
click at [575, 363] on icon at bounding box center [588, 356] width 59 height 43
click at [652, 323] on input "c." at bounding box center [652, 319] width 1 height 9
radio input "true"
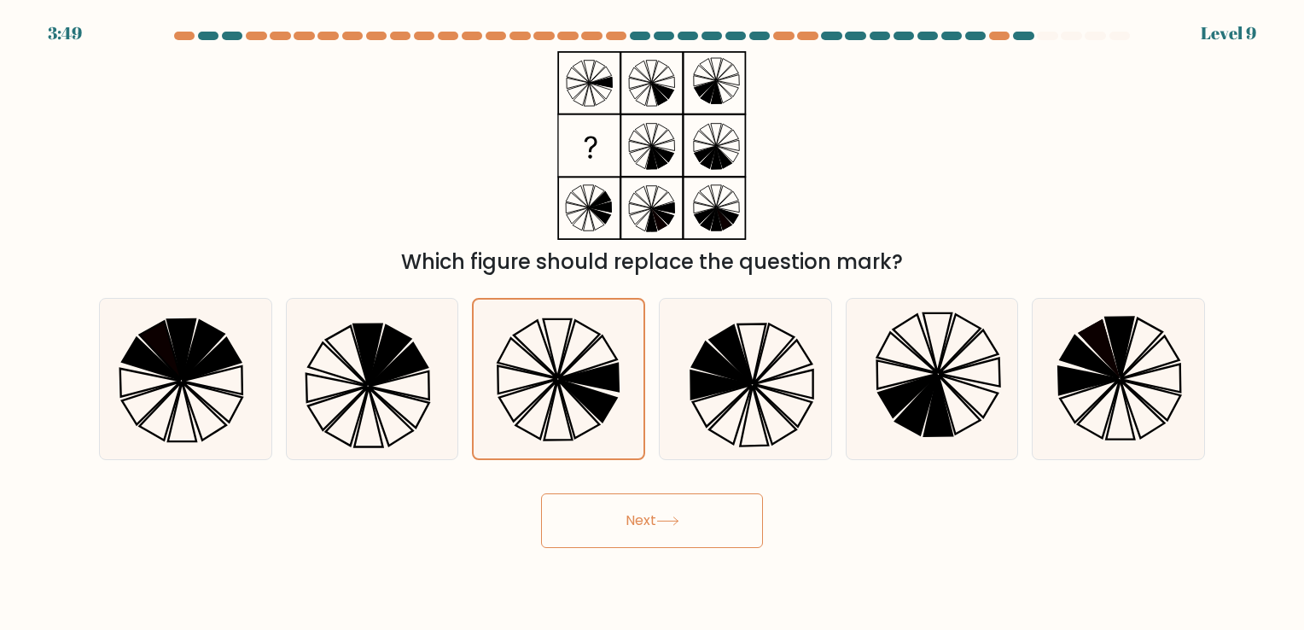
click at [632, 491] on div "Next" at bounding box center [652, 513] width 1126 height 67
click at [628, 517] on button "Next" at bounding box center [652, 520] width 222 height 55
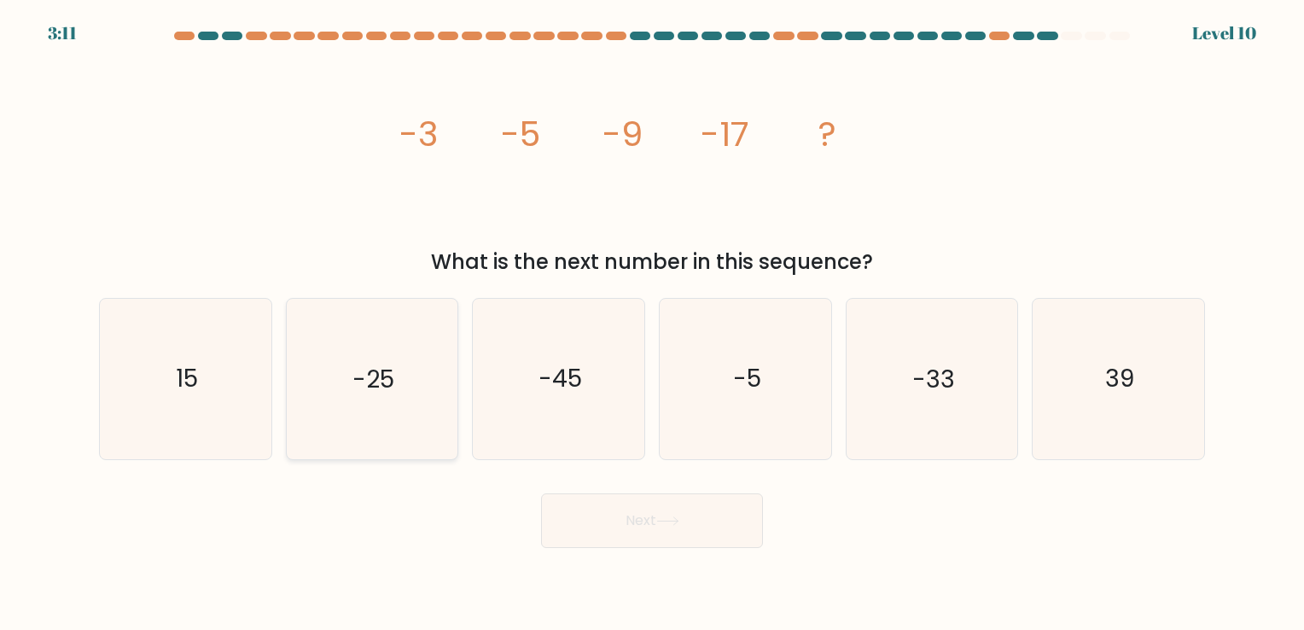
click at [367, 415] on icon "-25" at bounding box center [372, 379] width 160 height 160
click at [652, 323] on input "b. -25" at bounding box center [652, 319] width 1 height 9
radio input "true"
click at [610, 514] on button "Next" at bounding box center [652, 520] width 222 height 55
click at [612, 512] on button "Next" at bounding box center [652, 520] width 222 height 55
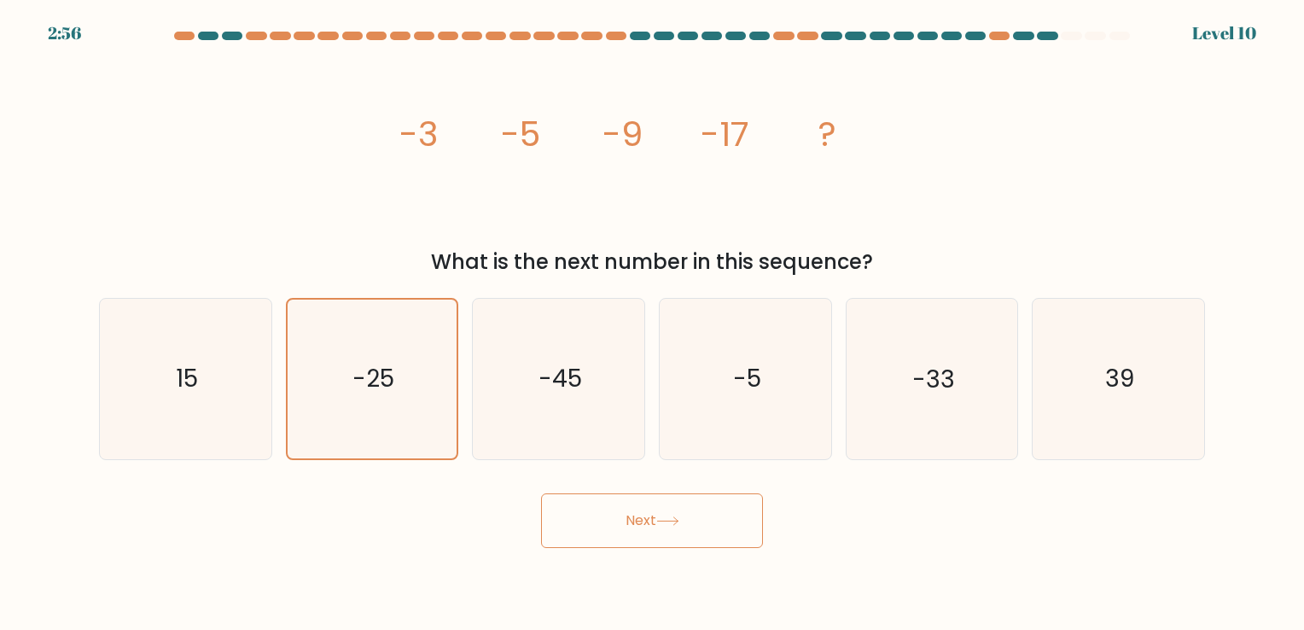
click at [688, 527] on button "Next" at bounding box center [652, 520] width 222 height 55
click at [685, 521] on button "Next" at bounding box center [652, 520] width 222 height 55
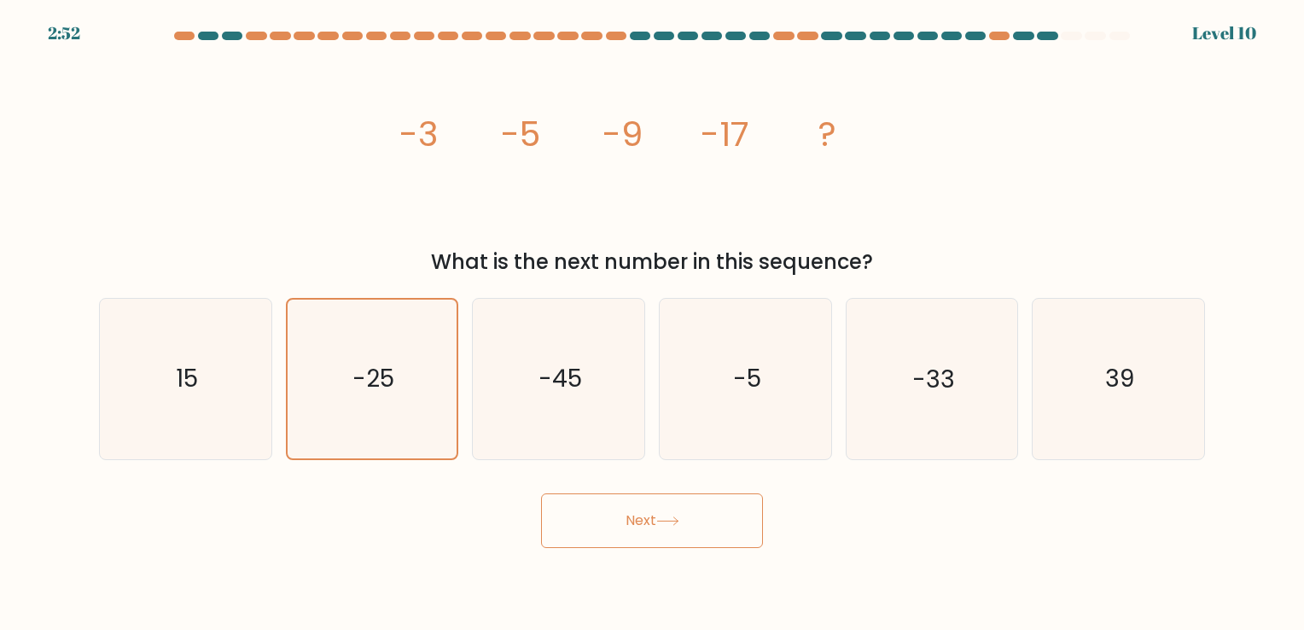
click at [685, 521] on button "Next" at bounding box center [652, 520] width 222 height 55
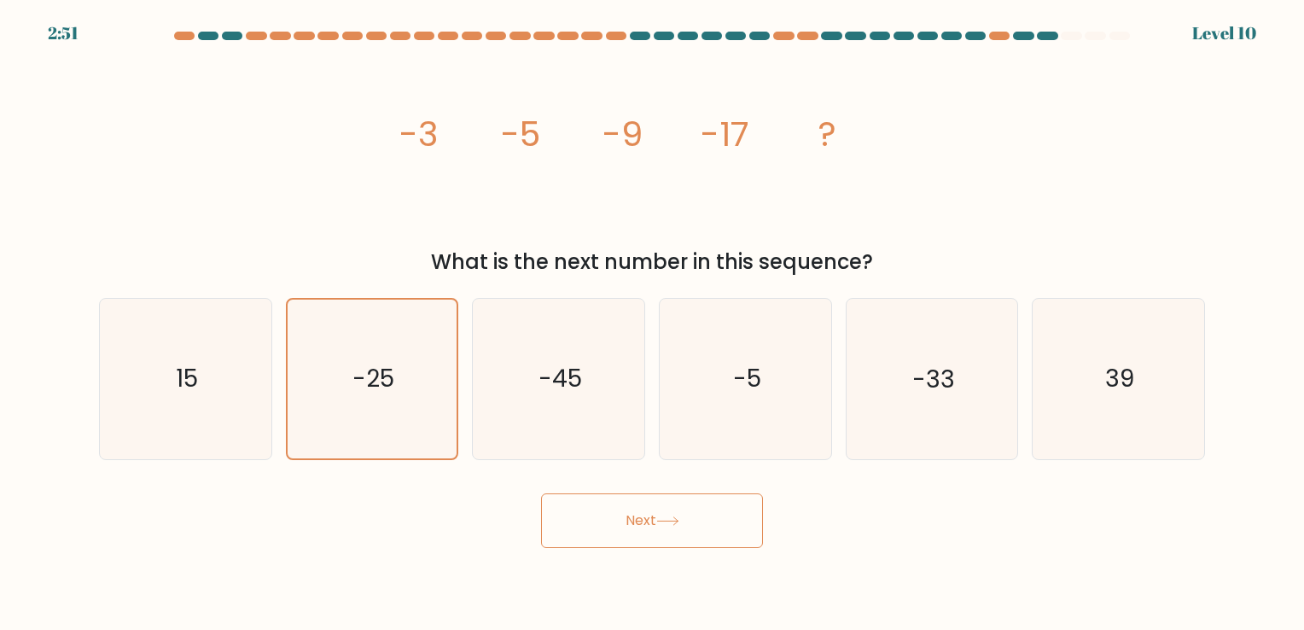
click at [685, 521] on button "Next" at bounding box center [652, 520] width 222 height 55
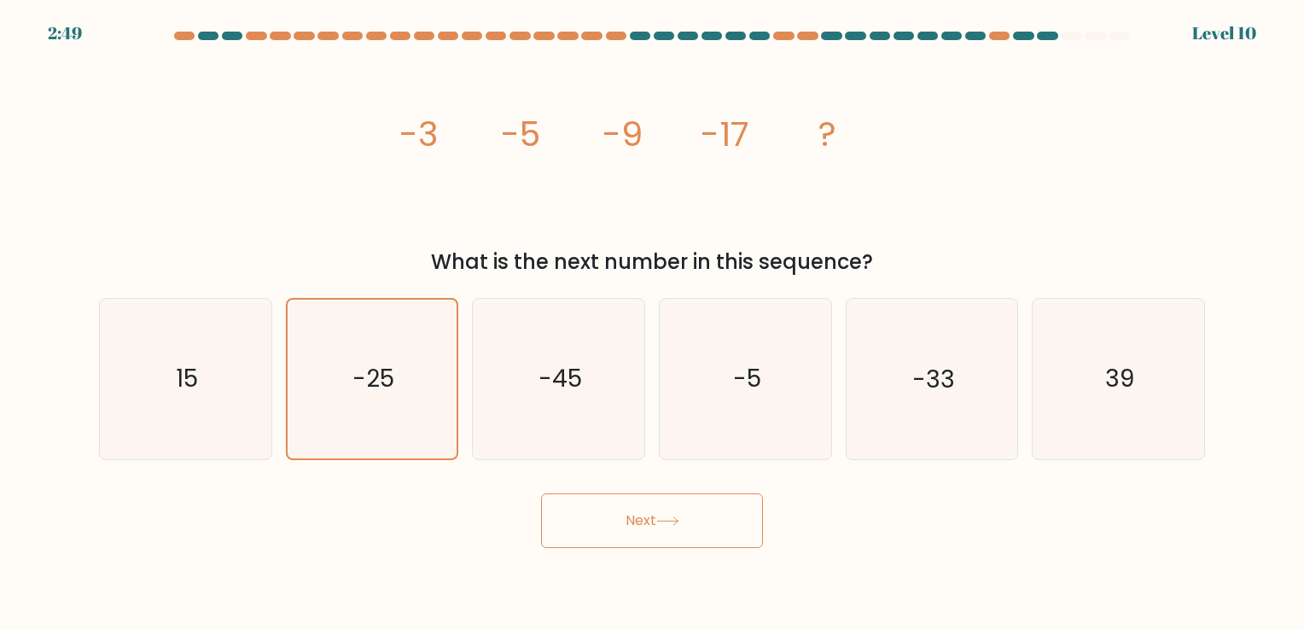
click at [685, 521] on button "Next" at bounding box center [652, 520] width 222 height 55
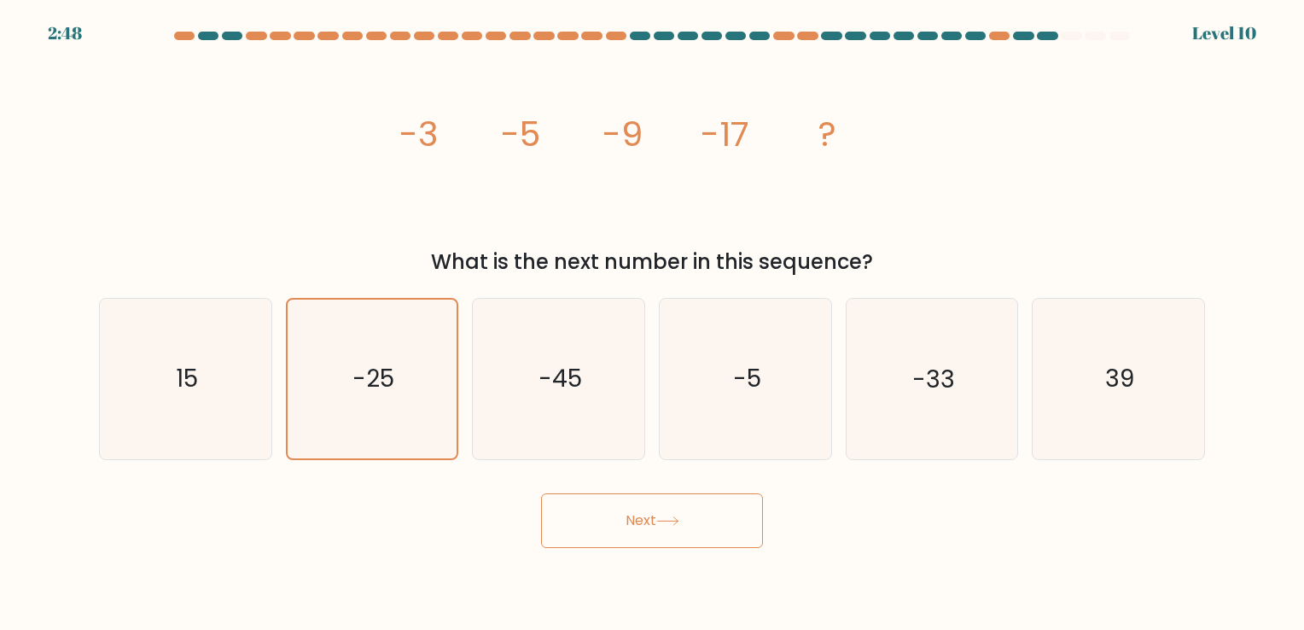
click at [685, 521] on button "Next" at bounding box center [652, 520] width 222 height 55
click at [690, 509] on button "Next" at bounding box center [652, 520] width 222 height 55
click at [683, 456] on icon "-5" at bounding box center [746, 379] width 160 height 160
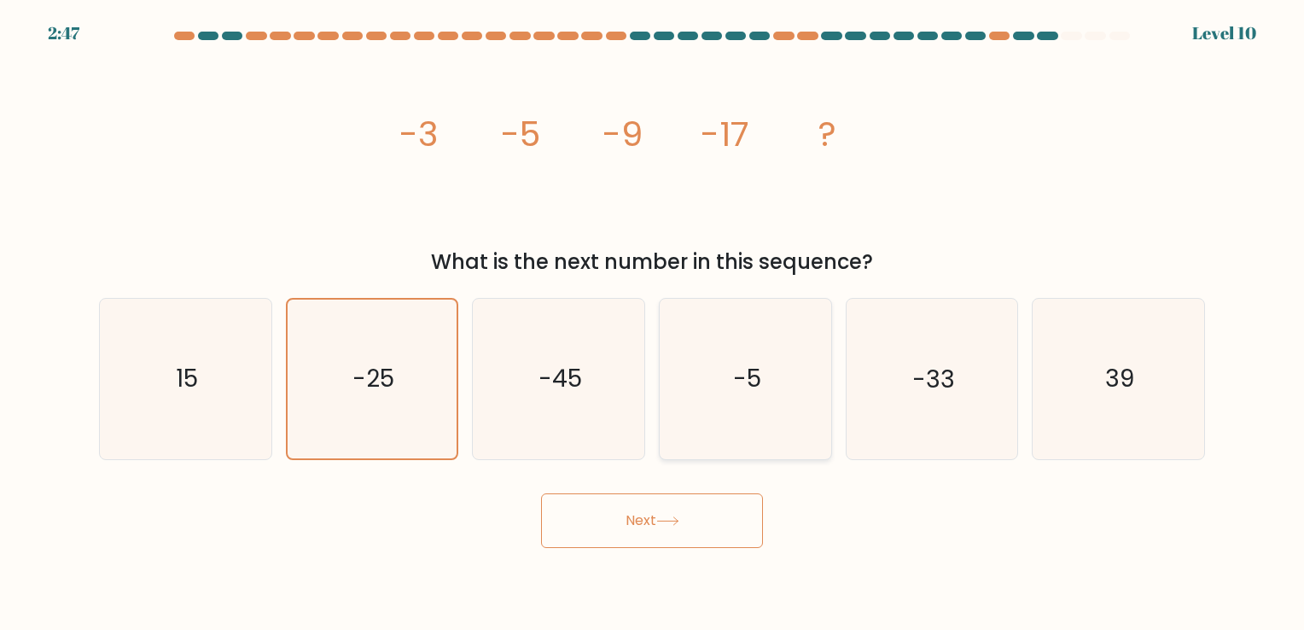
click at [653, 323] on input "d. -5" at bounding box center [652, 319] width 1 height 9
radio input "true"
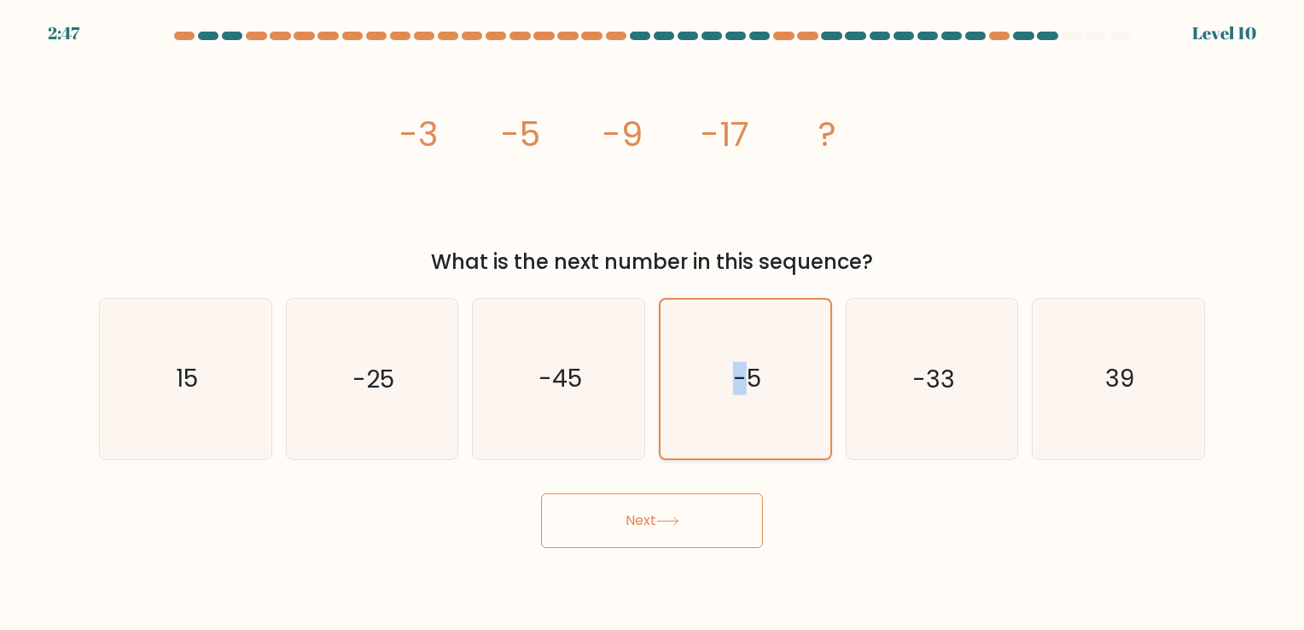
click at [683, 456] on icon "-5" at bounding box center [746, 379] width 158 height 158
click at [653, 323] on input "d. -5" at bounding box center [652, 319] width 1 height 9
click at [874, 527] on div "Next" at bounding box center [652, 513] width 1126 height 67
click at [413, 431] on icon "-25" at bounding box center [372, 379] width 160 height 160
click at [652, 323] on input "b. -25" at bounding box center [652, 319] width 1 height 9
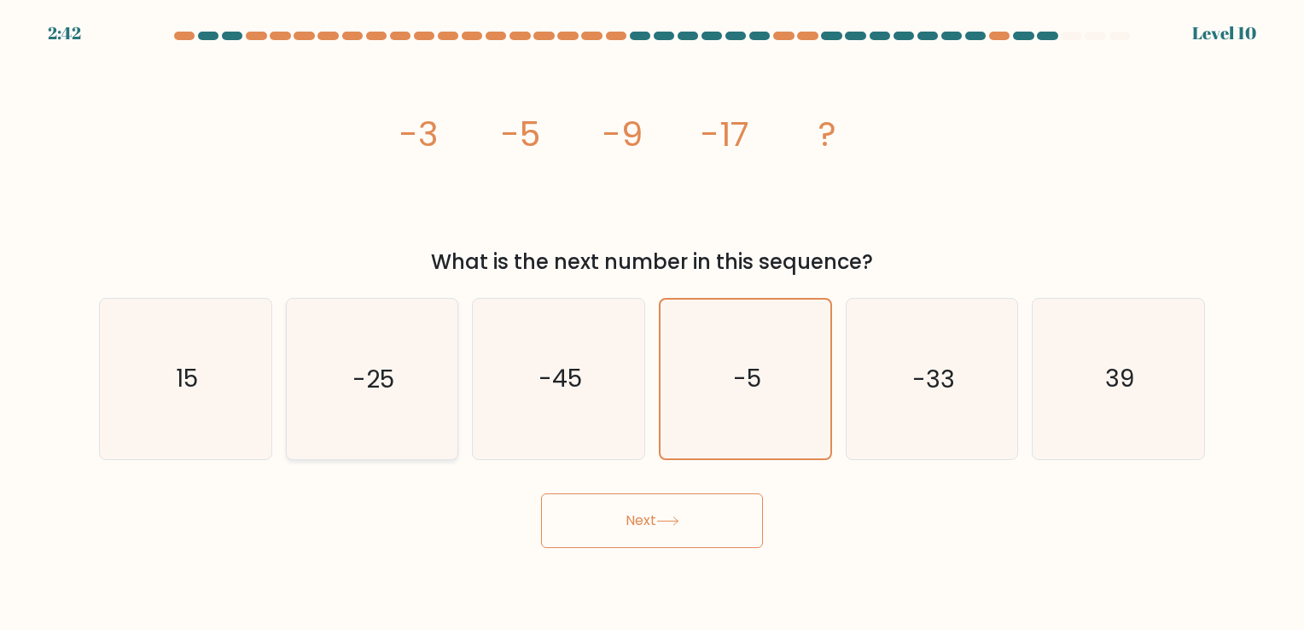
radio input "true"
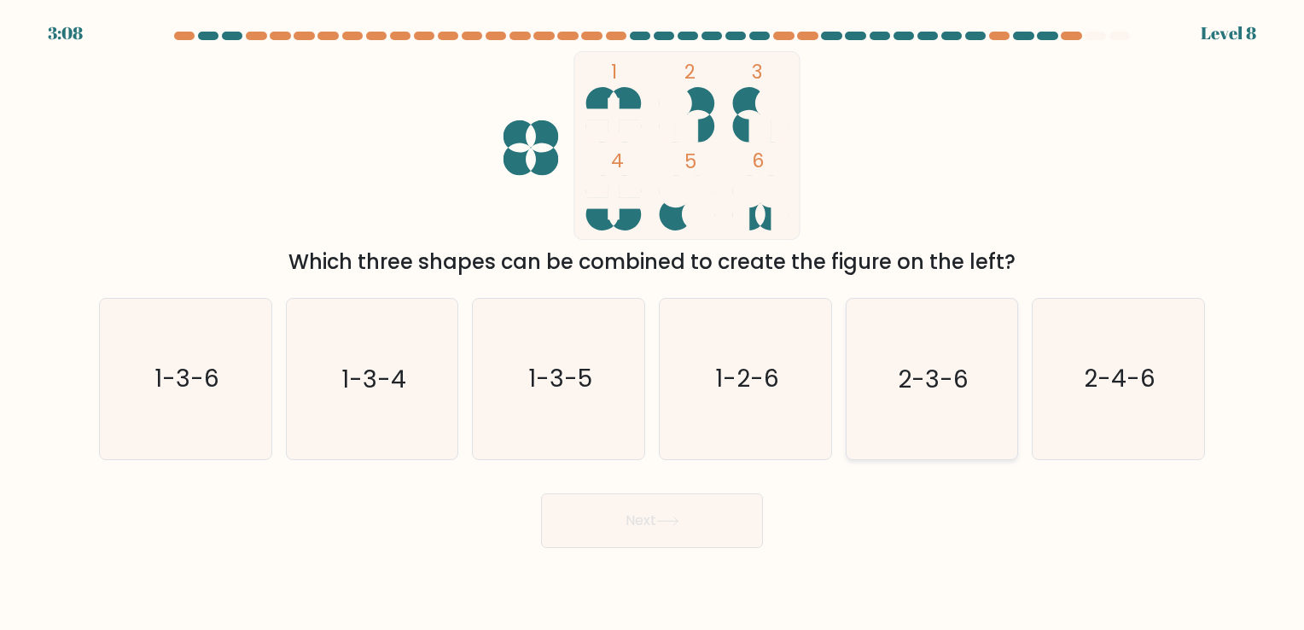
click at [913, 310] on icon "2-3-6" at bounding box center [932, 379] width 160 height 160
click at [653, 315] on input "e. 2-3-6" at bounding box center [652, 319] width 1 height 9
radio input "true"
click at [708, 525] on button "Next" at bounding box center [652, 520] width 222 height 55
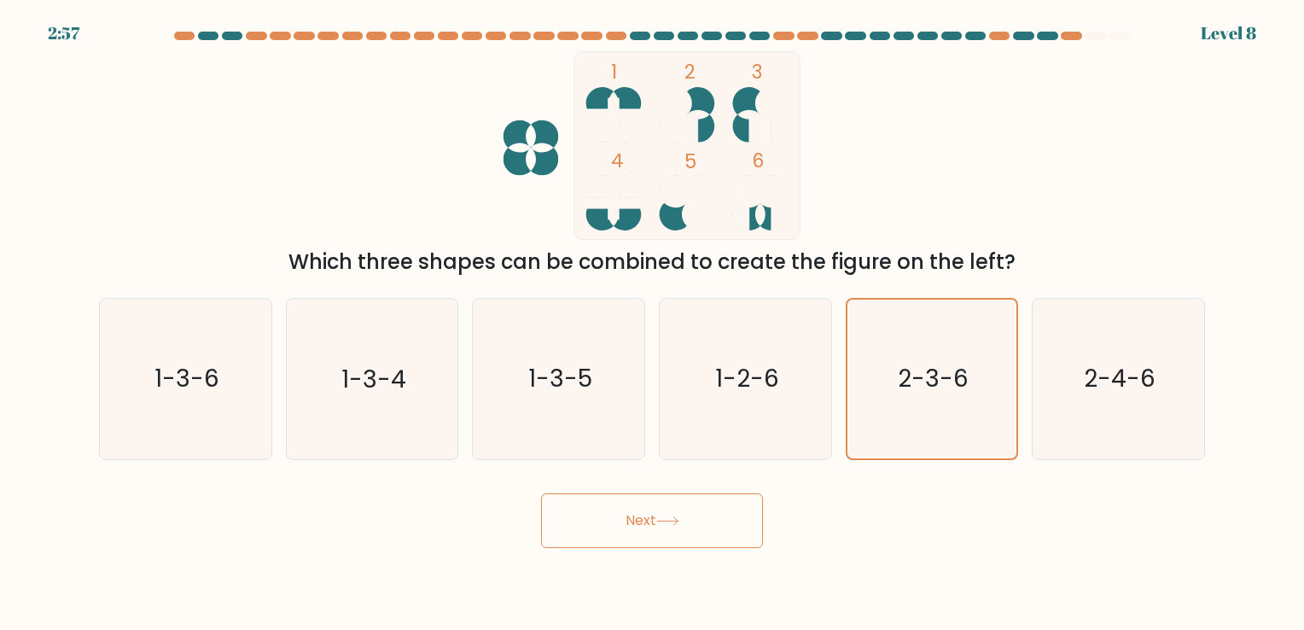
click at [713, 531] on button "Next" at bounding box center [652, 520] width 222 height 55
click at [678, 520] on icon at bounding box center [667, 520] width 23 height 9
click at [620, 533] on button "Next" at bounding box center [652, 520] width 222 height 55
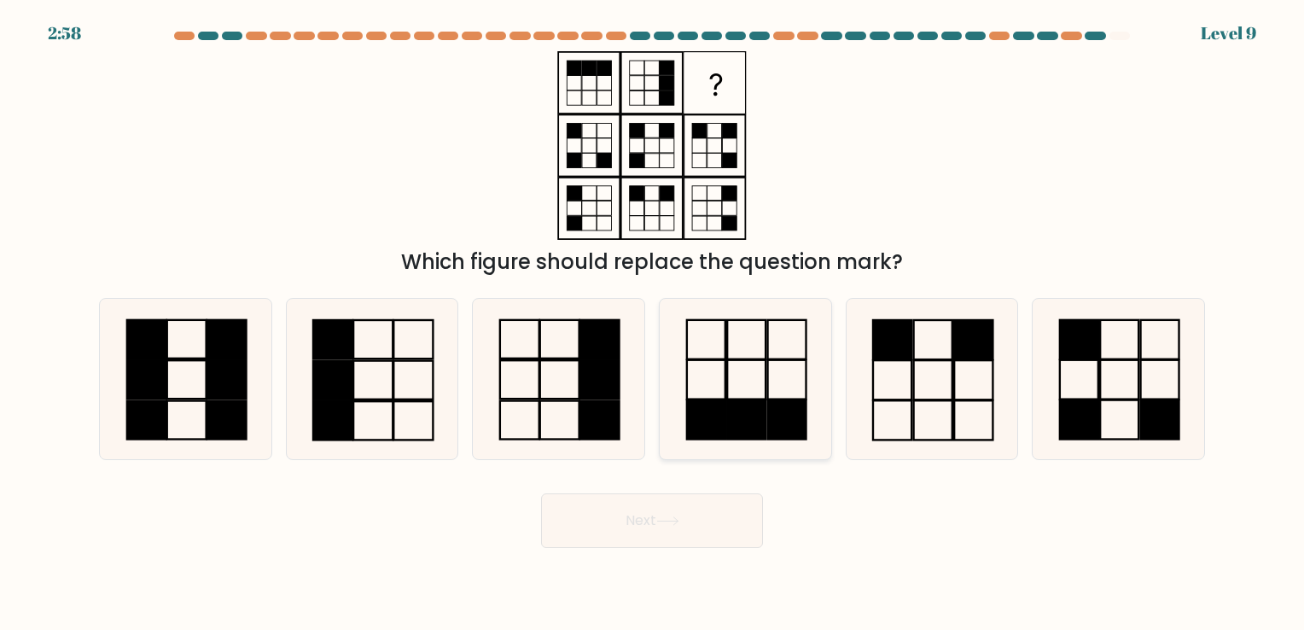
click at [775, 357] on icon at bounding box center [746, 379] width 160 height 160
click at [653, 323] on input "d." at bounding box center [652, 319] width 1 height 9
radio input "true"
click at [669, 525] on icon at bounding box center [667, 520] width 23 height 9
click at [643, 514] on button "Next" at bounding box center [652, 520] width 222 height 55
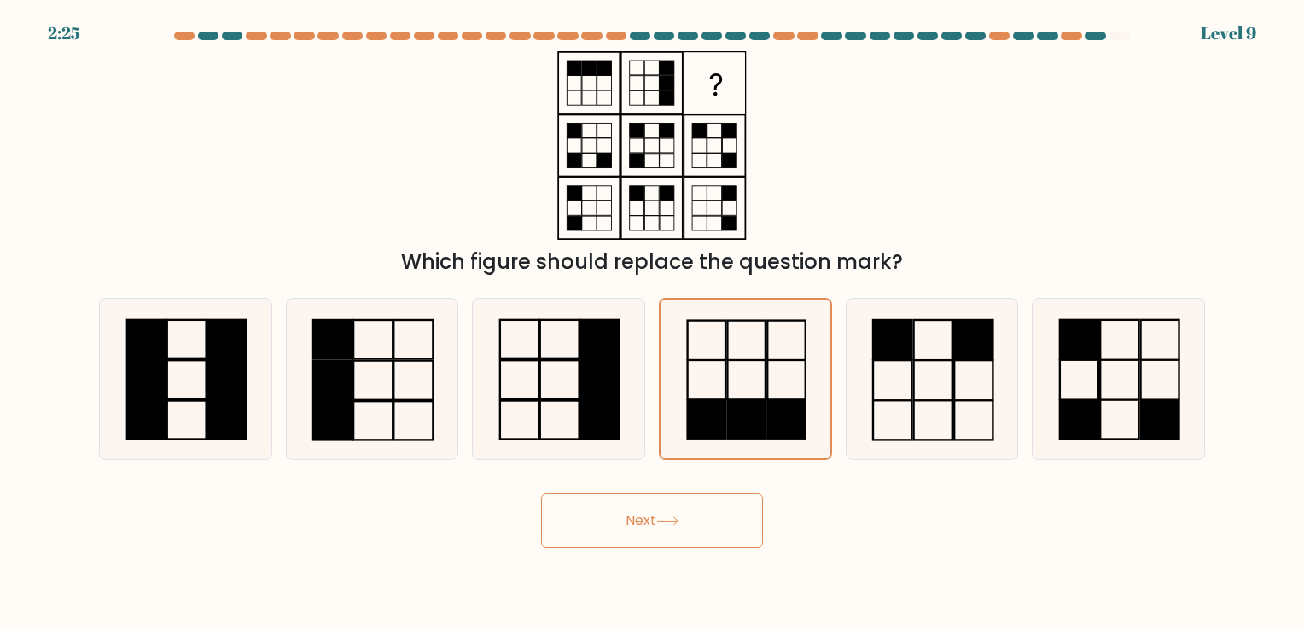
click at [645, 519] on button "Next" at bounding box center [652, 520] width 222 height 55
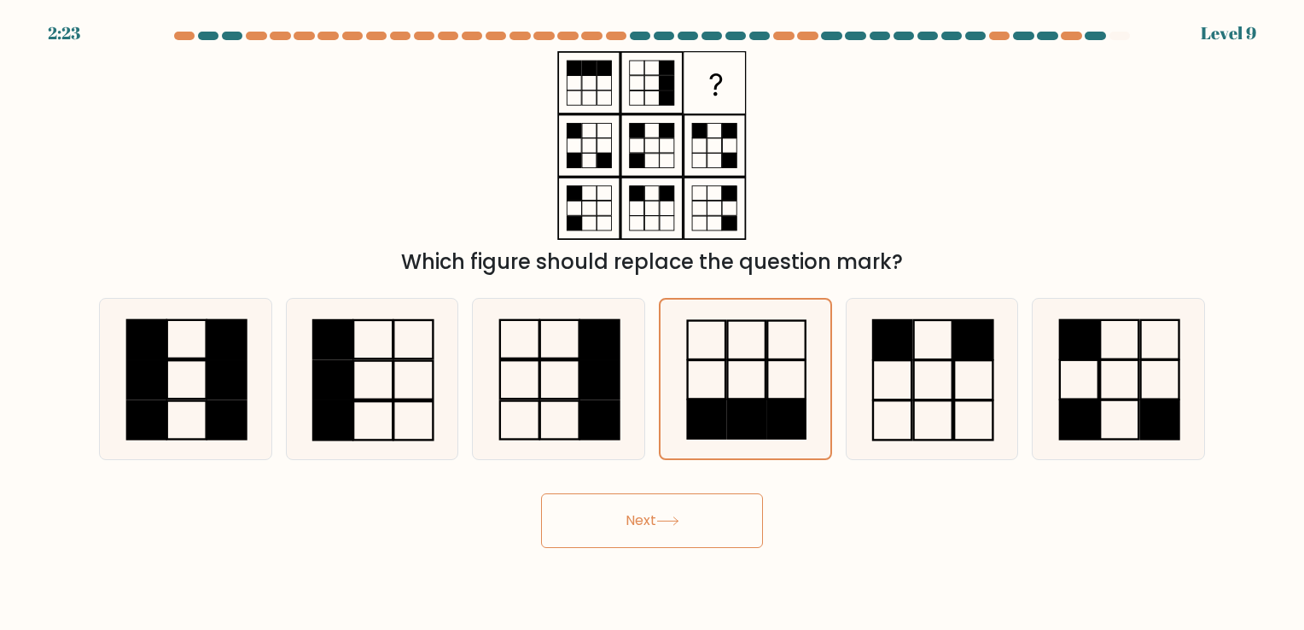
click at [645, 519] on button "Next" at bounding box center [652, 520] width 222 height 55
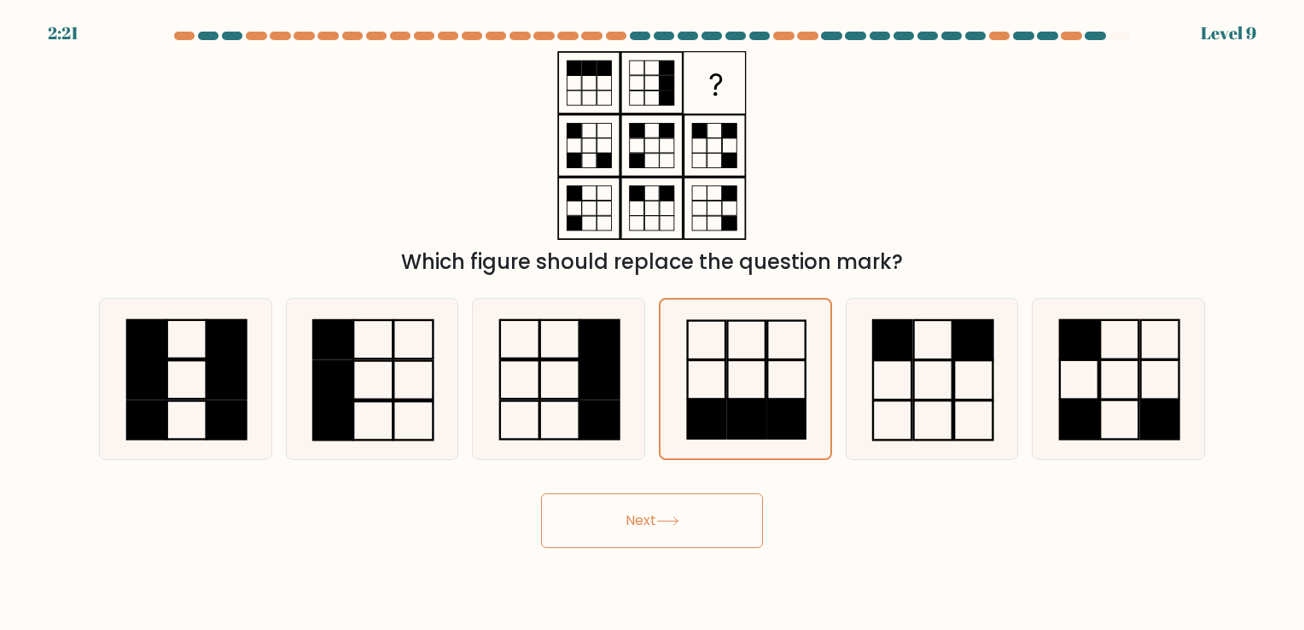
click at [645, 519] on button "Next" at bounding box center [652, 520] width 222 height 55
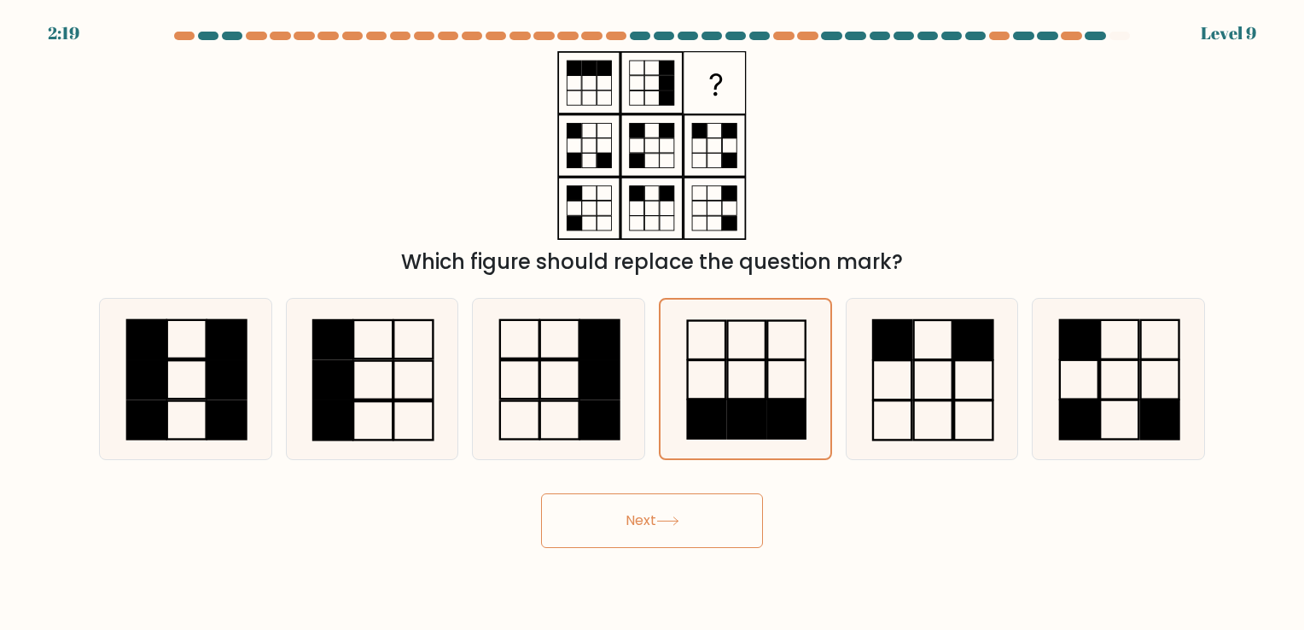
click at [645, 519] on button "Next" at bounding box center [652, 520] width 222 height 55
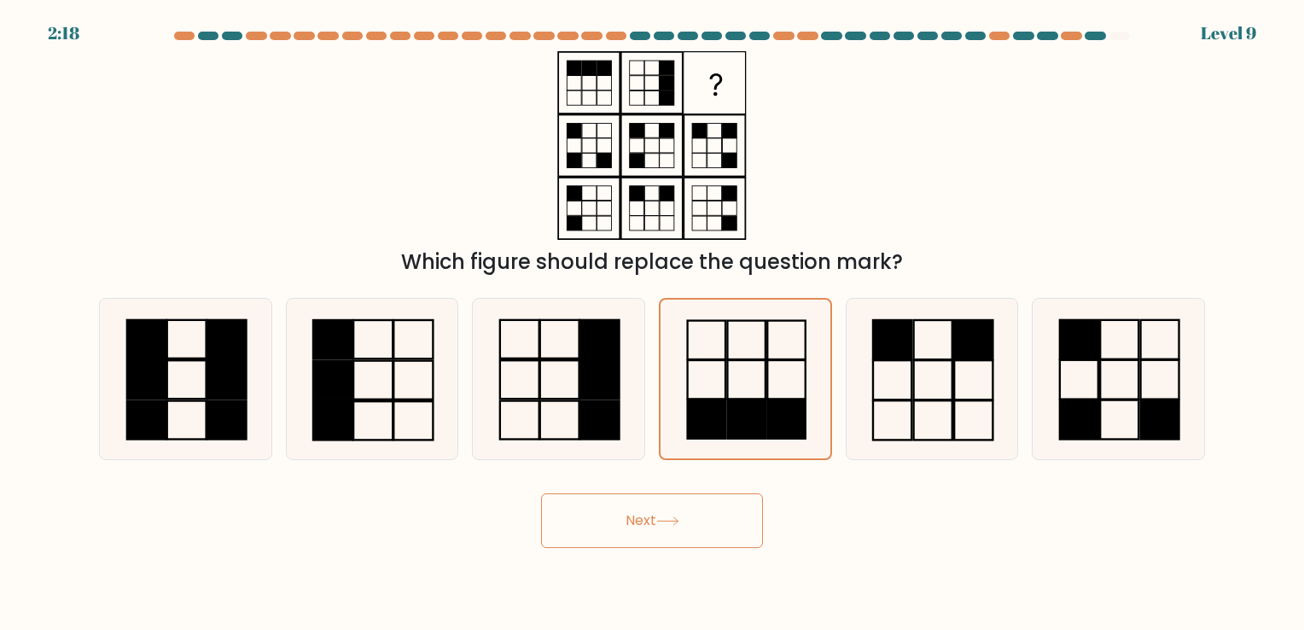
click at [645, 519] on button "Next" at bounding box center [652, 520] width 222 height 55
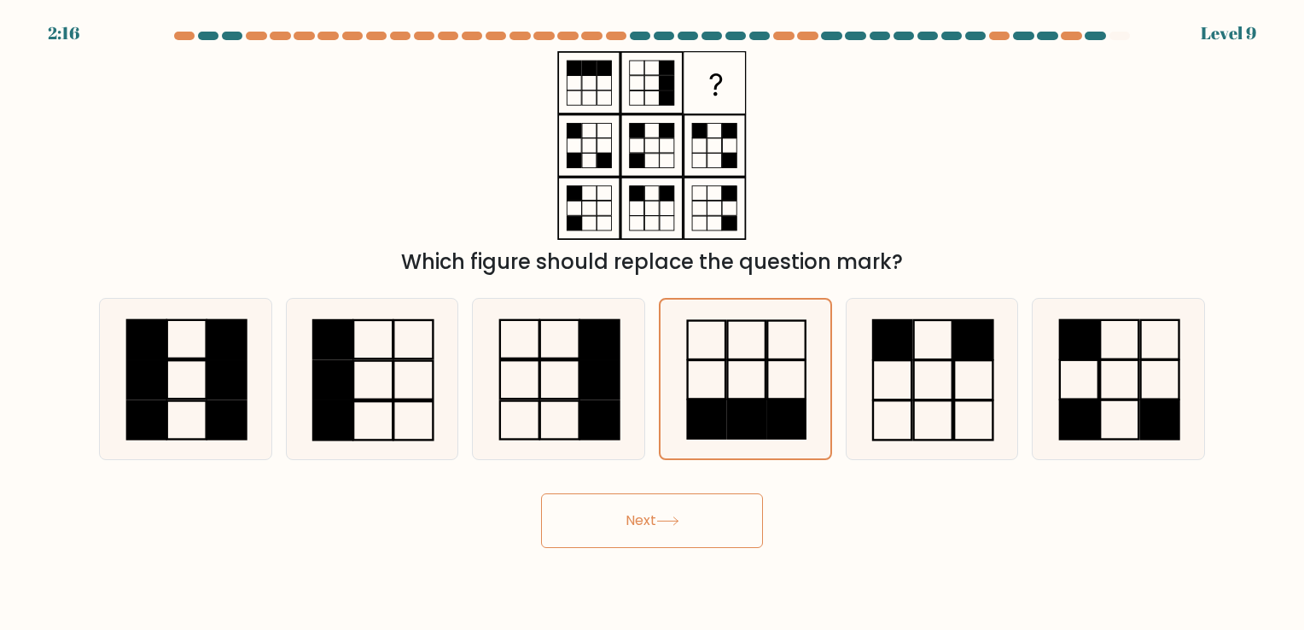
click at [645, 519] on button "Next" at bounding box center [652, 520] width 222 height 55
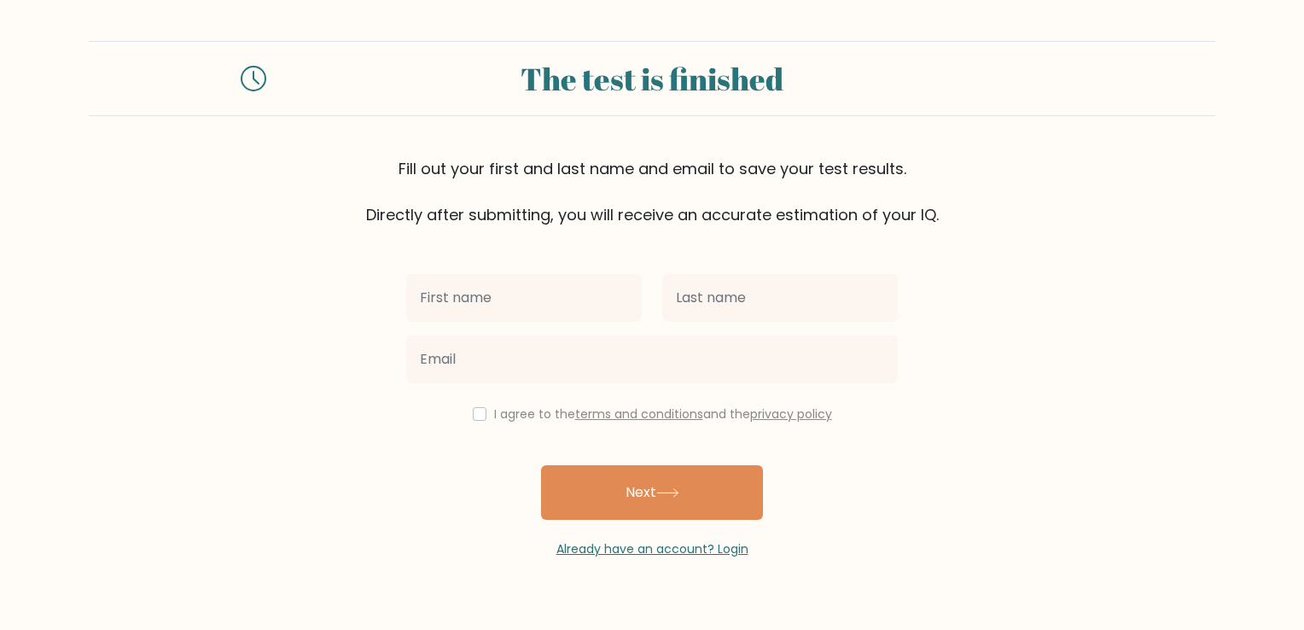
click at [260, 82] on icon at bounding box center [254, 79] width 26 height 26
